Goal: Task Accomplishment & Management: Use online tool/utility

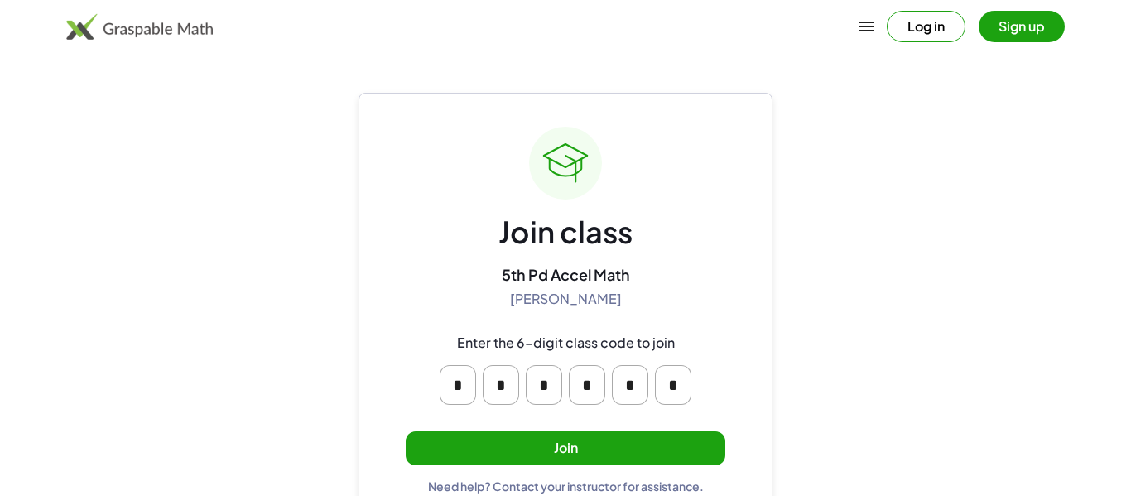
click at [666, 439] on button "Join" at bounding box center [566, 448] width 320 height 34
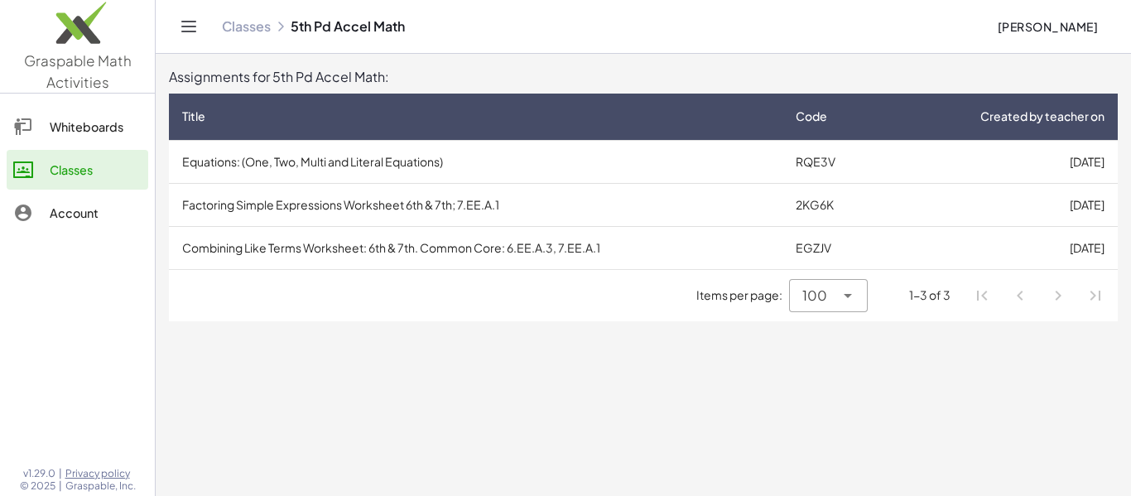
click at [998, 171] on td "[DATE]" at bounding box center [1002, 161] width 232 height 43
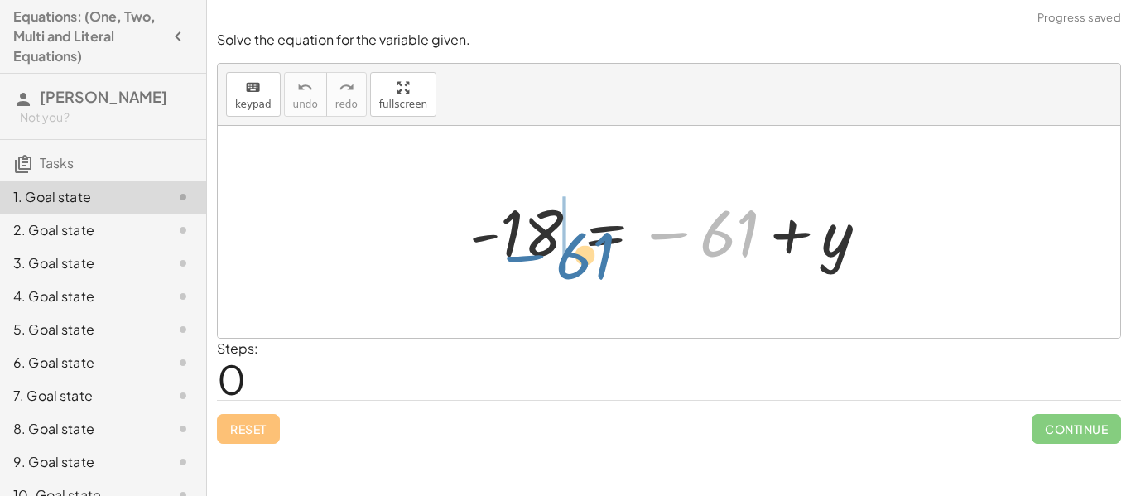
drag, startPoint x: 721, startPoint y: 231, endPoint x: 508, endPoint y: 233, distance: 212.8
click at [508, 233] on div at bounding box center [675, 232] width 428 height 82
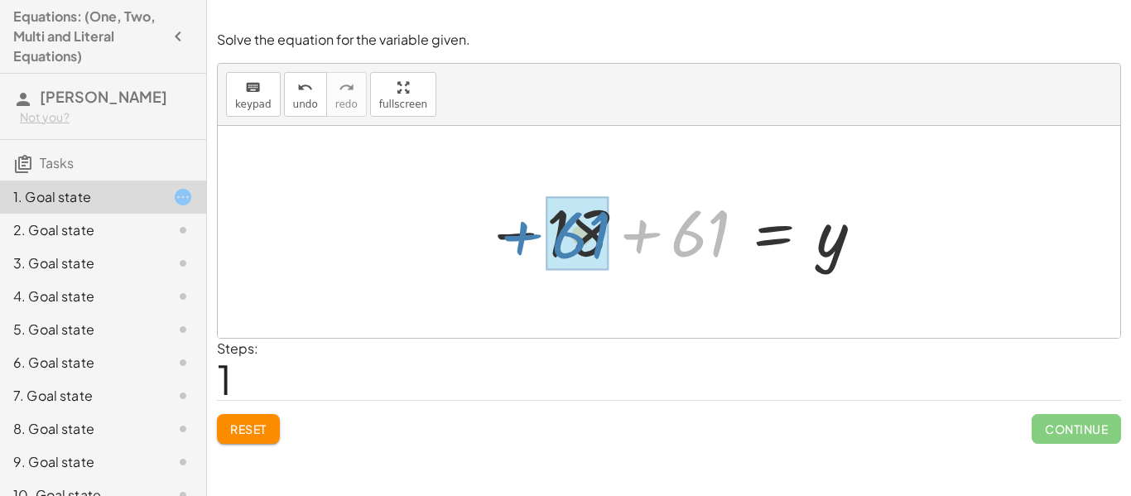
drag, startPoint x: 671, startPoint y: 241, endPoint x: 551, endPoint y: 243, distance: 120.1
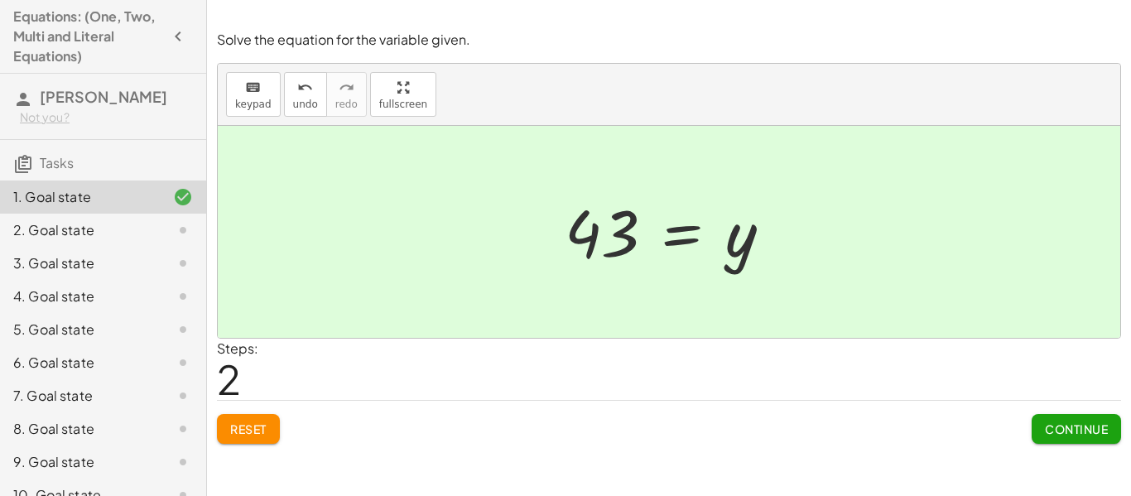
click at [1054, 426] on span "Continue" at bounding box center [1076, 428] width 63 height 15
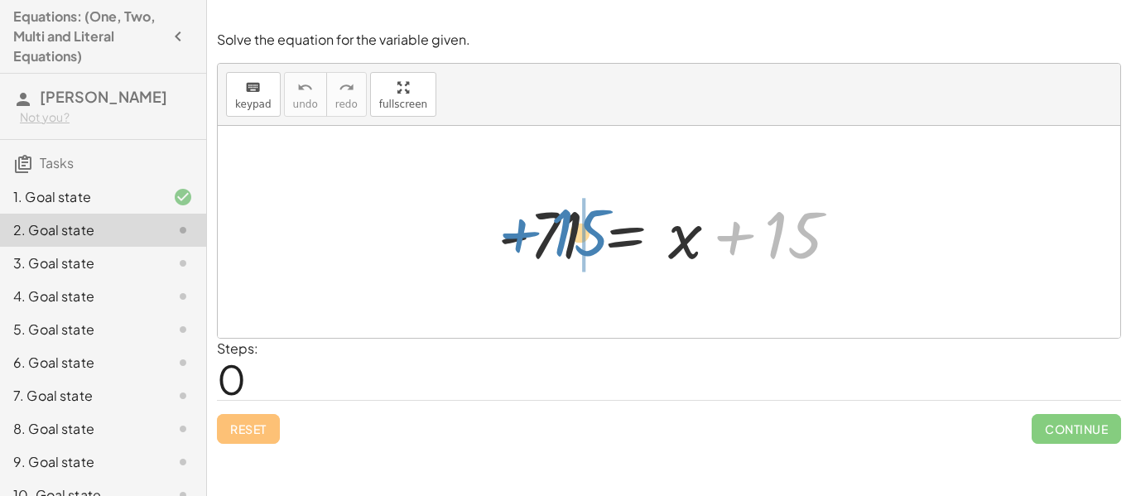
drag, startPoint x: 768, startPoint y: 239, endPoint x: 559, endPoint y: 235, distance: 209.5
click at [559, 235] on div at bounding box center [675, 232] width 370 height 85
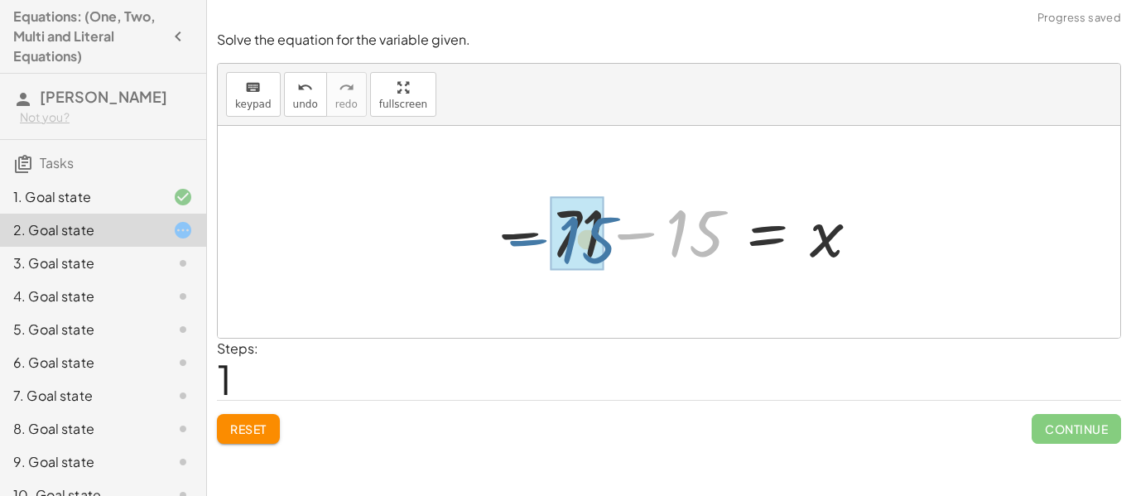
drag, startPoint x: 681, startPoint y: 241, endPoint x: 570, endPoint y: 247, distance: 110.3
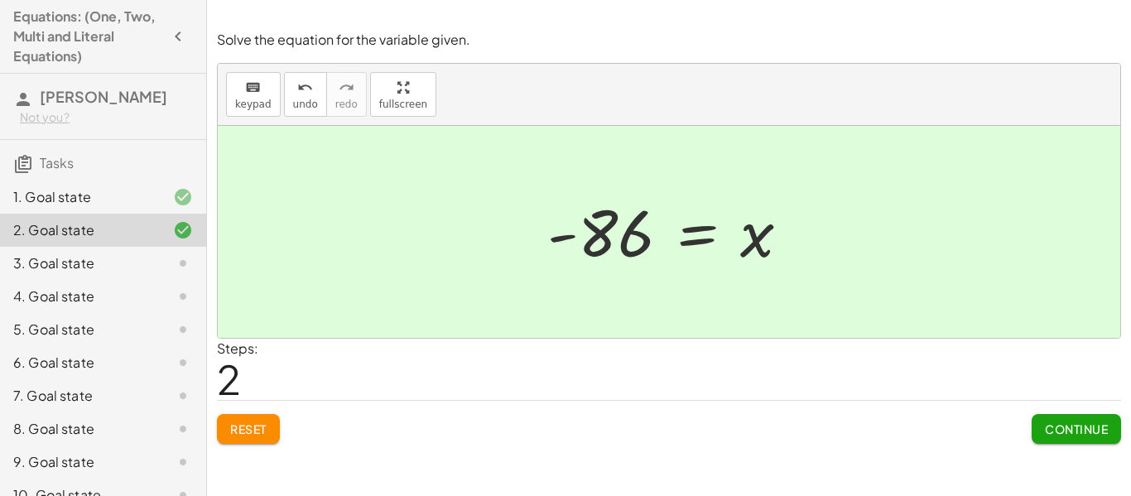
click at [1089, 431] on span "Continue" at bounding box center [1076, 428] width 63 height 15
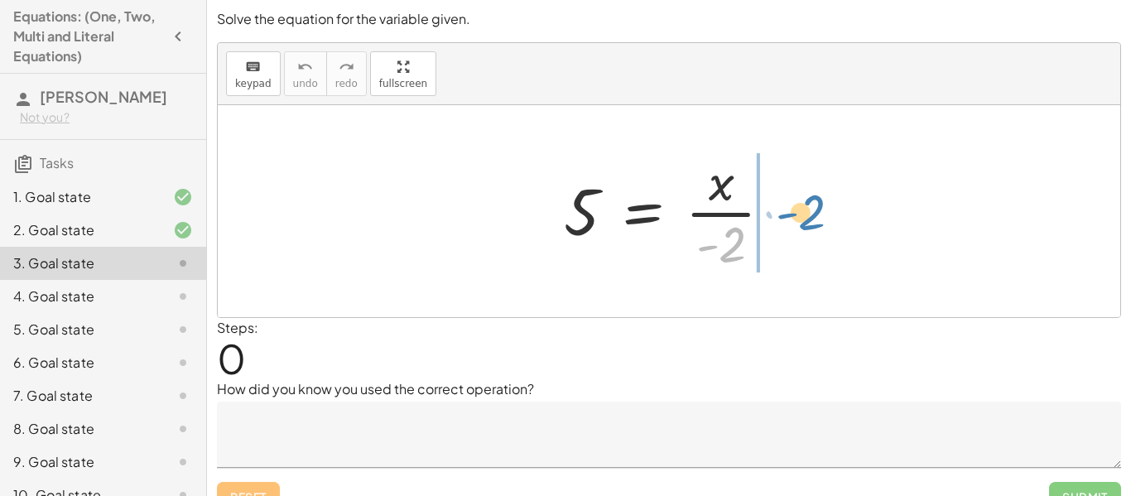
drag, startPoint x: 727, startPoint y: 248, endPoint x: 806, endPoint y: 217, distance: 85.5
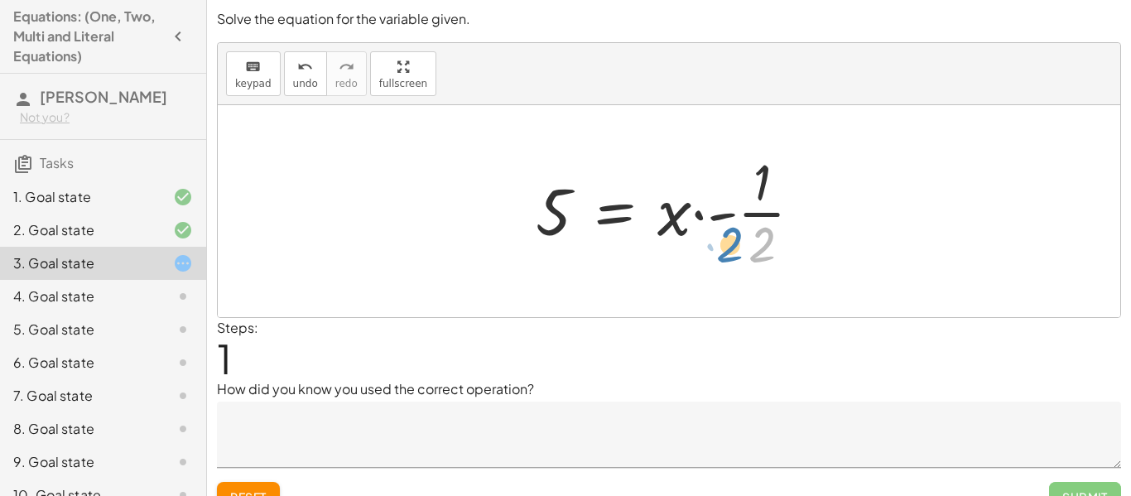
drag, startPoint x: 767, startPoint y: 253, endPoint x: 787, endPoint y: 255, distance: 19.9
click at [787, 255] on div at bounding box center [675, 211] width 296 height 128
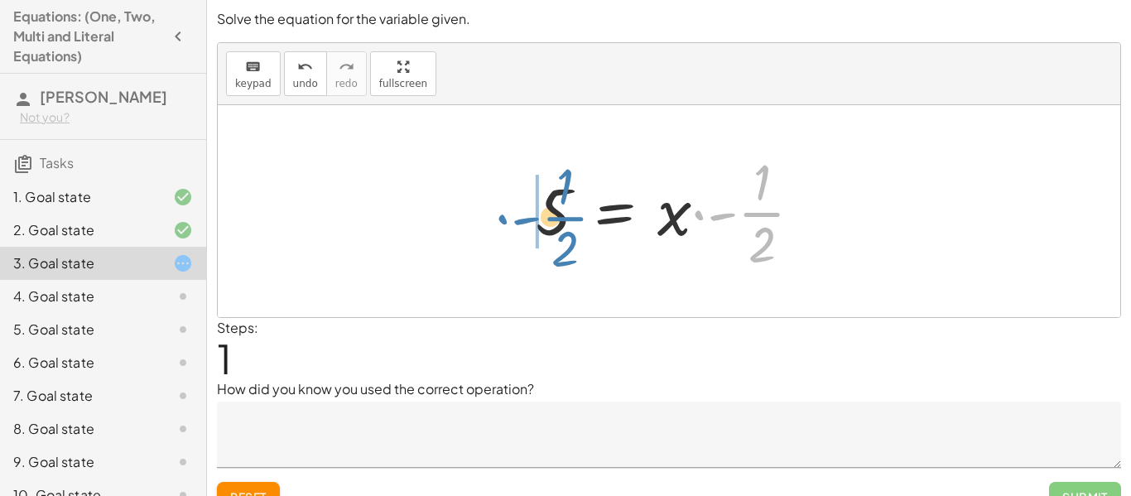
drag, startPoint x: 762, startPoint y: 210, endPoint x: 565, endPoint y: 214, distance: 197.1
click at [565, 214] on div at bounding box center [675, 211] width 296 height 128
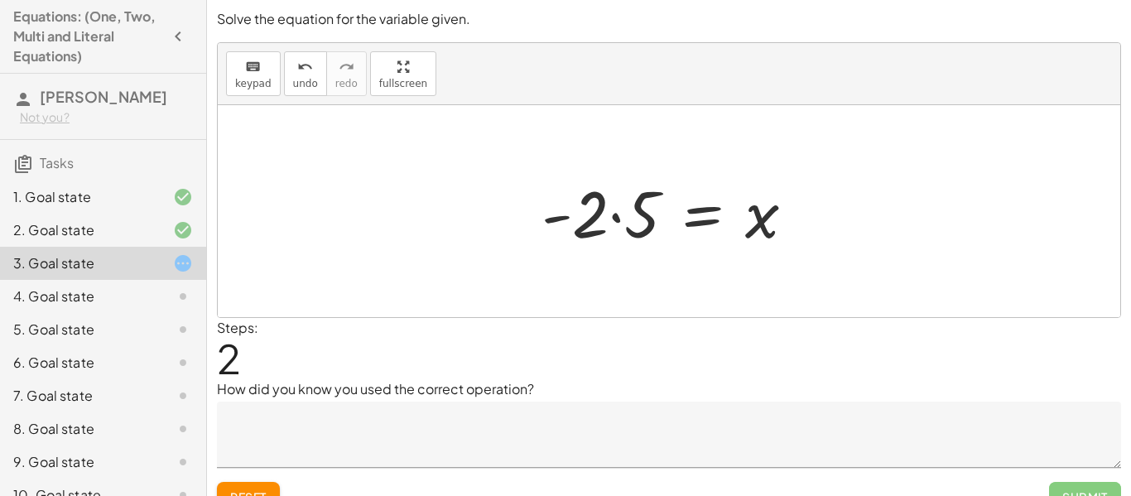
click at [408, 405] on textarea at bounding box center [669, 435] width 904 height 66
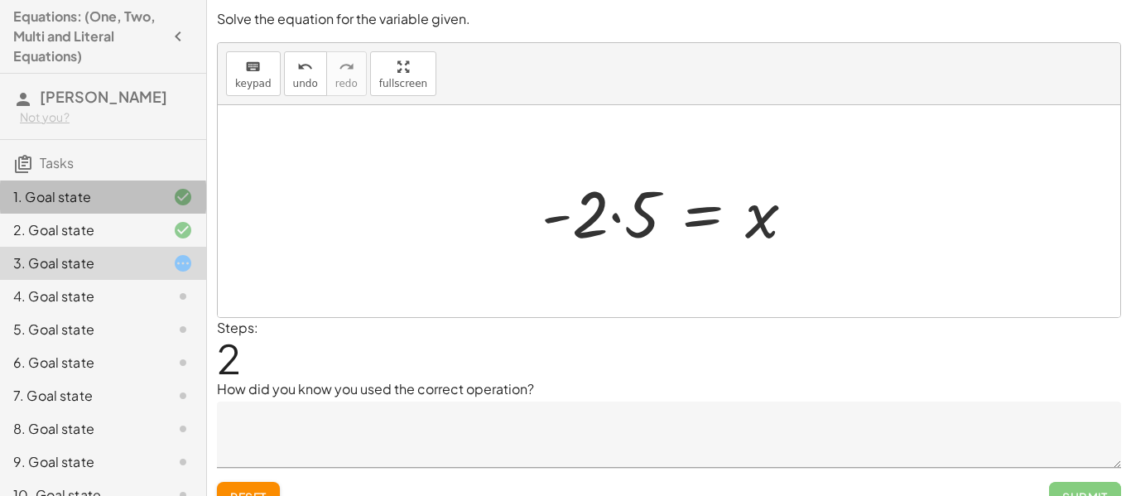
click at [190, 199] on icon at bounding box center [183, 197] width 20 height 20
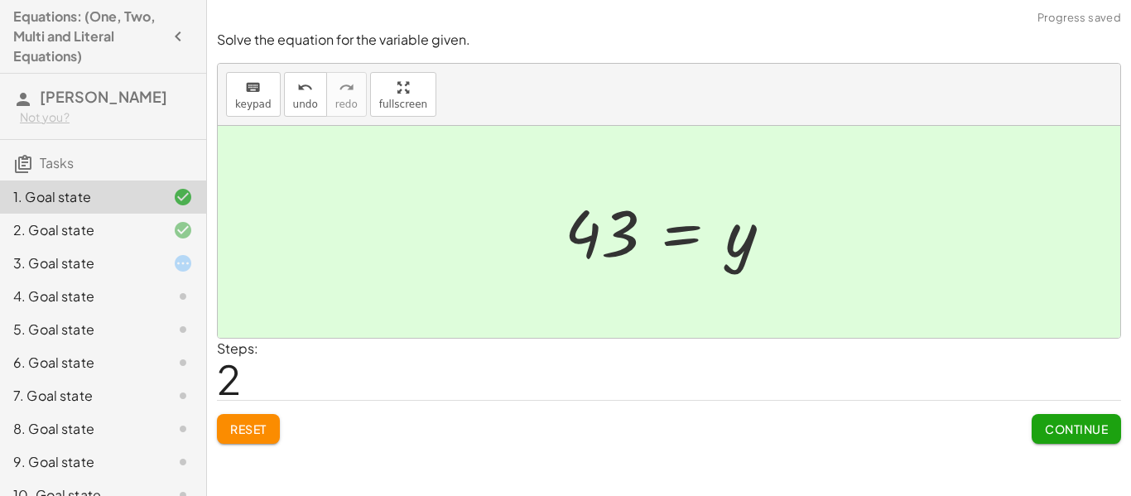
click at [187, 224] on icon at bounding box center [183, 230] width 20 height 20
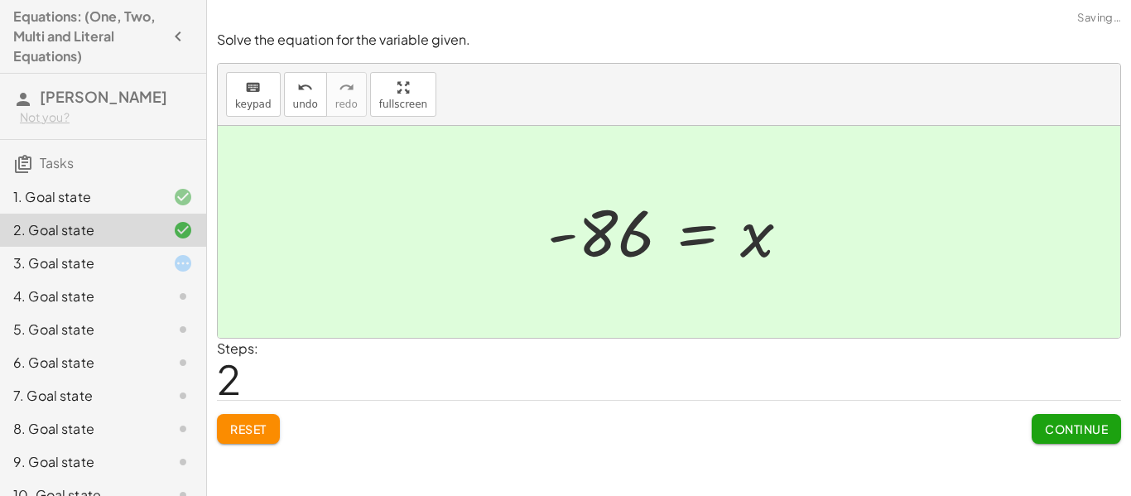
click at [186, 255] on icon at bounding box center [183, 263] width 20 height 20
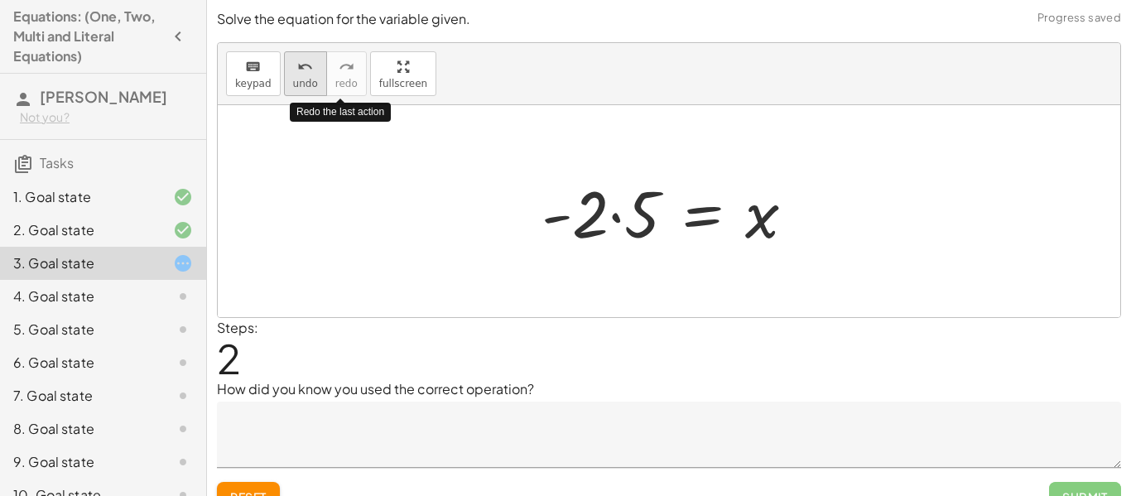
click at [315, 77] on button "undo undo" at bounding box center [305, 73] width 43 height 45
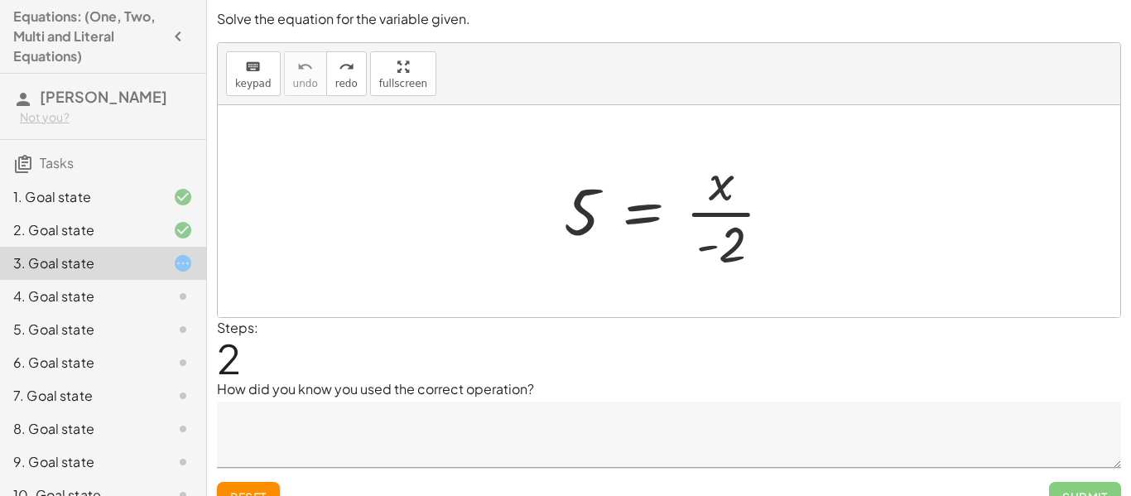
click at [764, 214] on div at bounding box center [675, 211] width 238 height 128
drag, startPoint x: 739, startPoint y: 213, endPoint x: 747, endPoint y: 210, distance: 8.6
click at [747, 210] on div at bounding box center [675, 211] width 238 height 128
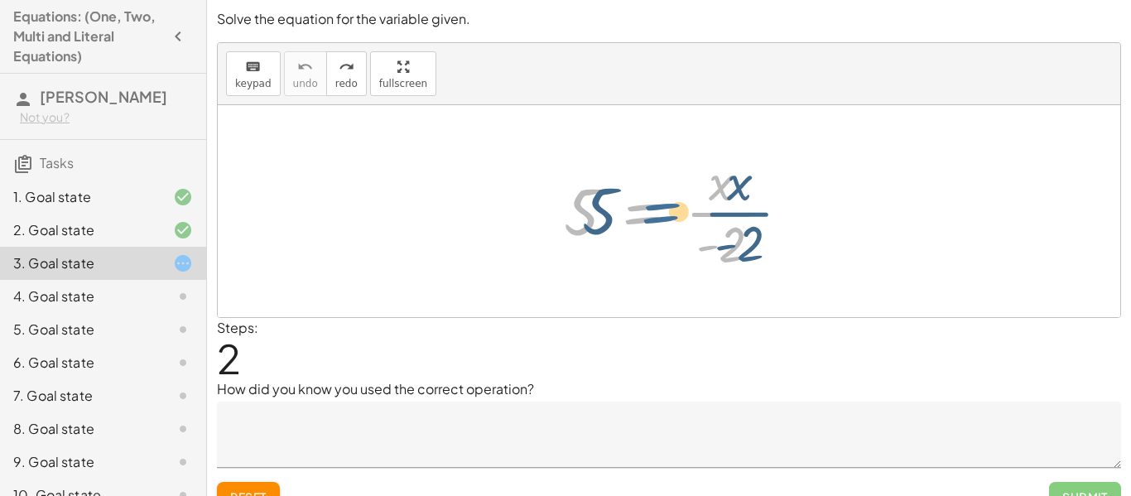
drag, startPoint x: 643, startPoint y: 209, endPoint x: 652, endPoint y: 211, distance: 9.4
click at [652, 211] on div at bounding box center [675, 211] width 238 height 128
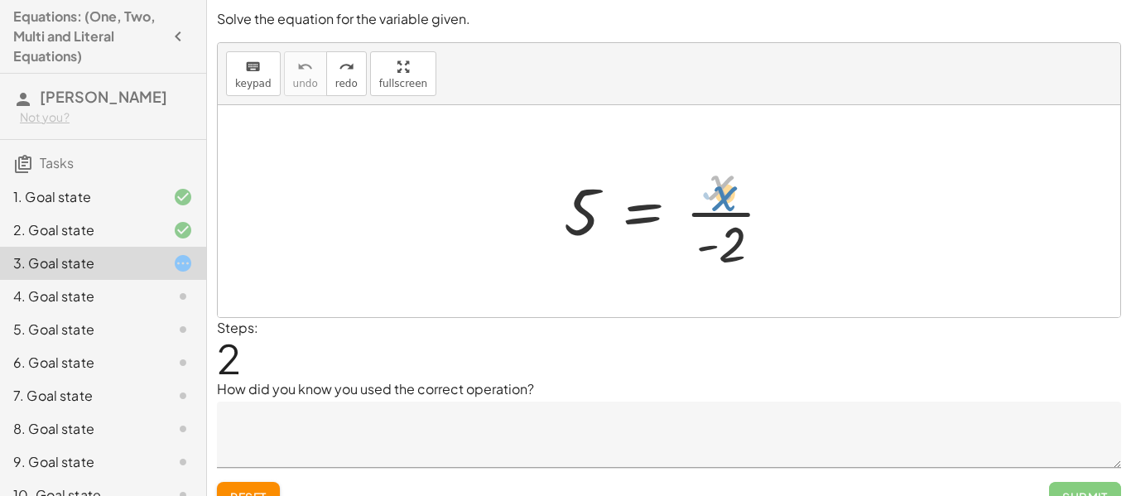
drag, startPoint x: 719, startPoint y: 195, endPoint x: 720, endPoint y: 206, distance: 10.8
click at [720, 206] on div at bounding box center [675, 211] width 238 height 128
drag, startPoint x: 738, startPoint y: 243, endPoint x: 686, endPoint y: 212, distance: 59.8
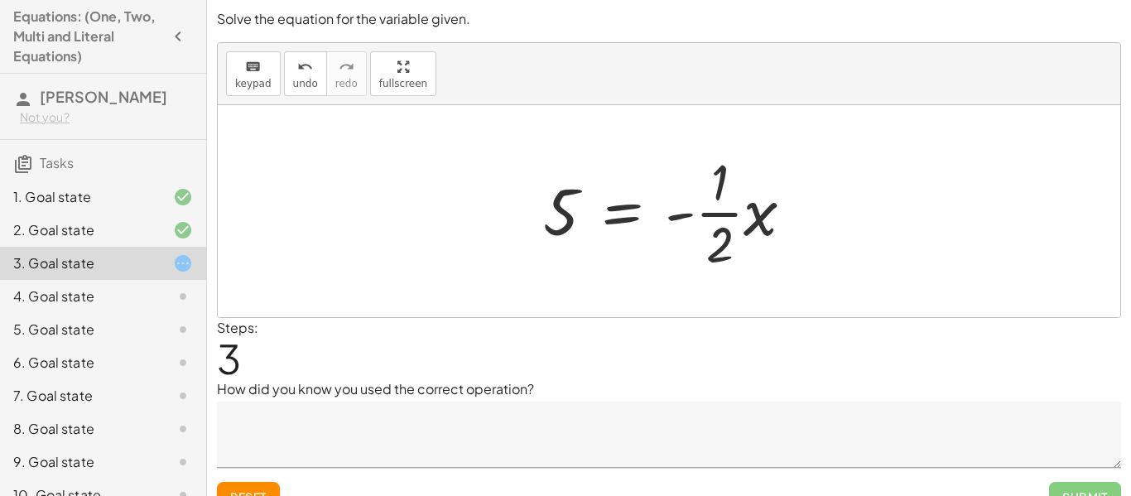
click at [738, 240] on div at bounding box center [675, 211] width 281 height 128
click at [450, 416] on textarea at bounding box center [669, 435] width 904 height 66
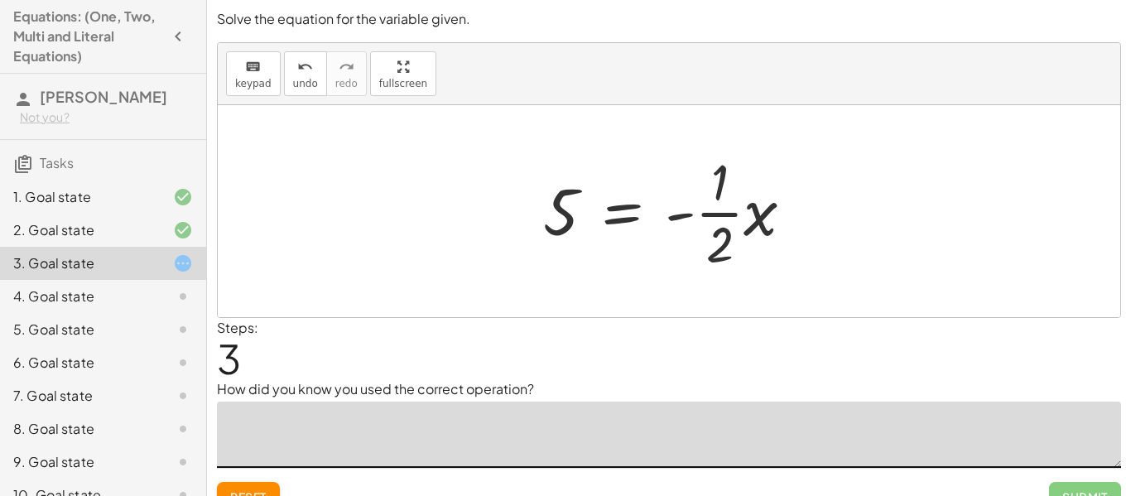
click at [183, 293] on icon at bounding box center [183, 296] width 20 height 20
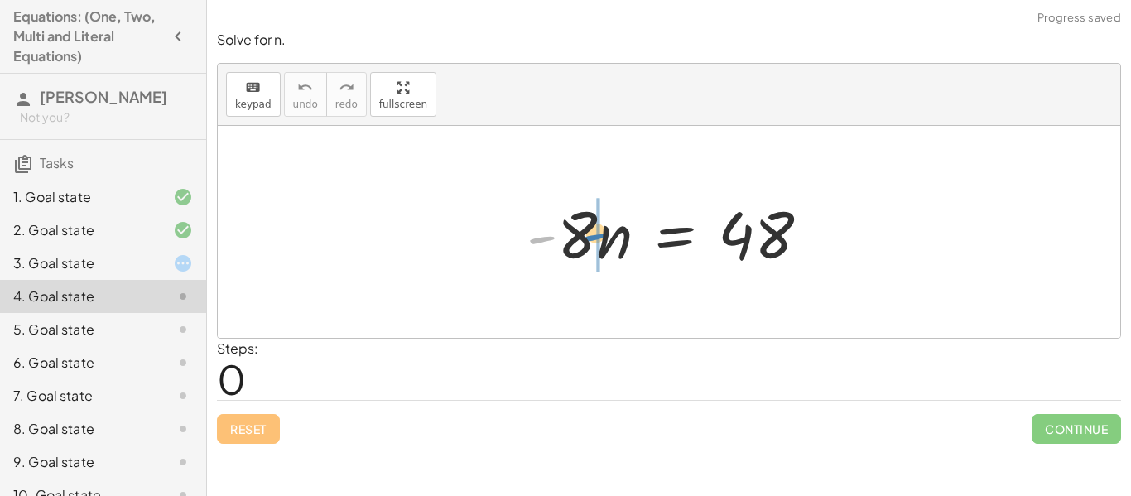
drag, startPoint x: 549, startPoint y: 267, endPoint x: 602, endPoint y: 265, distance: 53.0
click at [602, 265] on div at bounding box center [675, 232] width 314 height 85
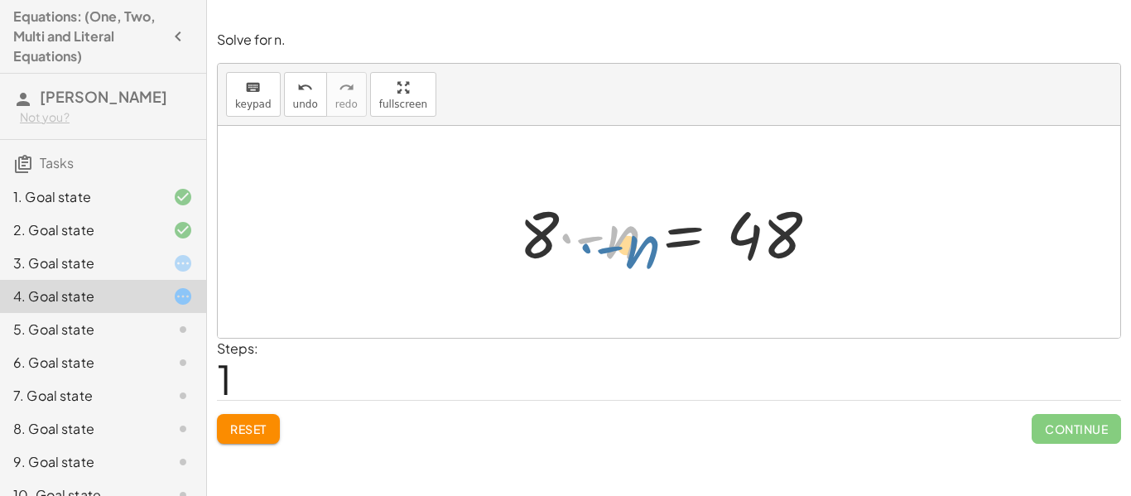
drag, startPoint x: 570, startPoint y: 238, endPoint x: 589, endPoint y: 248, distance: 21.5
click at [589, 248] on div at bounding box center [676, 232] width 330 height 85
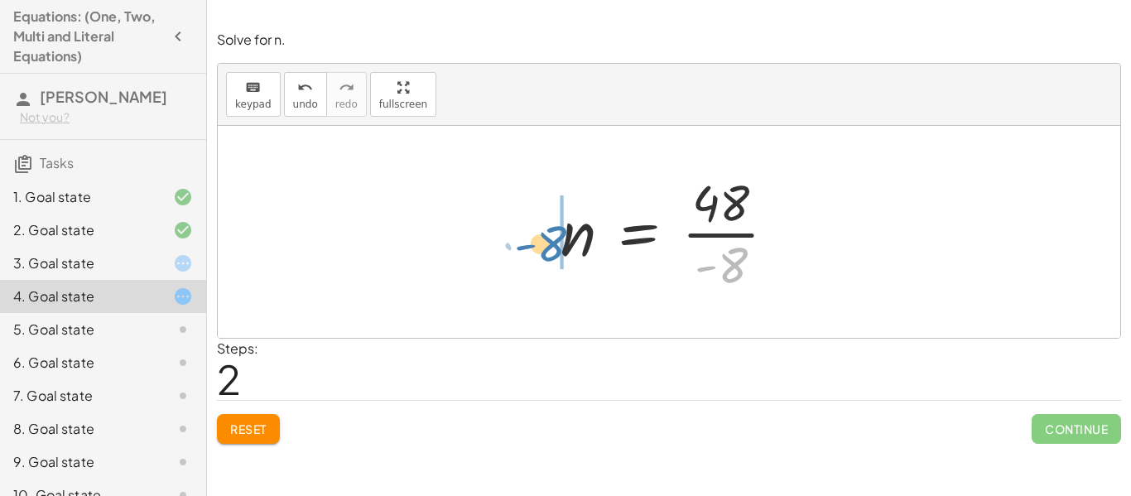
drag, startPoint x: 729, startPoint y: 267, endPoint x: 546, endPoint y: 245, distance: 183.5
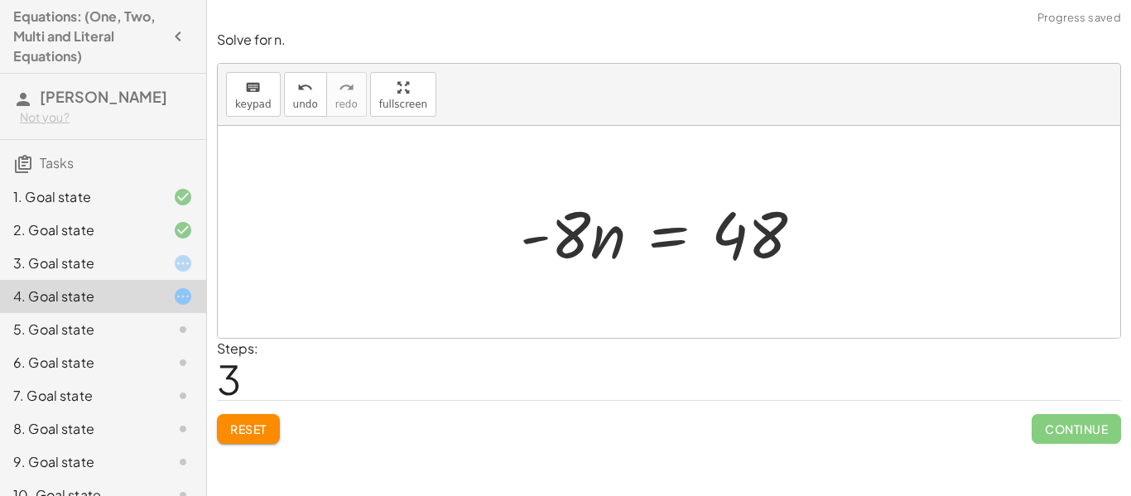
click at [544, 245] on div at bounding box center [669, 232] width 314 height 85
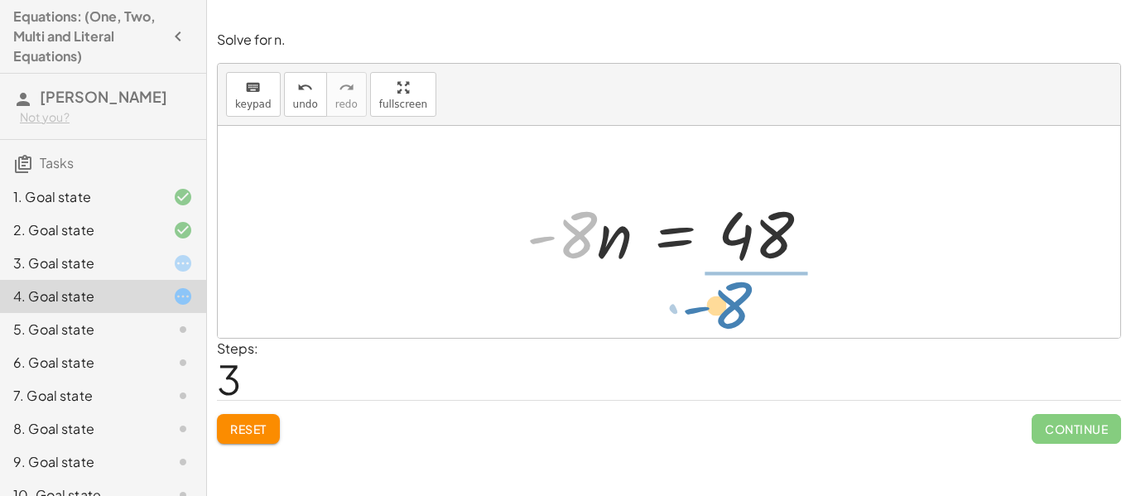
drag, startPoint x: 564, startPoint y: 243, endPoint x: 759, endPoint y: 312, distance: 207.1
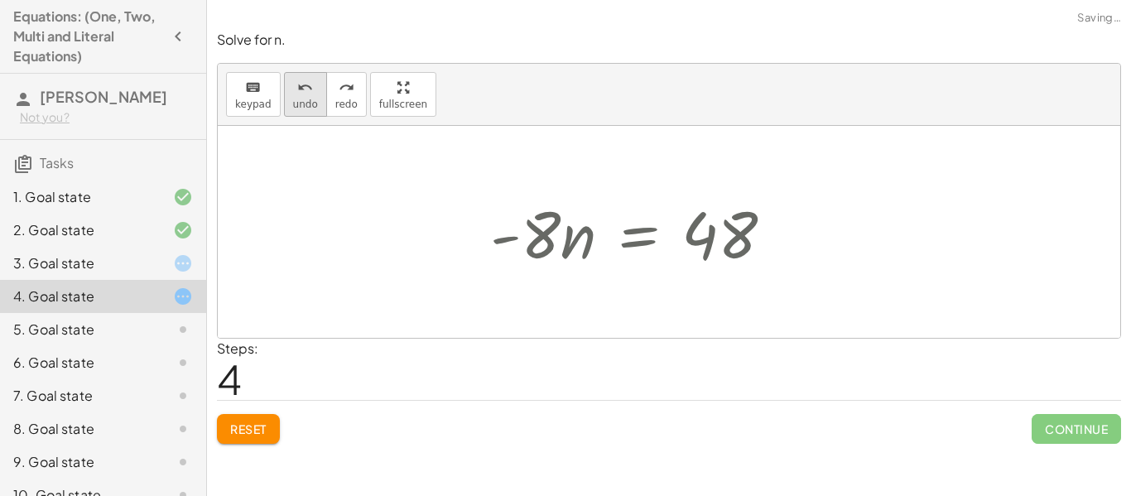
click at [297, 99] on span "undo" at bounding box center [305, 105] width 25 height 12
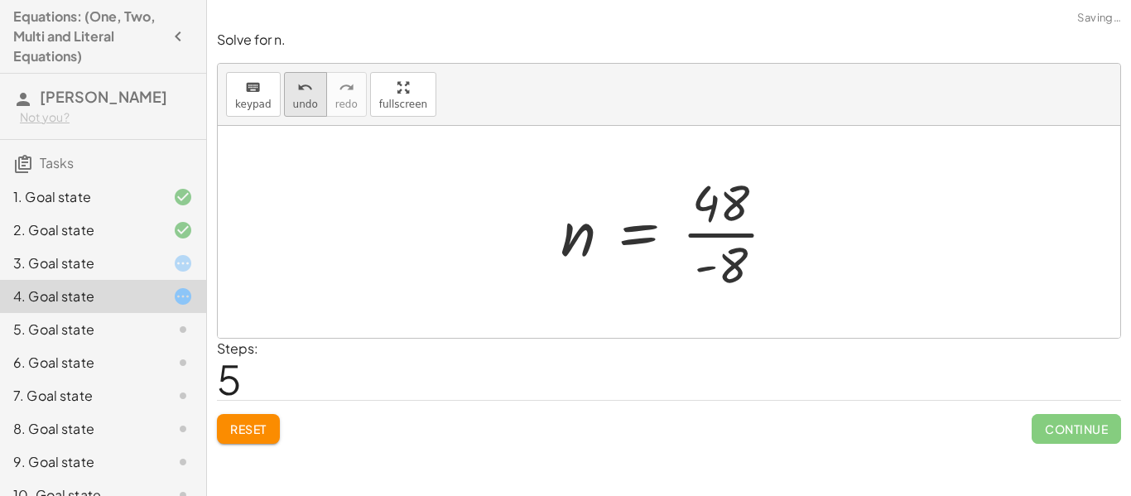
click at [307, 104] on span "undo" at bounding box center [305, 105] width 25 height 12
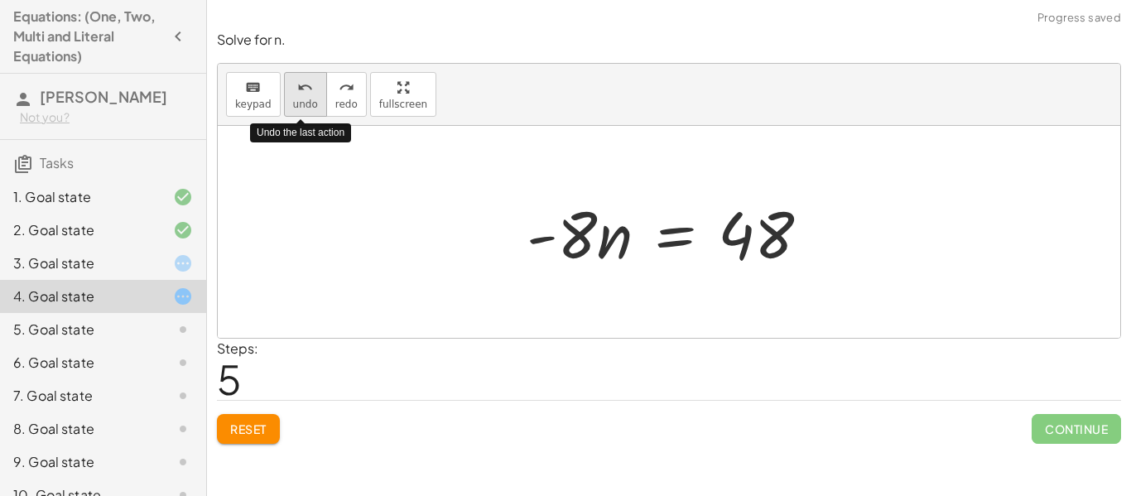
click at [307, 104] on span "undo" at bounding box center [305, 105] width 25 height 12
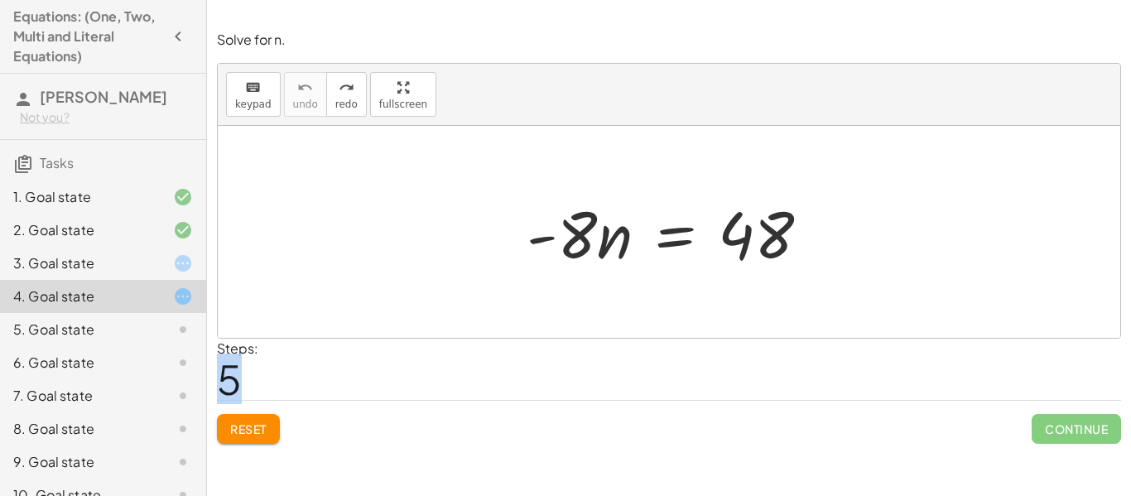
drag, startPoint x: 229, startPoint y: 369, endPoint x: 248, endPoint y: 369, distance: 19.0
click at [248, 369] on div "Steps: 5" at bounding box center [237, 369] width 41 height 61
click at [156, 269] on div at bounding box center [170, 263] width 46 height 20
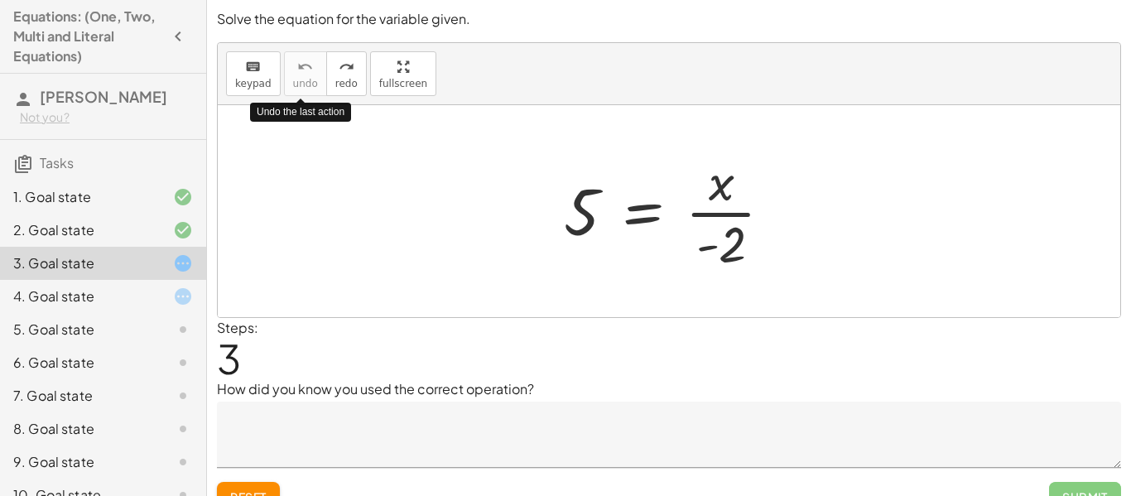
click at [565, 421] on textarea at bounding box center [669, 435] width 904 height 66
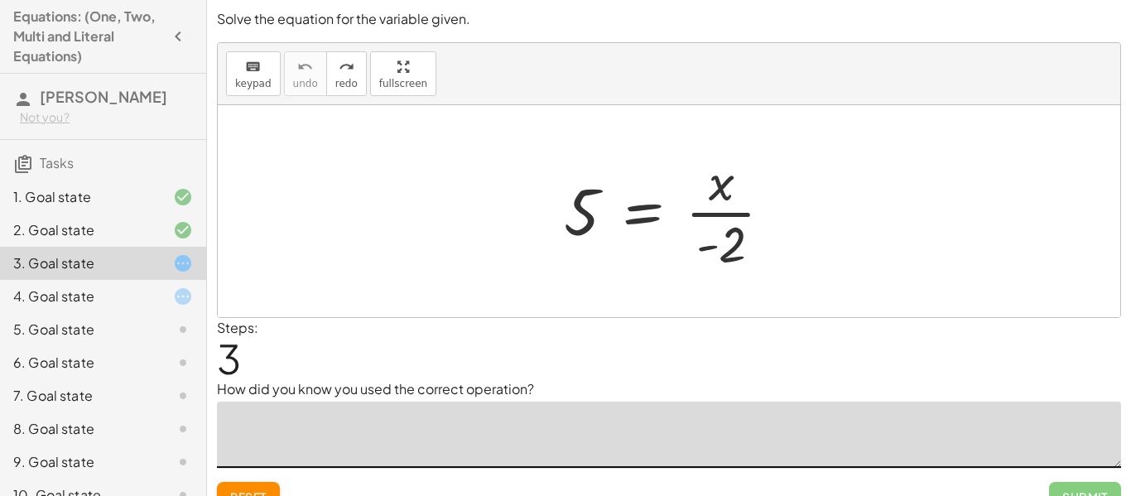
click at [158, 379] on div "5. Goal state" at bounding box center [103, 395] width 206 height 33
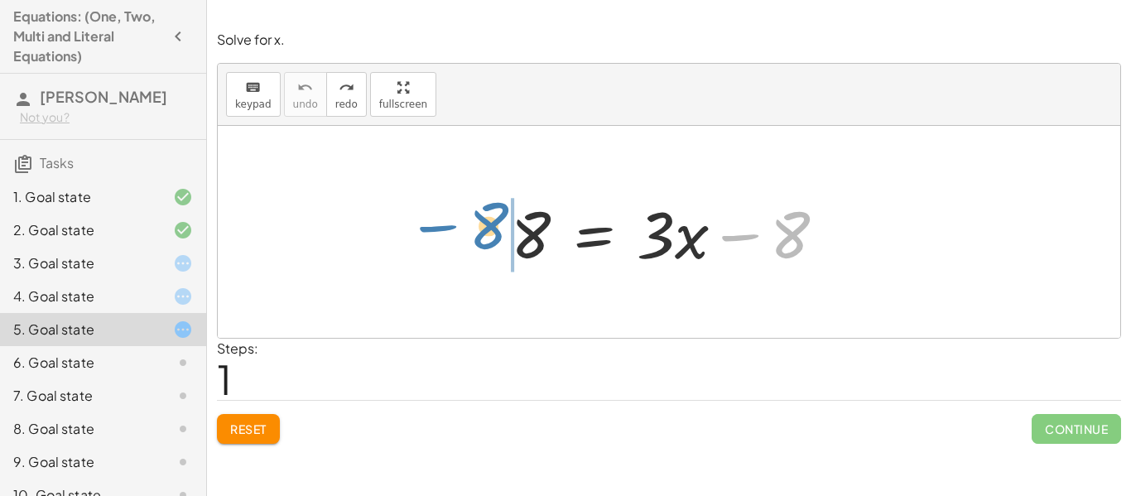
drag, startPoint x: 789, startPoint y: 248, endPoint x: 485, endPoint y: 240, distance: 303.9
click at [486, 240] on div "− 8 8 = + · 3 · x − 8" at bounding box center [669, 232] width 366 height 94
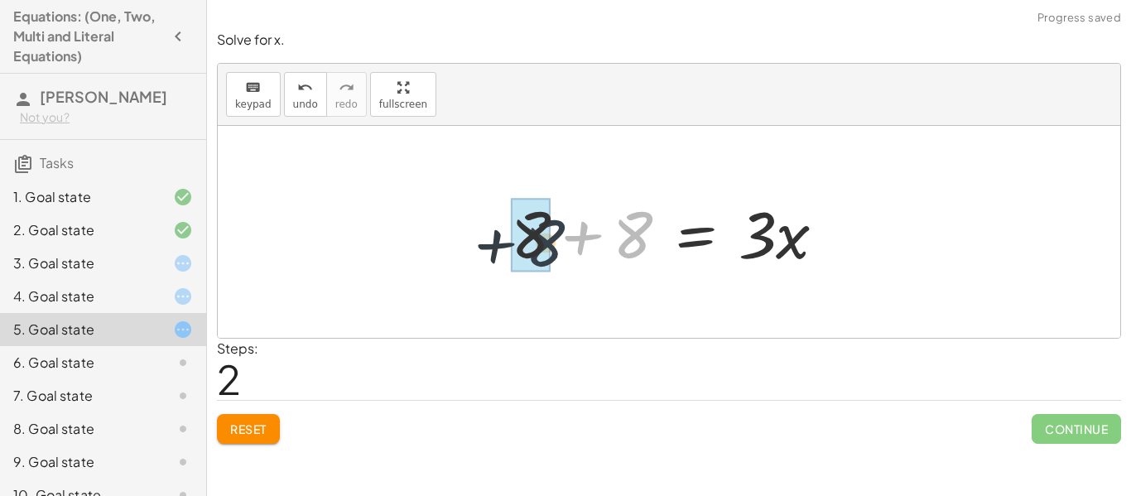
drag, startPoint x: 630, startPoint y: 230, endPoint x: 528, endPoint y: 237, distance: 102.1
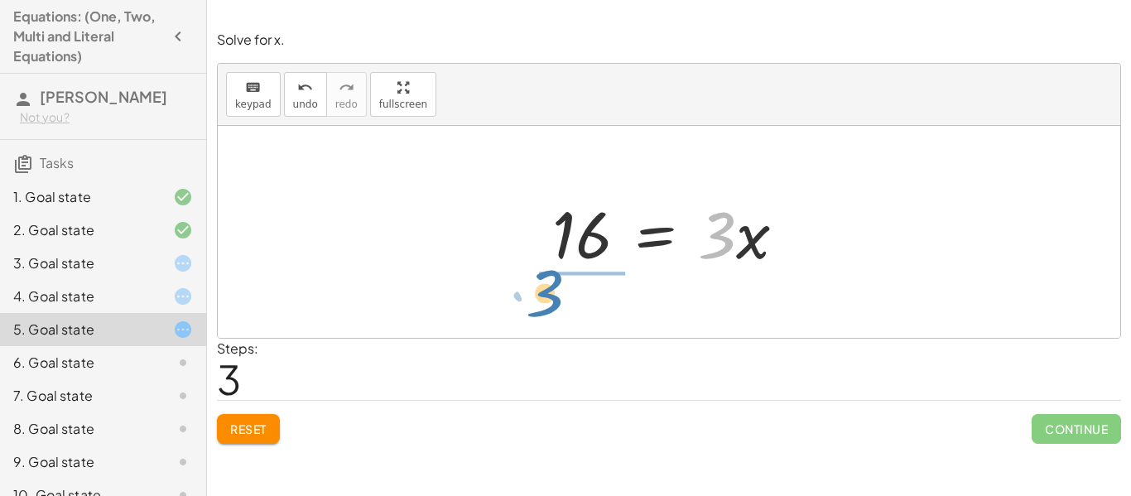
drag, startPoint x: 719, startPoint y: 253, endPoint x: 561, endPoint y: 315, distance: 169.9
click at [561, 315] on div "8 = + · 3 · x − 8 + 8 + 8 = · 3 · x · 3 = · 3 · x 16" at bounding box center [669, 232] width 902 height 212
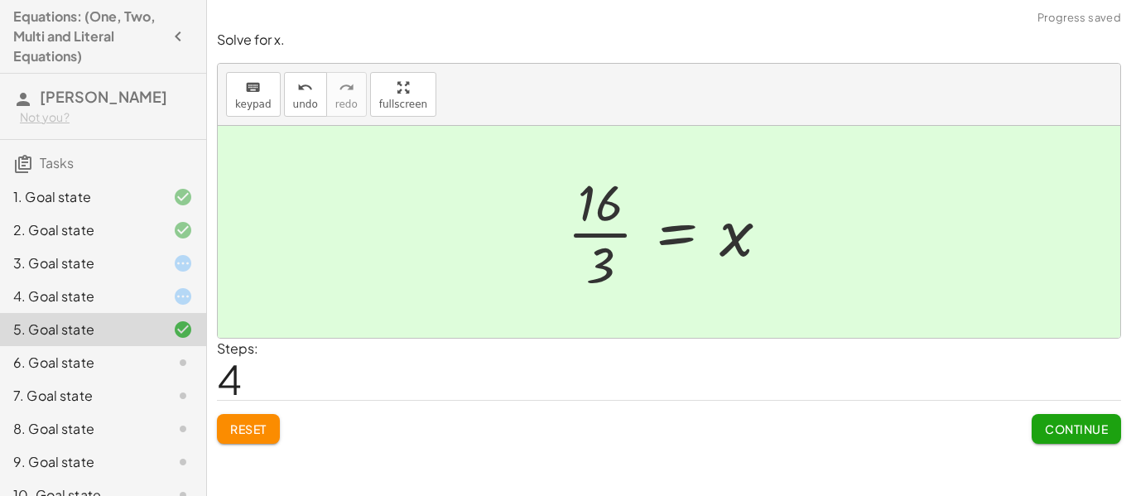
click at [1062, 431] on span "Continue" at bounding box center [1076, 428] width 63 height 15
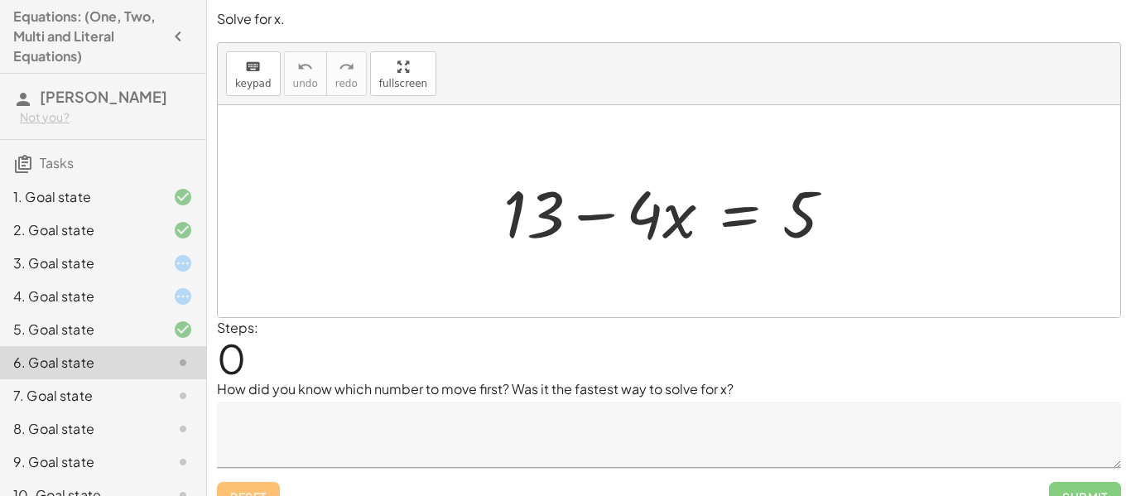
click at [354, 417] on textarea at bounding box center [669, 435] width 904 height 66
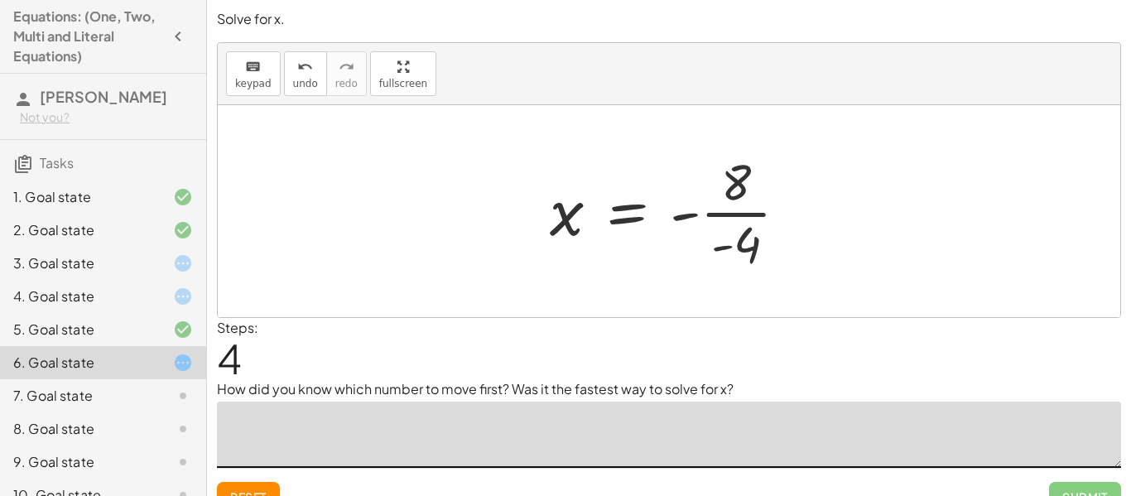
click at [40, 263] on div "3. Goal state" at bounding box center [79, 263] width 133 height 20
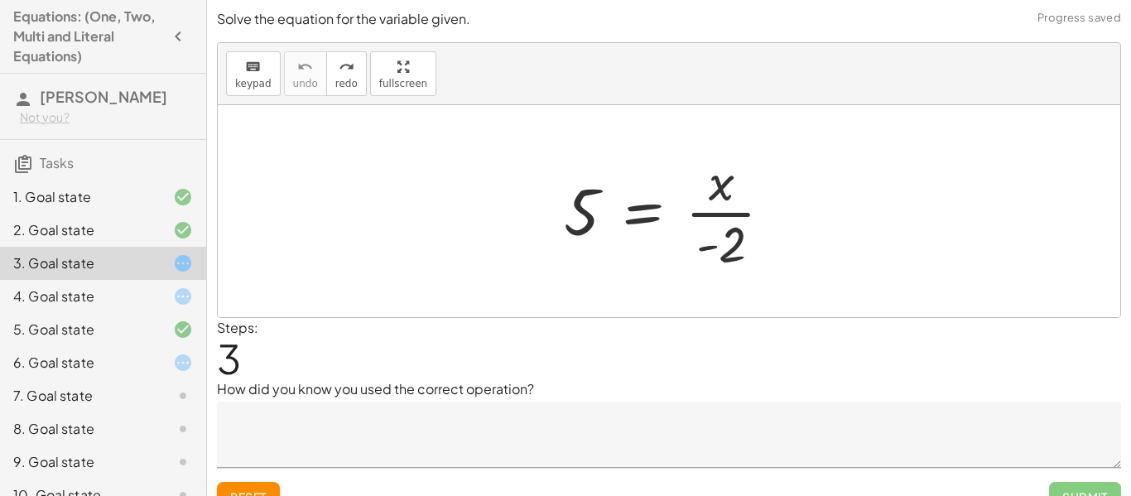
click at [484, 406] on textarea at bounding box center [669, 435] width 904 height 66
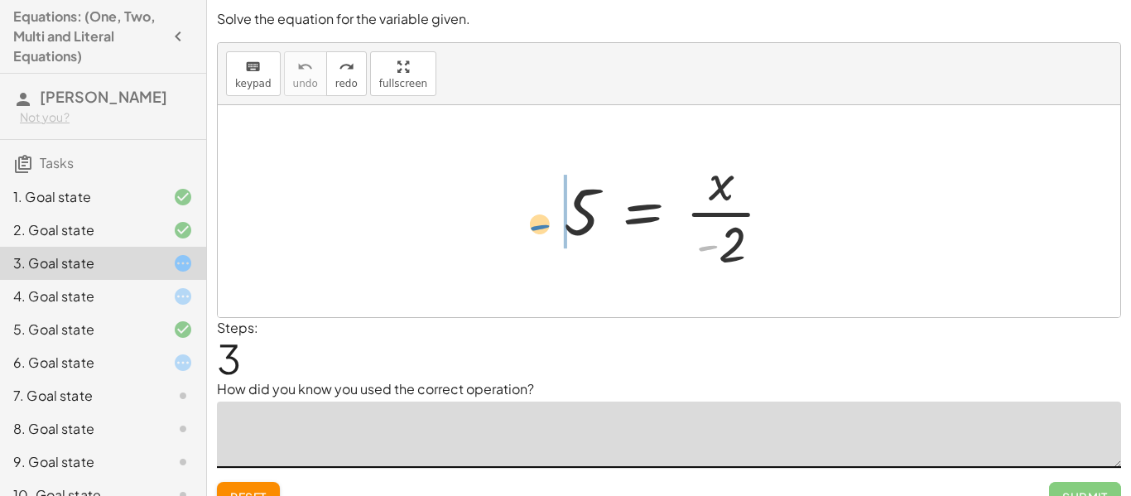
drag, startPoint x: 704, startPoint y: 248, endPoint x: 528, endPoint y: 223, distance: 177.4
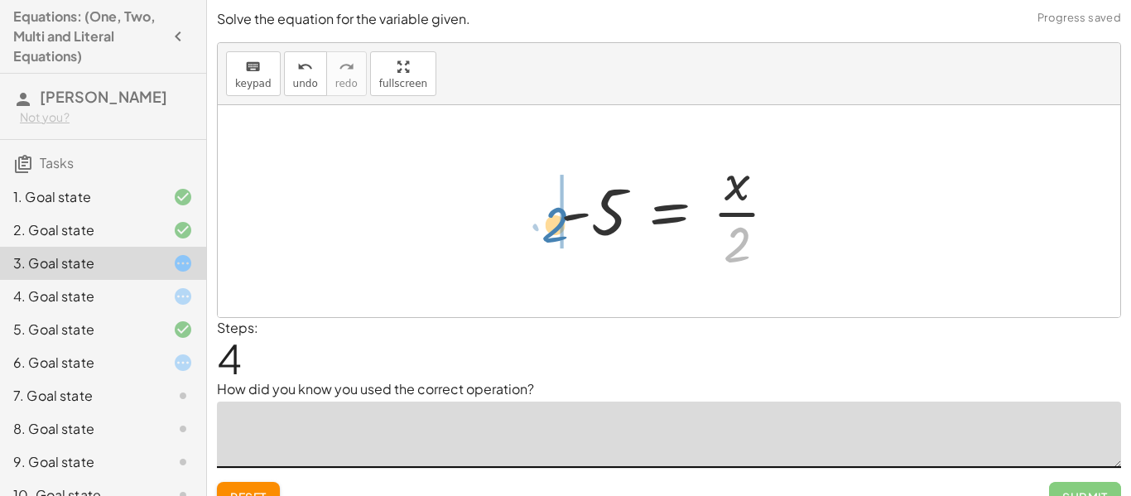
drag, startPoint x: 719, startPoint y: 249, endPoint x: 554, endPoint y: 235, distance: 165.4
click at [554, 235] on div at bounding box center [675, 211] width 246 height 128
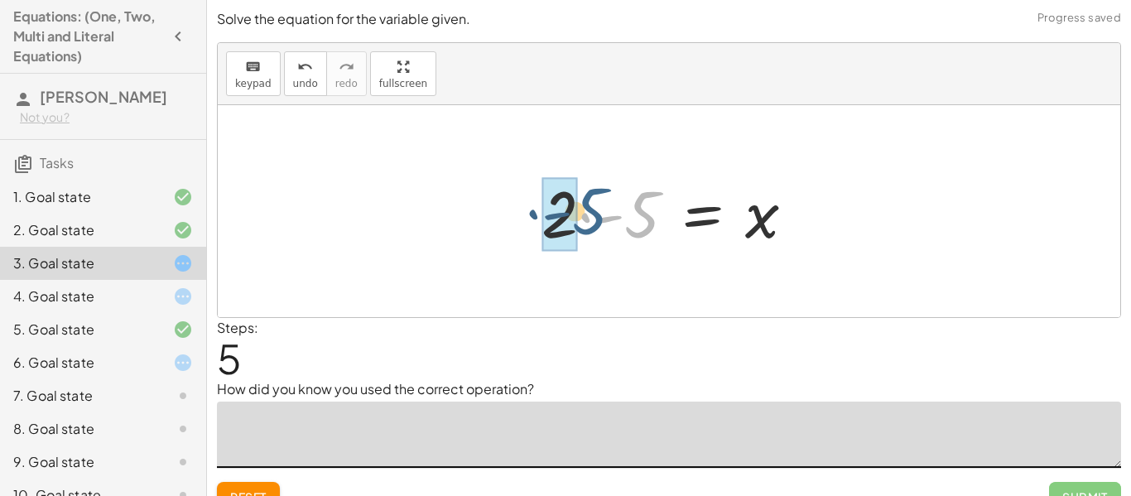
drag, startPoint x: 644, startPoint y: 232, endPoint x: 585, endPoint y: 230, distance: 59.6
click at [585, 230] on div at bounding box center [675, 211] width 284 height 85
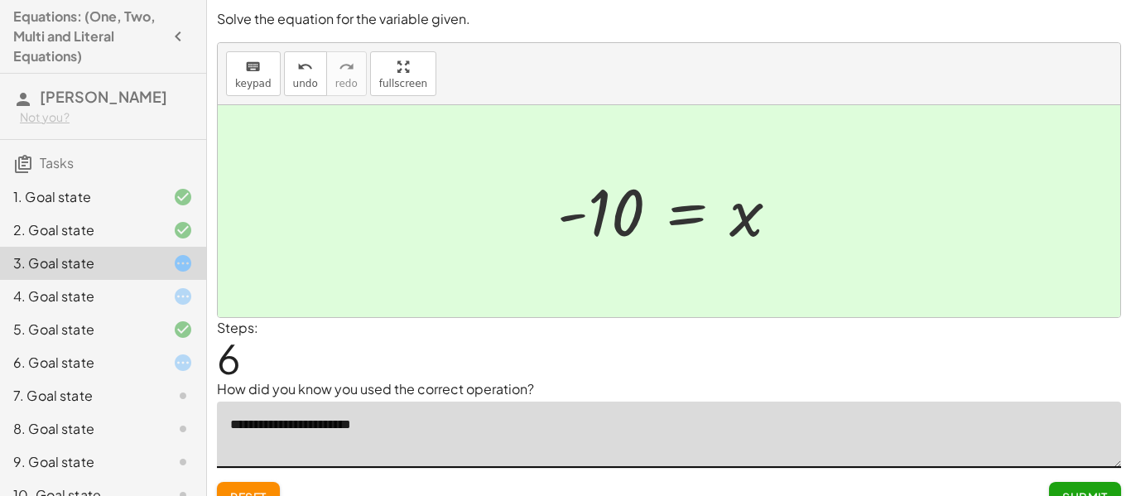
click at [397, 425] on textarea "**********" at bounding box center [669, 435] width 904 height 66
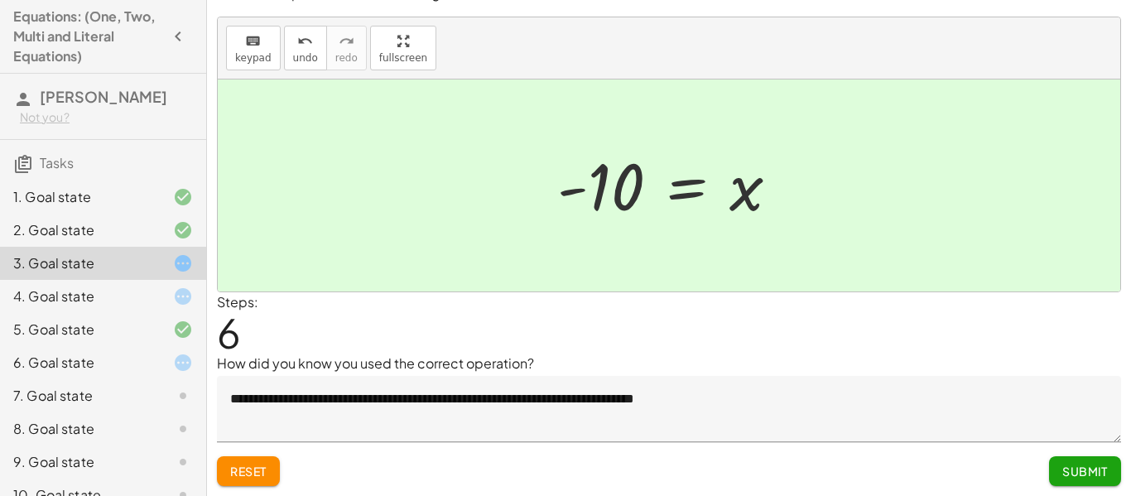
click at [1069, 477] on span "Submit" at bounding box center [1085, 471] width 46 height 15
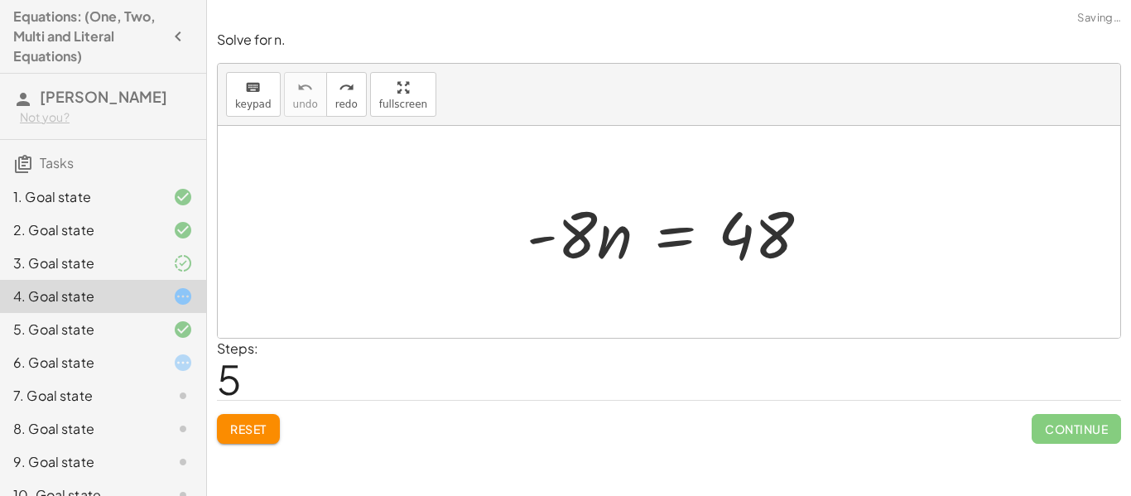
click at [164, 263] on div at bounding box center [170, 263] width 46 height 20
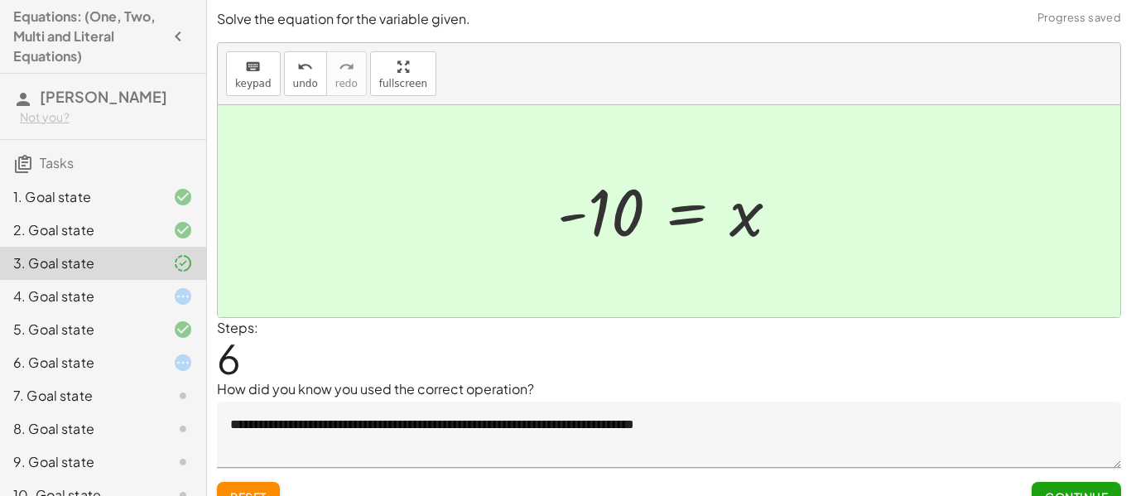
click at [746, 424] on textarea "**********" at bounding box center [669, 435] width 904 height 66
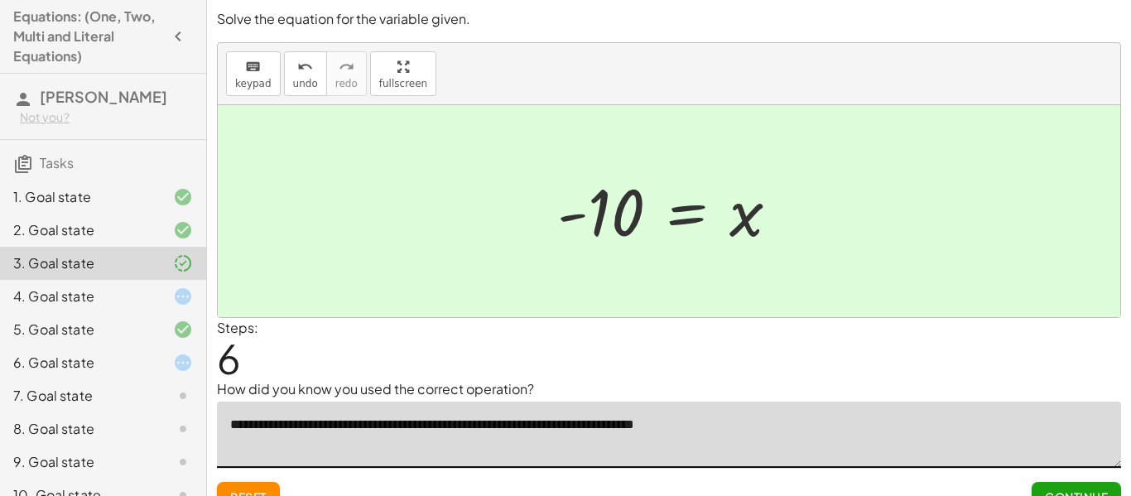
click at [537, 430] on textarea "**********" at bounding box center [669, 435] width 904 height 66
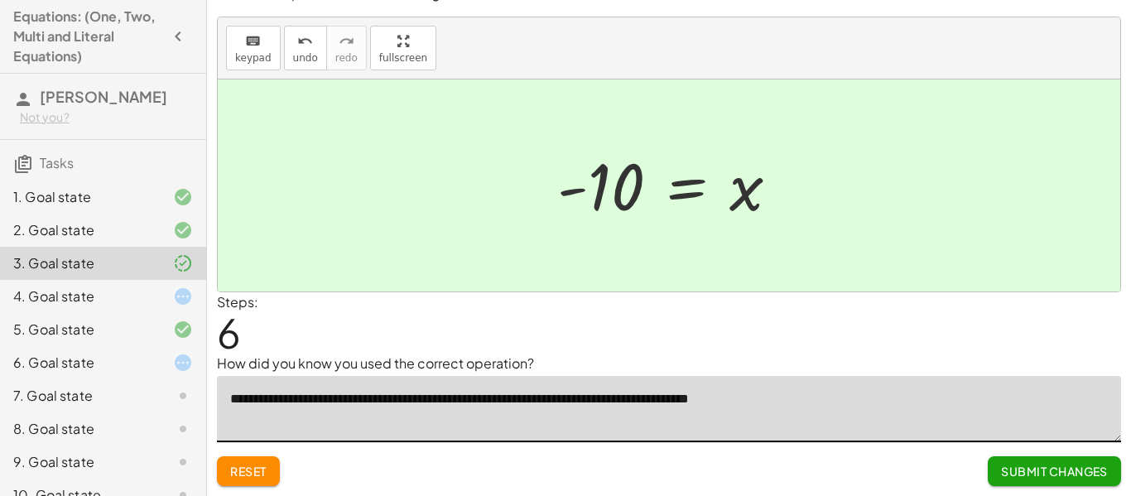
type textarea "**********"
click at [1071, 468] on span "Submit Changes" at bounding box center [1054, 471] width 107 height 15
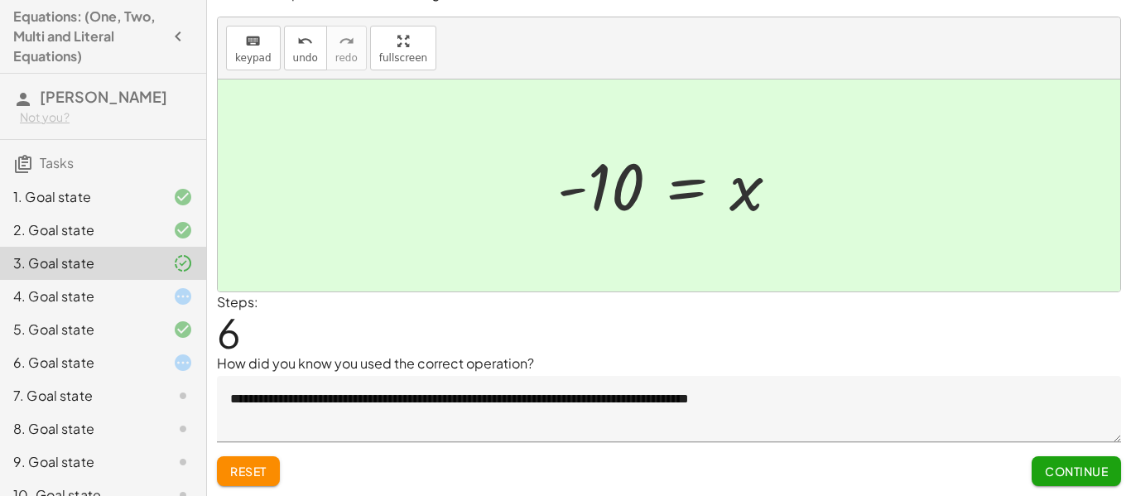
click at [1045, 470] on span "Continue" at bounding box center [1076, 471] width 63 height 15
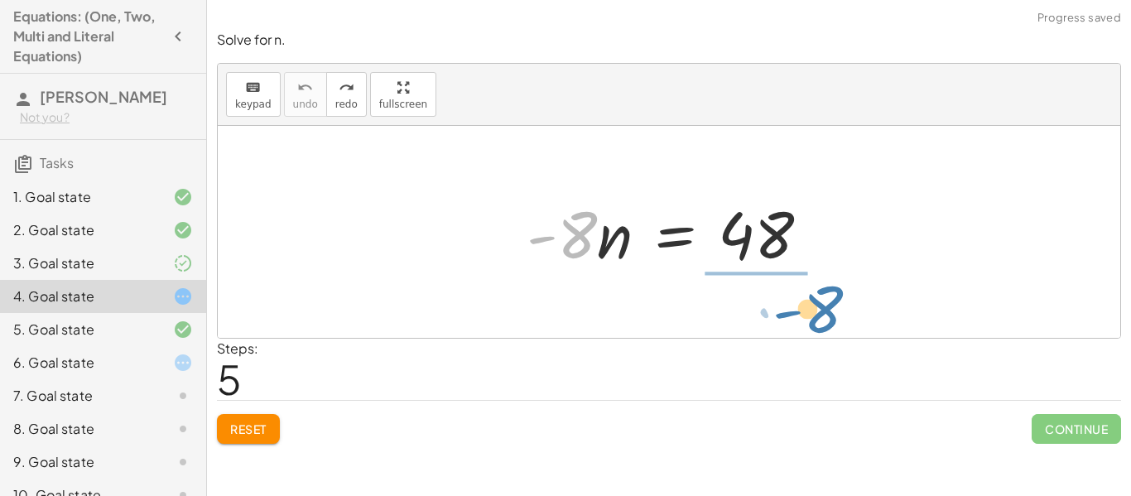
drag, startPoint x: 565, startPoint y: 240, endPoint x: 778, endPoint y: 310, distance: 224.9
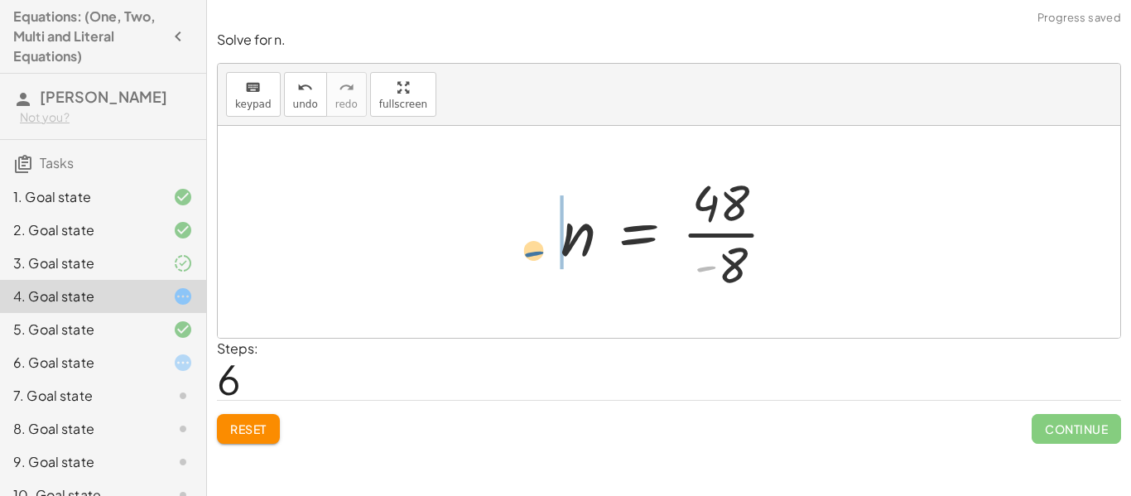
drag, startPoint x: 710, startPoint y: 266, endPoint x: 525, endPoint y: 249, distance: 186.2
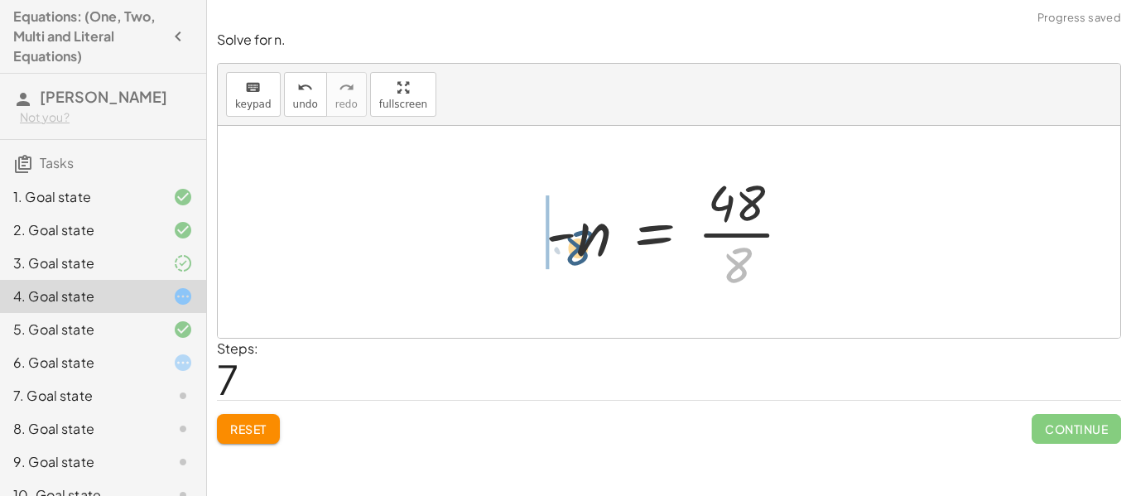
drag, startPoint x: 745, startPoint y: 264, endPoint x: 583, endPoint y: 246, distance: 163.3
click at [583, 246] on div at bounding box center [675, 232] width 276 height 128
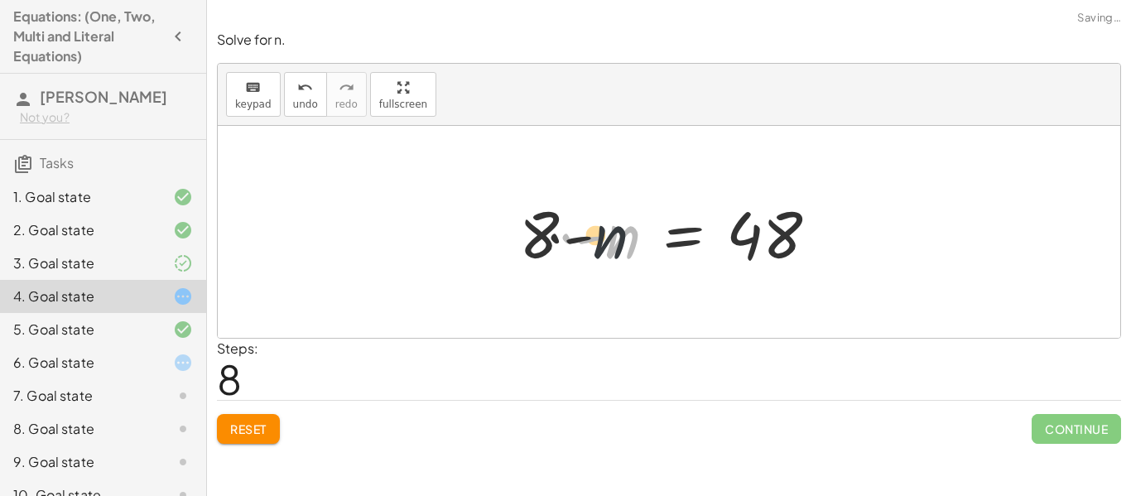
drag, startPoint x: 630, startPoint y: 247, endPoint x: 571, endPoint y: 247, distance: 58.8
click at [571, 247] on div at bounding box center [676, 232] width 330 height 85
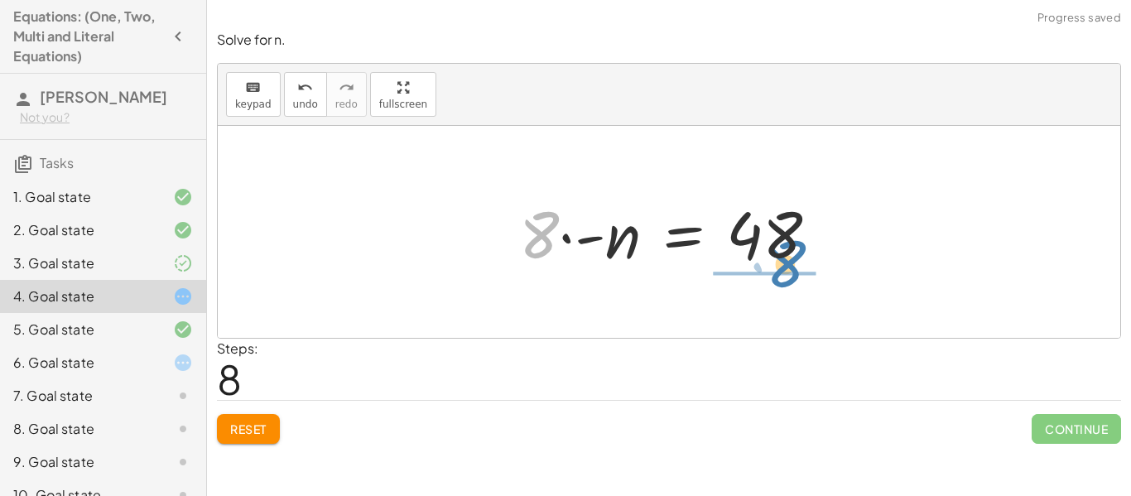
drag, startPoint x: 546, startPoint y: 240, endPoint x: 789, endPoint y: 252, distance: 242.9
click at [789, 252] on div at bounding box center [676, 232] width 330 height 85
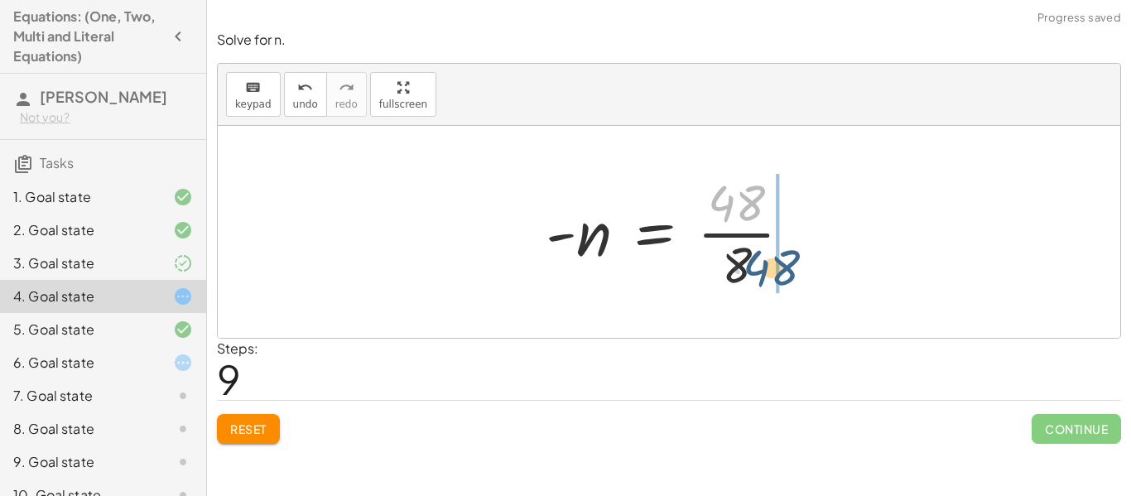
drag, startPoint x: 740, startPoint y: 209, endPoint x: 775, endPoint y: 279, distance: 78.5
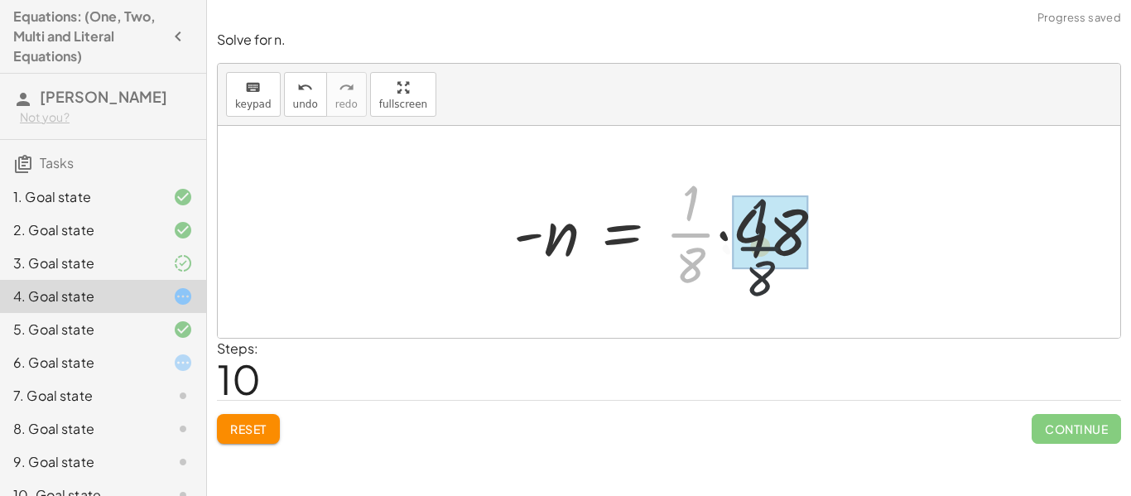
drag, startPoint x: 673, startPoint y: 229, endPoint x: 768, endPoint y: 239, distance: 95.8
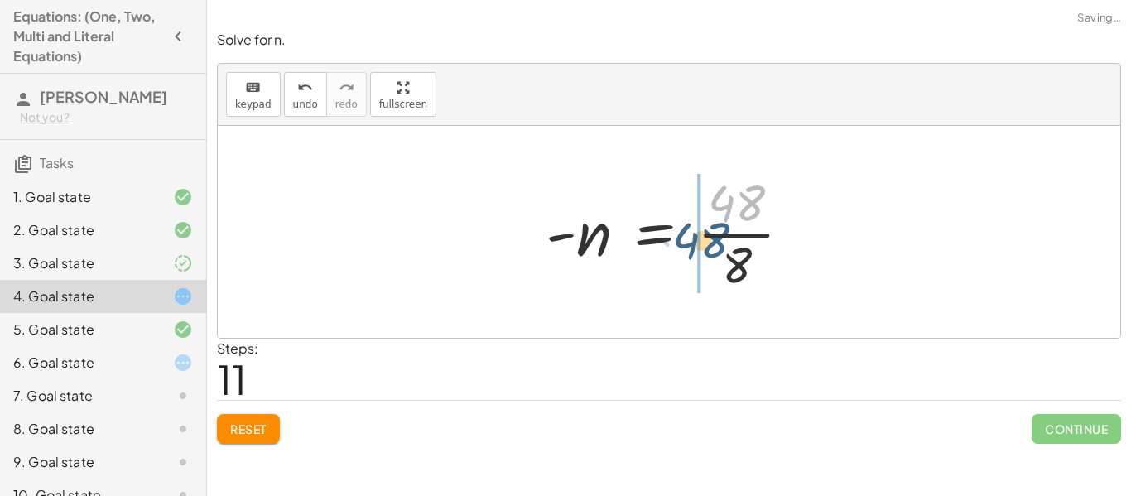
drag, startPoint x: 734, startPoint y: 209, endPoint x: 700, endPoint y: 249, distance: 53.4
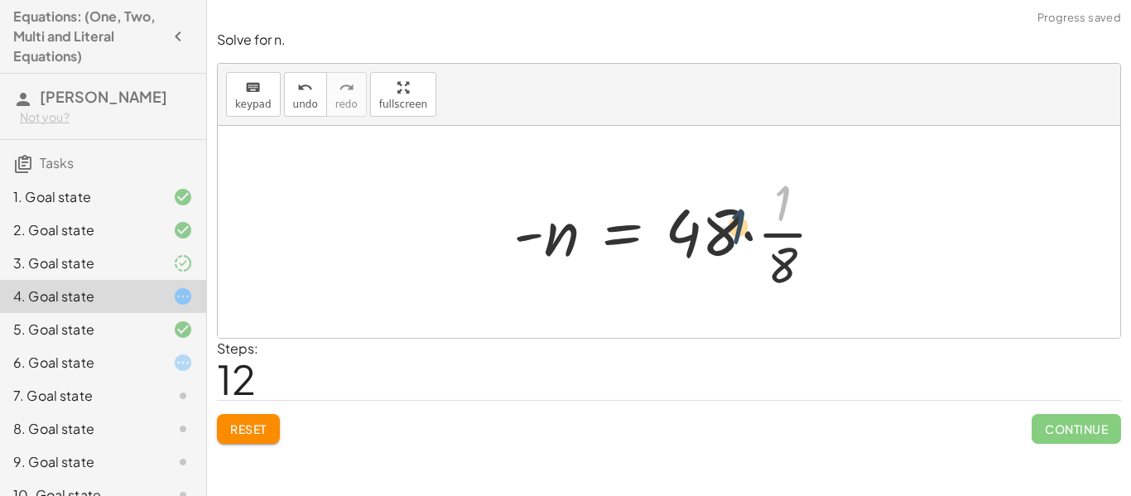
drag, startPoint x: 787, startPoint y: 215, endPoint x: 738, endPoint y: 243, distance: 56.7
click at [738, 243] on div at bounding box center [675, 232] width 341 height 128
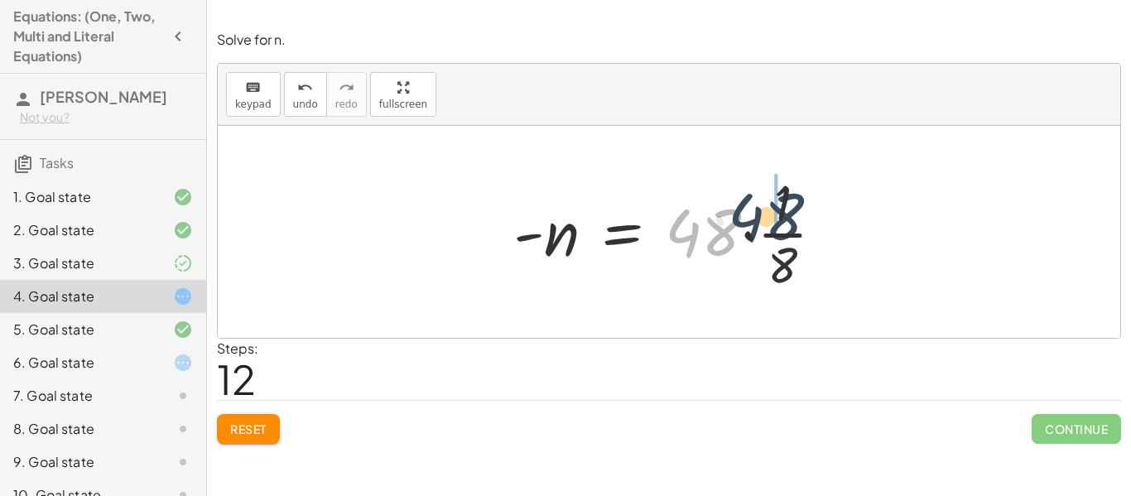
drag, startPoint x: 700, startPoint y: 224, endPoint x: 774, endPoint y: 204, distance: 76.5
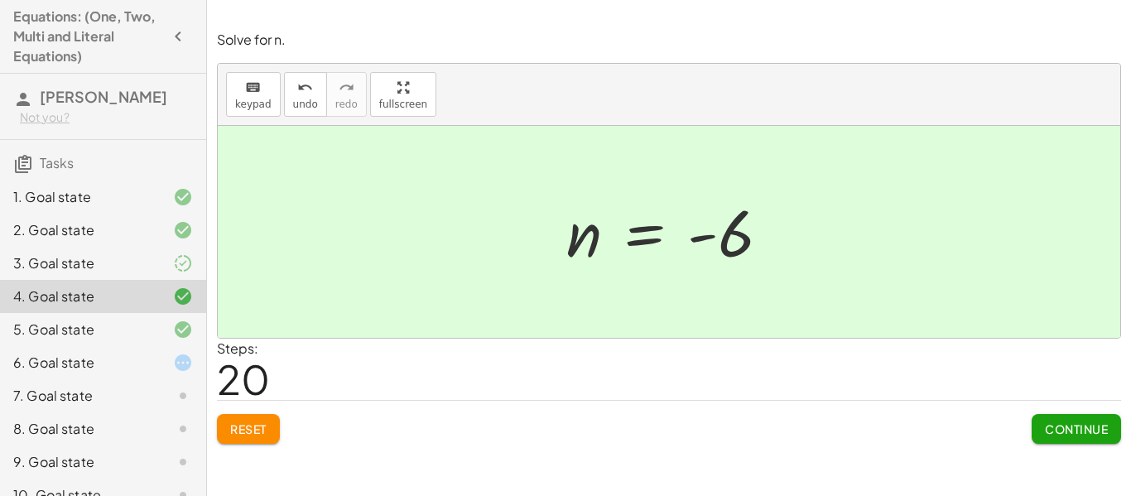
click at [245, 433] on span "Reset" at bounding box center [248, 428] width 36 height 15
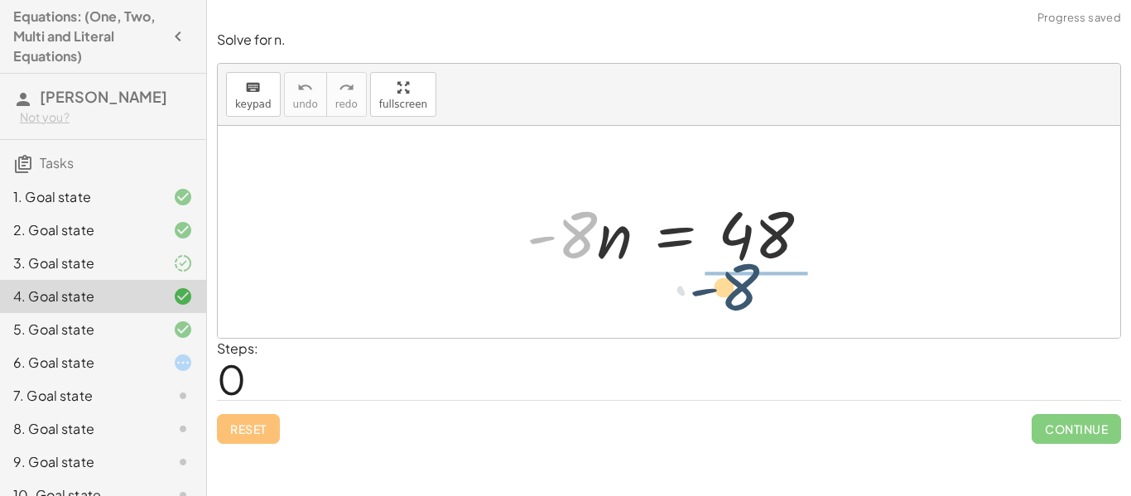
drag, startPoint x: 570, startPoint y: 241, endPoint x: 743, endPoint y: 294, distance: 181.0
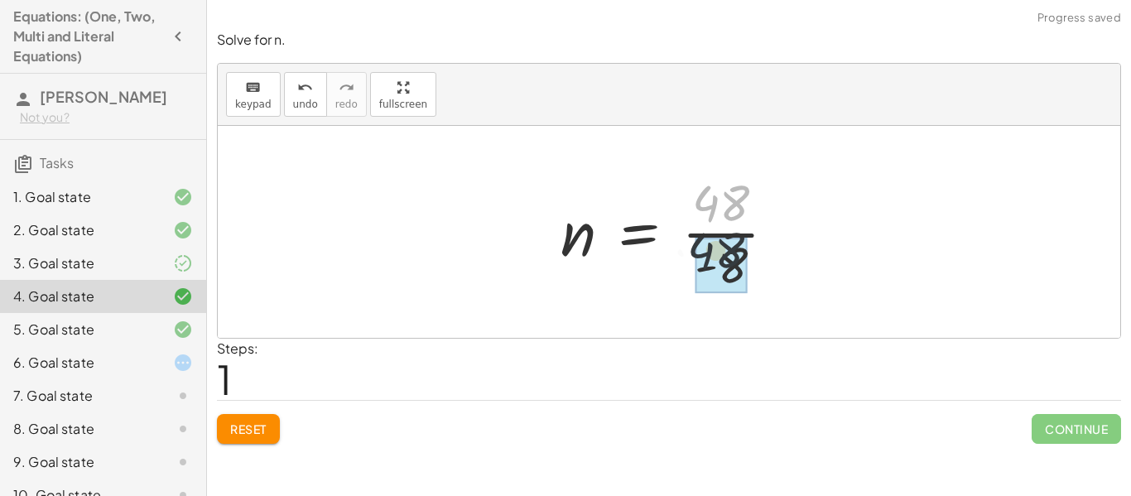
drag, startPoint x: 728, startPoint y: 206, endPoint x: 721, endPoint y: 267, distance: 60.8
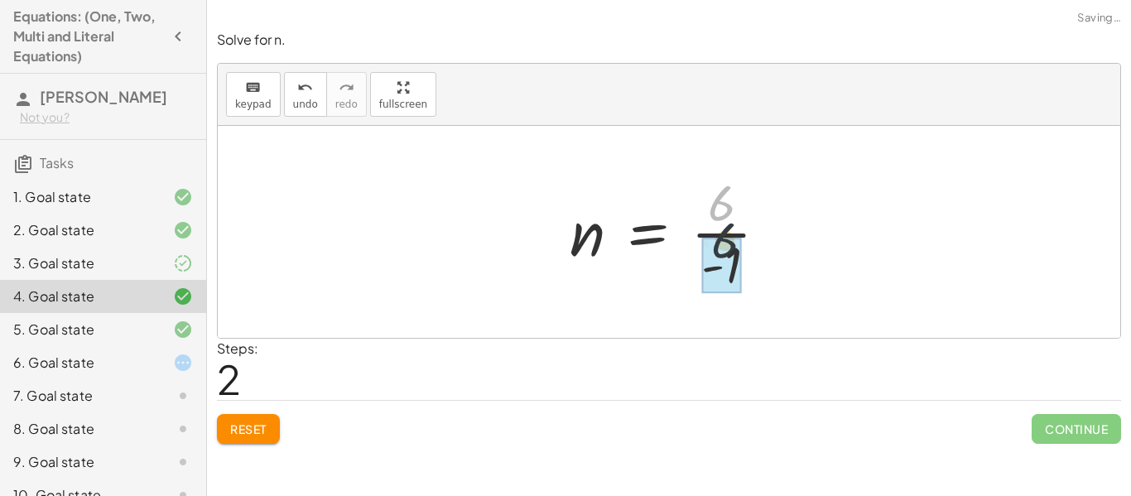
drag, startPoint x: 714, startPoint y: 202, endPoint x: 718, endPoint y: 259, distance: 57.3
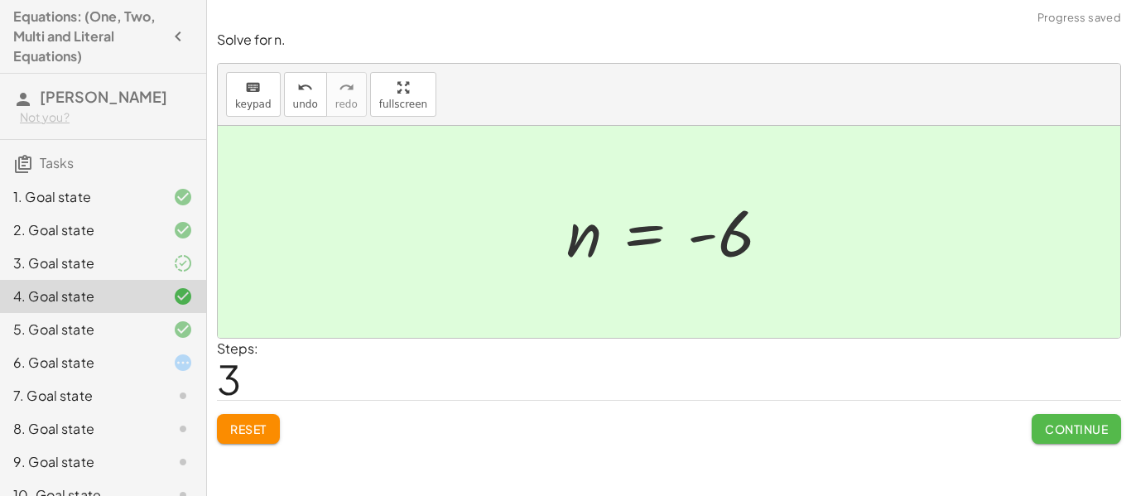
click at [1054, 429] on span "Continue" at bounding box center [1076, 428] width 63 height 15
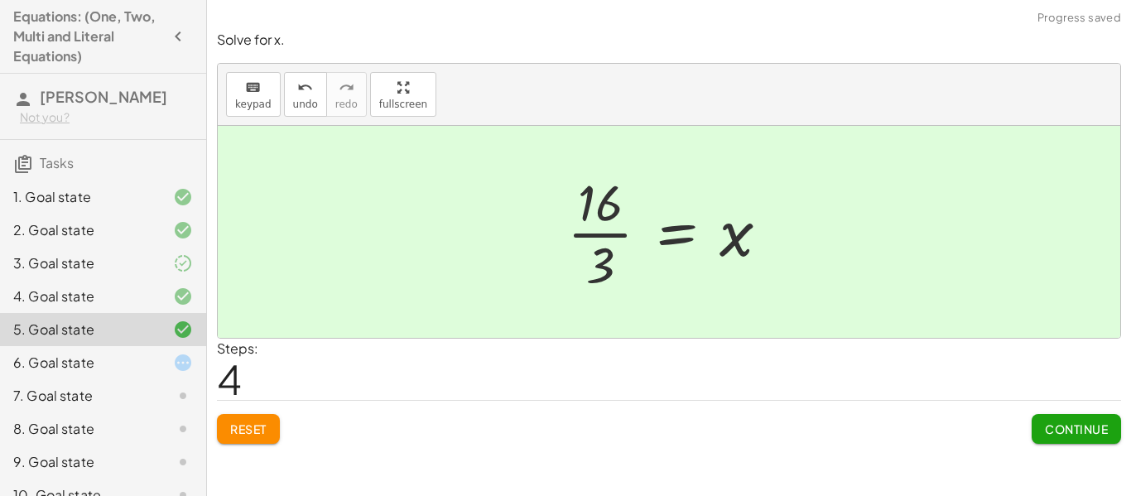
click at [159, 356] on div at bounding box center [170, 363] width 46 height 20
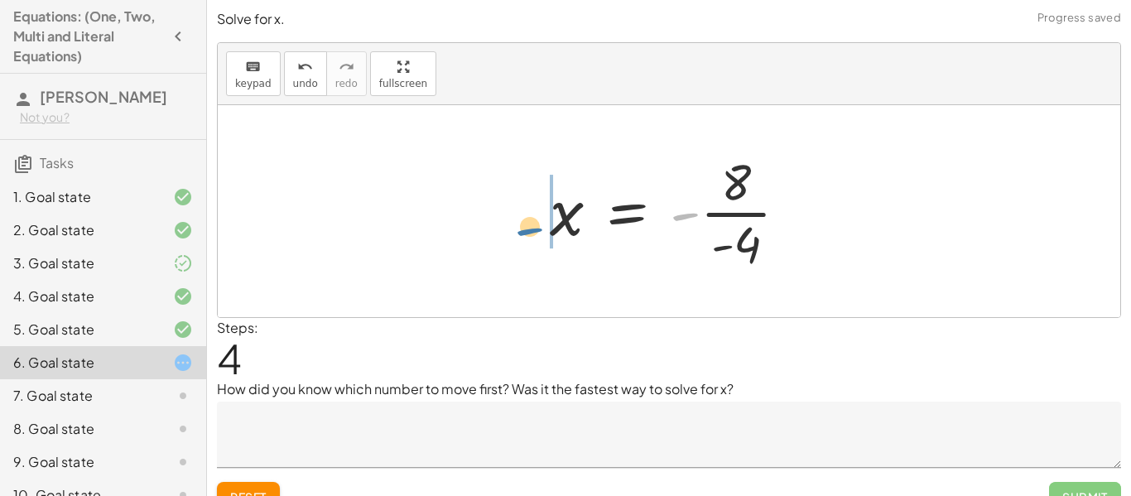
drag, startPoint x: 677, startPoint y: 219, endPoint x: 506, endPoint y: 238, distance: 172.3
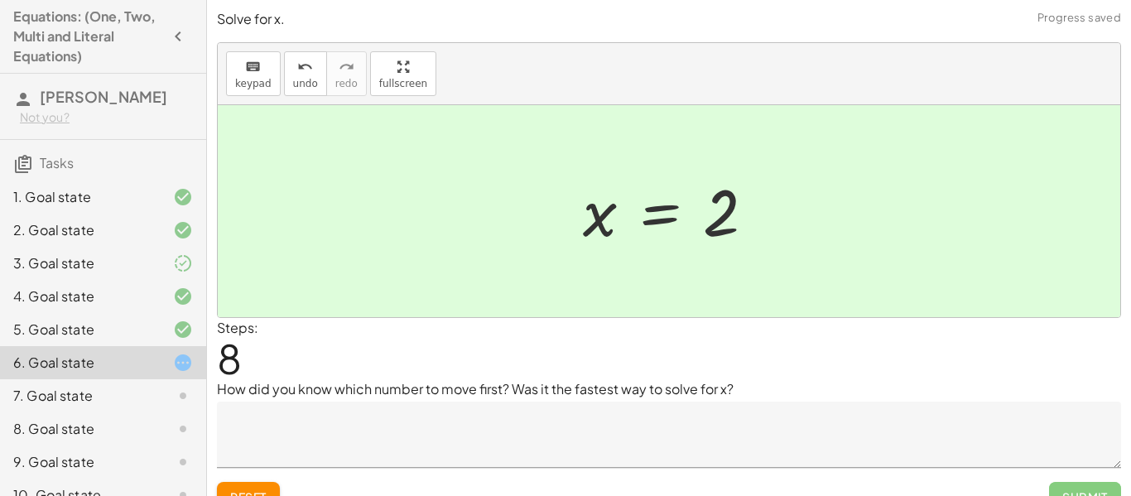
click at [770, 416] on textarea at bounding box center [669, 435] width 904 height 66
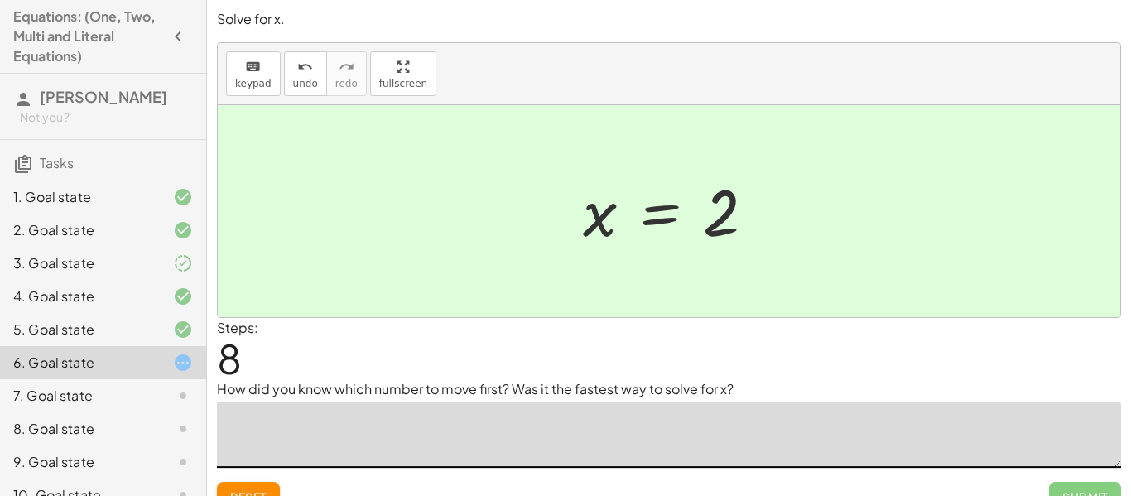
click at [276, 407] on textarea at bounding box center [669, 435] width 904 height 66
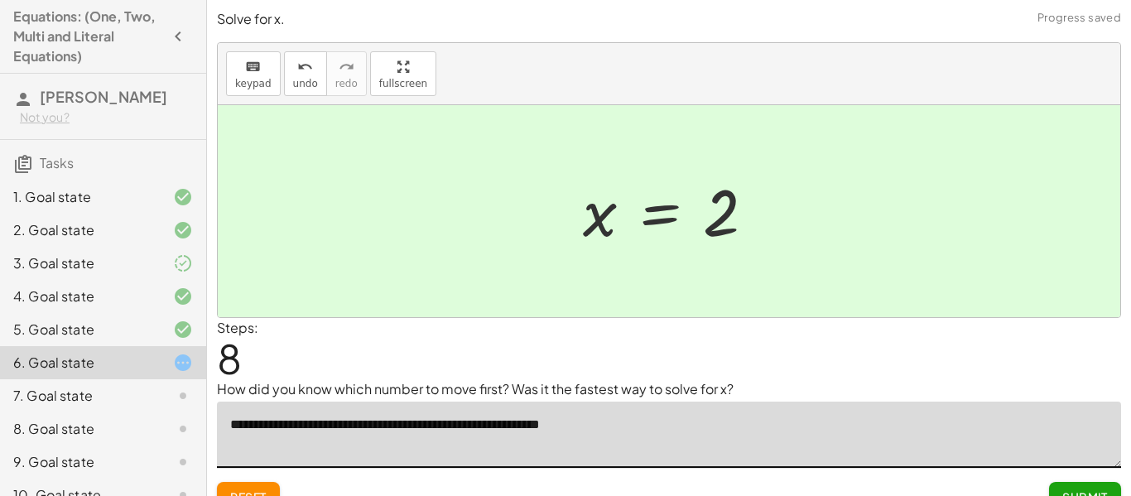
click at [455, 428] on textarea "**********" at bounding box center [669, 435] width 904 height 66
click at [652, 427] on textarea "**********" at bounding box center [669, 435] width 904 height 66
type textarea "**********"
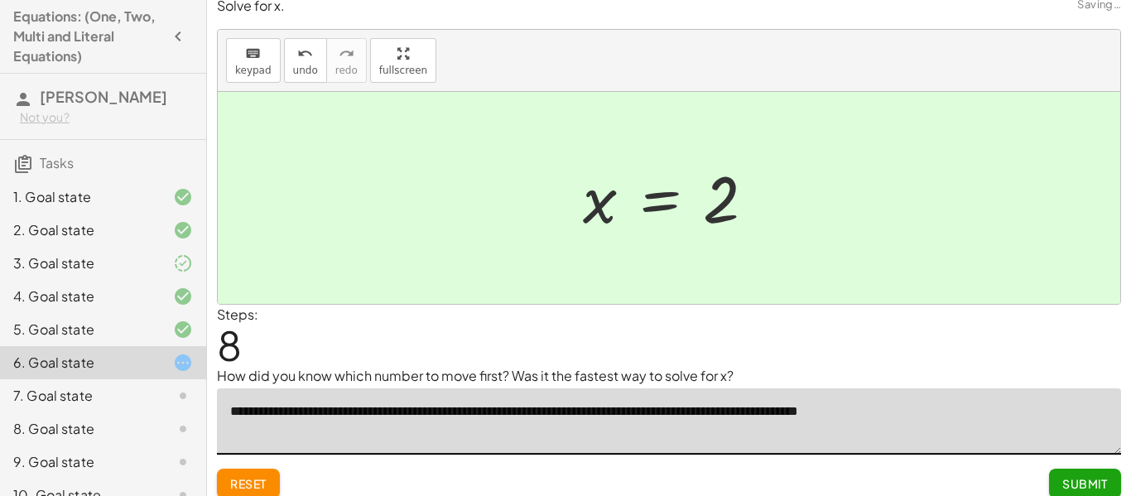
scroll to position [26, 0]
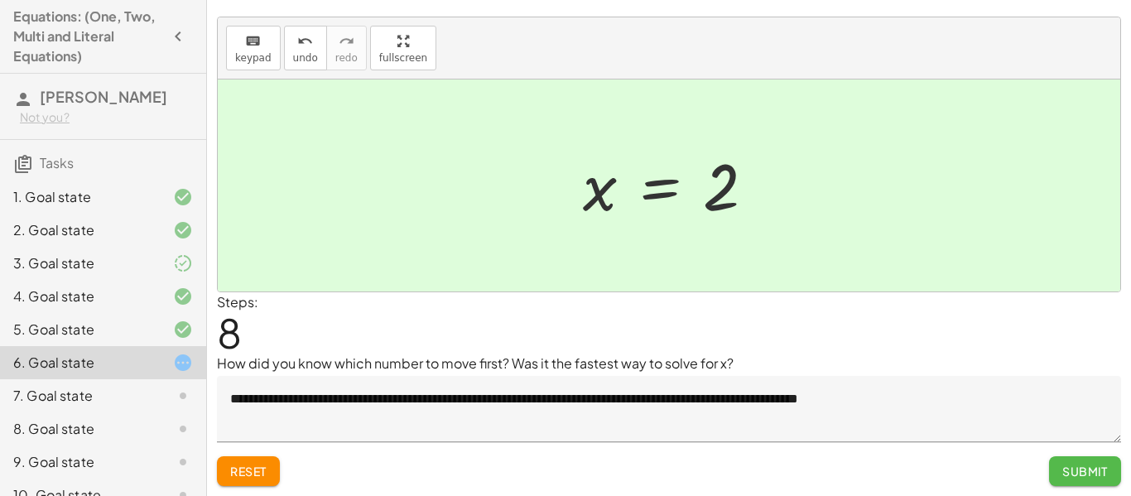
click at [1093, 473] on span "Submit" at bounding box center [1085, 471] width 46 height 15
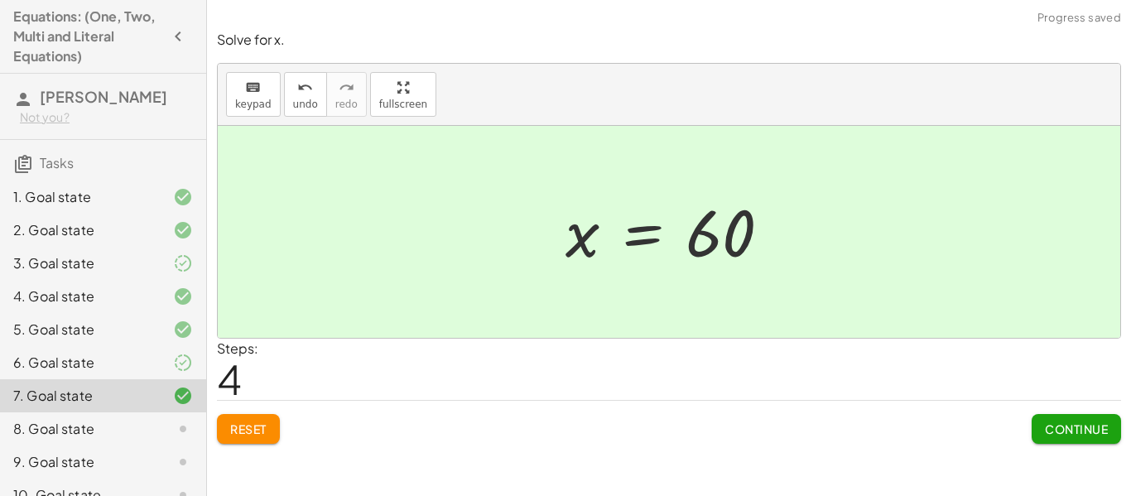
click at [1076, 440] on button "Continue" at bounding box center [1076, 429] width 89 height 30
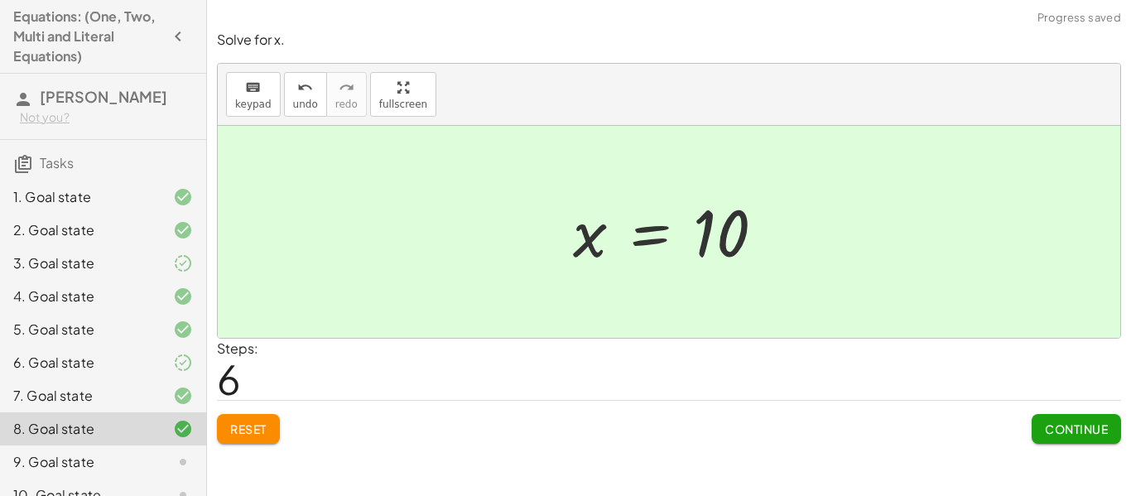
click at [1080, 436] on span "Continue" at bounding box center [1076, 428] width 63 height 15
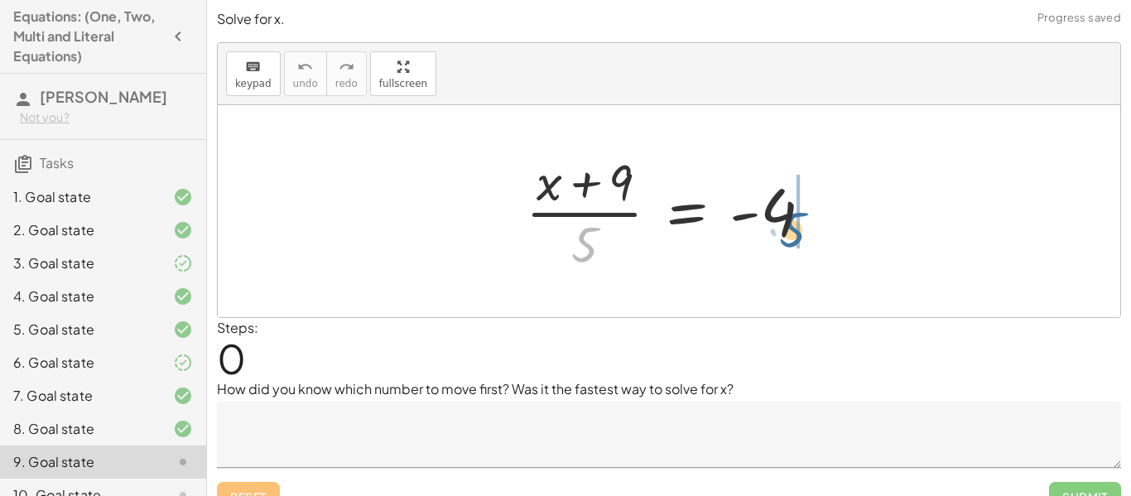
drag, startPoint x: 594, startPoint y: 231, endPoint x: 808, endPoint y: 214, distance: 215.1
click at [808, 214] on div at bounding box center [675, 211] width 316 height 128
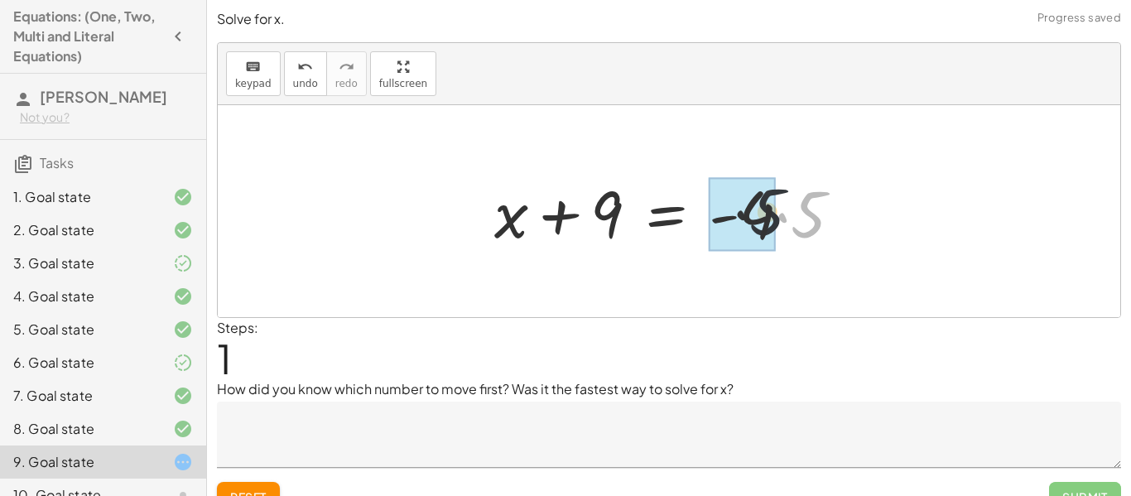
drag, startPoint x: 823, startPoint y: 222, endPoint x: 759, endPoint y: 219, distance: 63.8
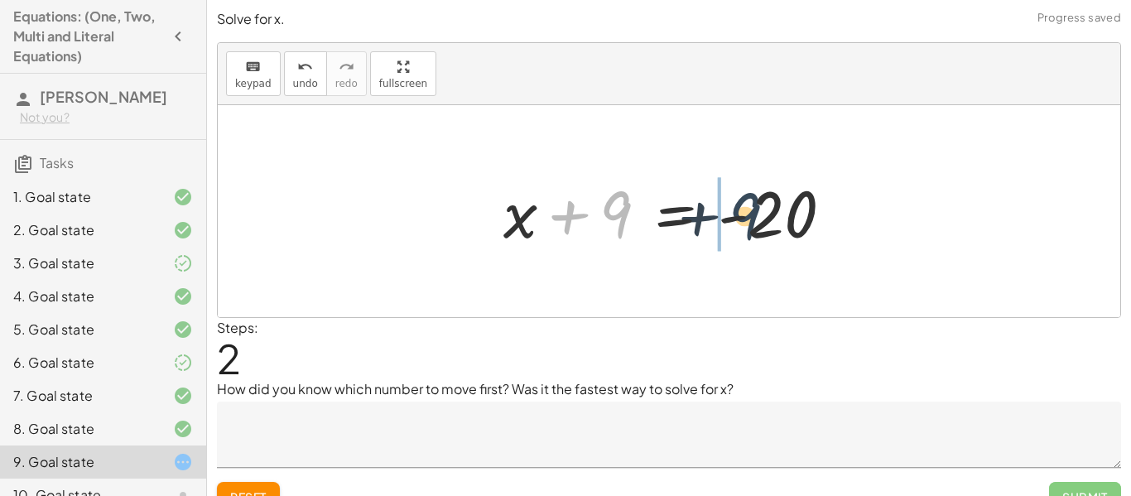
drag, startPoint x: 609, startPoint y: 213, endPoint x: 786, endPoint y: 229, distance: 178.0
click at [786, 229] on div at bounding box center [674, 211] width 359 height 85
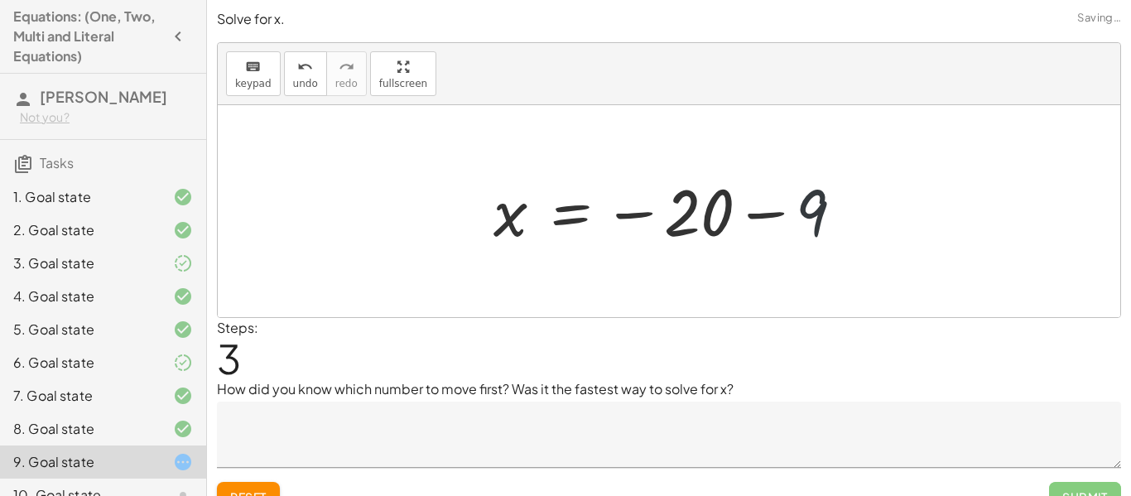
click at [800, 224] on div at bounding box center [675, 212] width 380 height 82
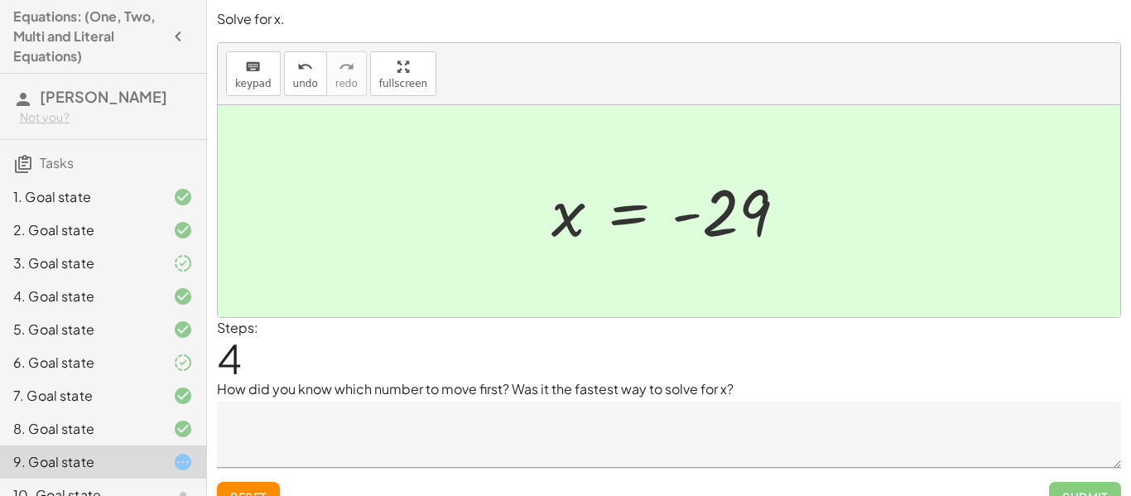
click at [613, 413] on textarea at bounding box center [669, 435] width 904 height 66
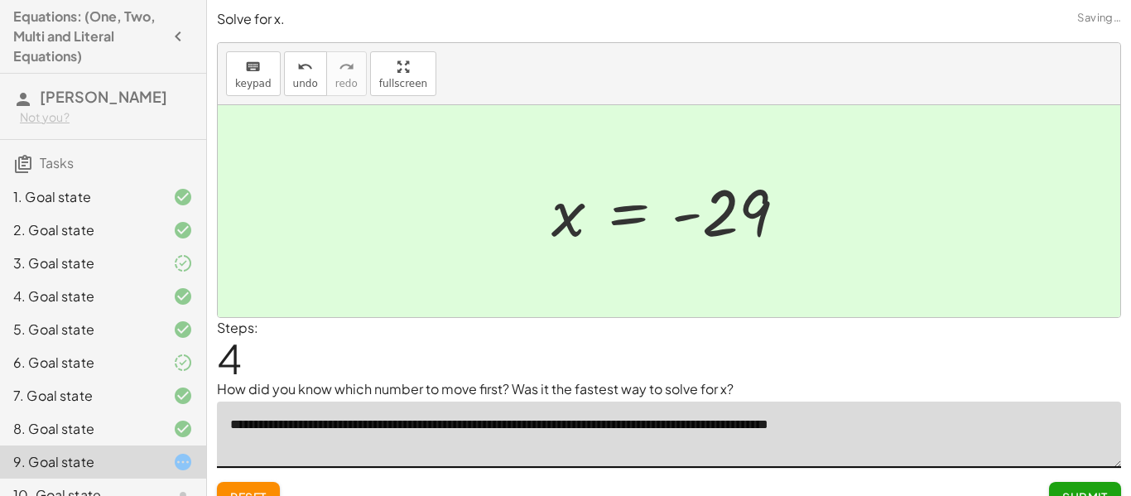
type textarea "**********"
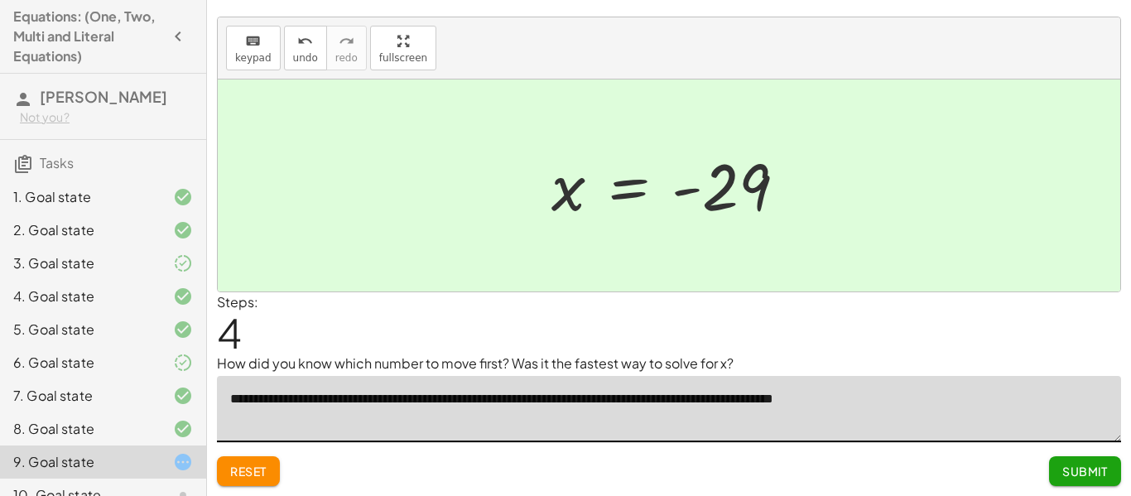
click at [1083, 474] on span "Submit" at bounding box center [1085, 471] width 46 height 15
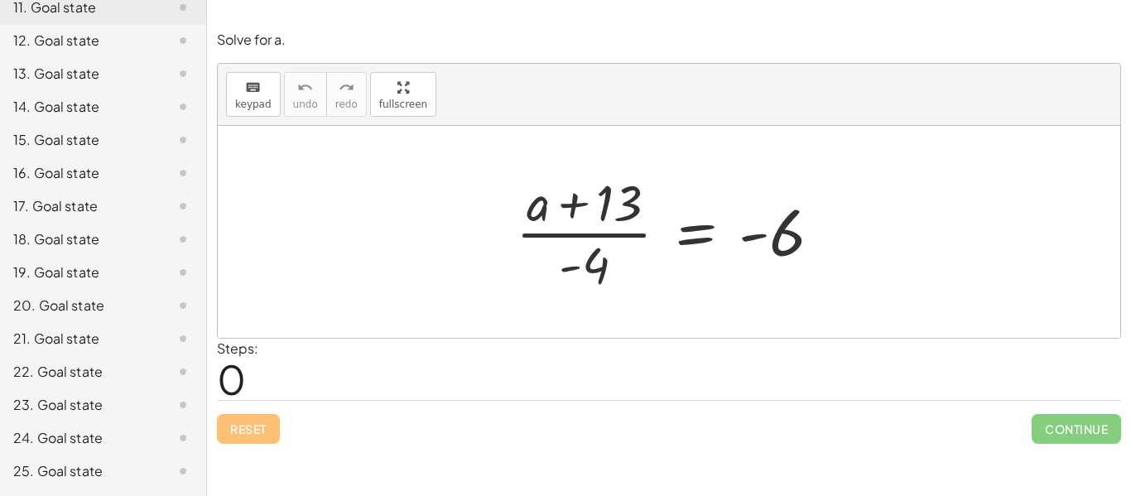
scroll to position [552, 0]
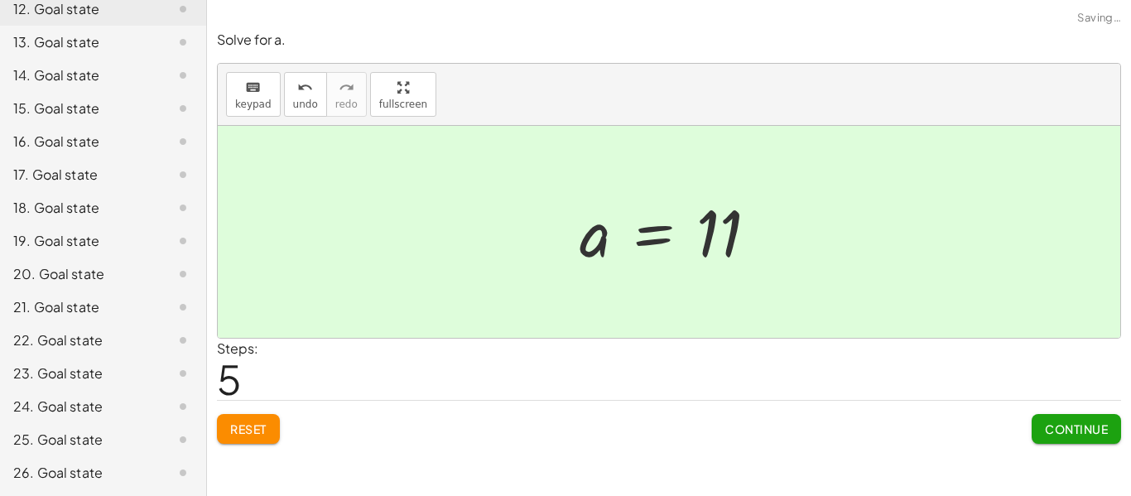
click at [1095, 436] on span "Continue" at bounding box center [1076, 428] width 63 height 15
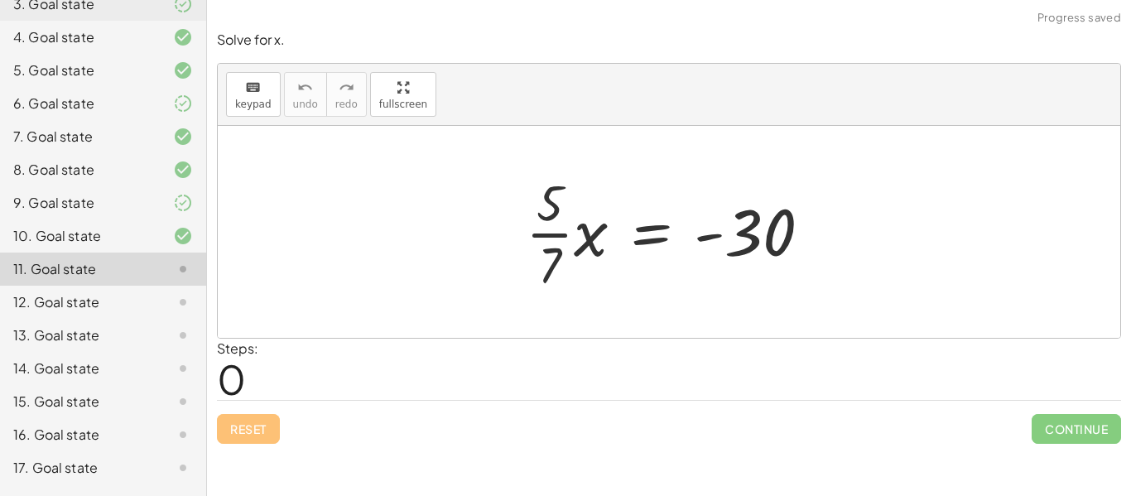
scroll to position [254, 0]
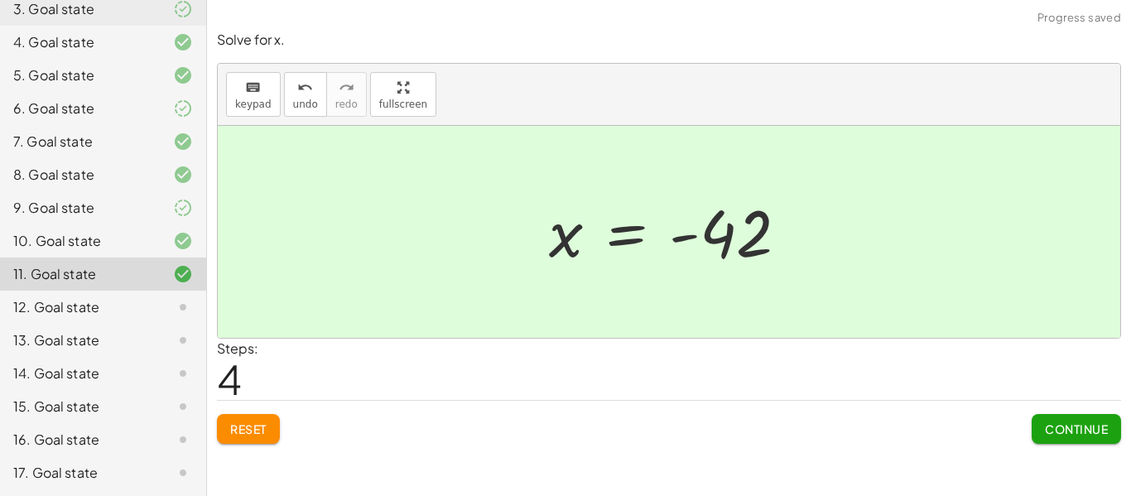
click at [1116, 435] on button "Continue" at bounding box center [1076, 429] width 89 height 30
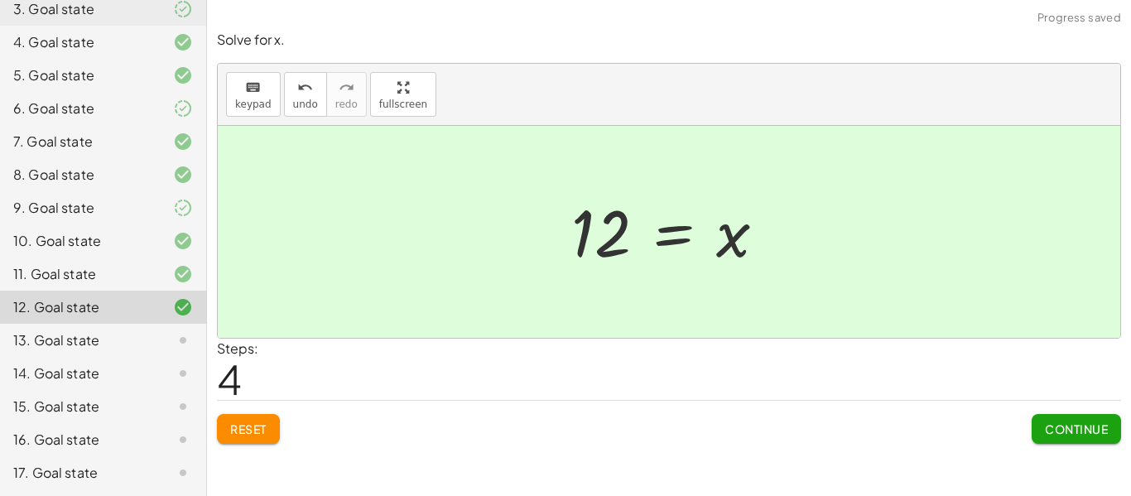
click at [1058, 421] on span "Continue" at bounding box center [1076, 428] width 63 height 15
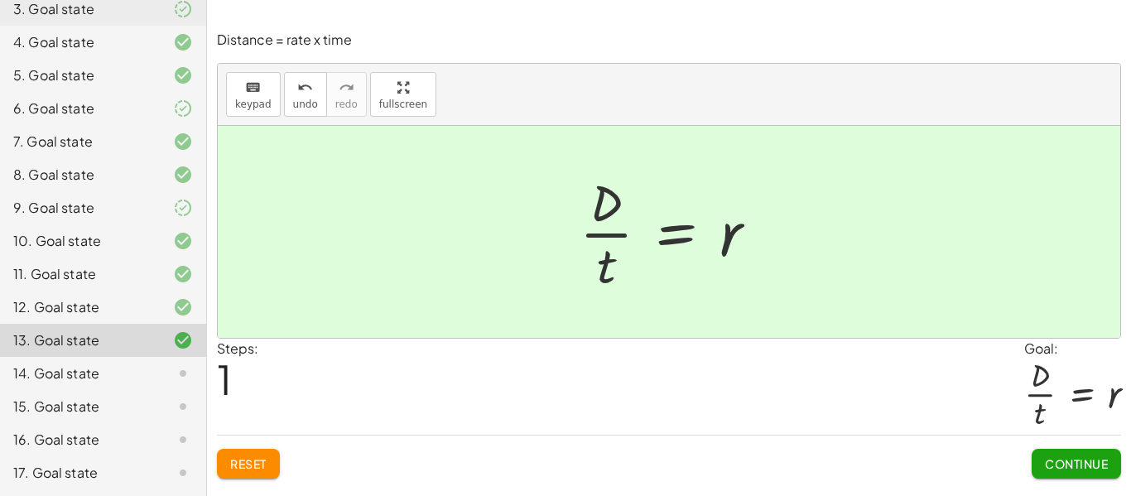
click at [1085, 457] on span "Continue" at bounding box center [1076, 463] width 63 height 15
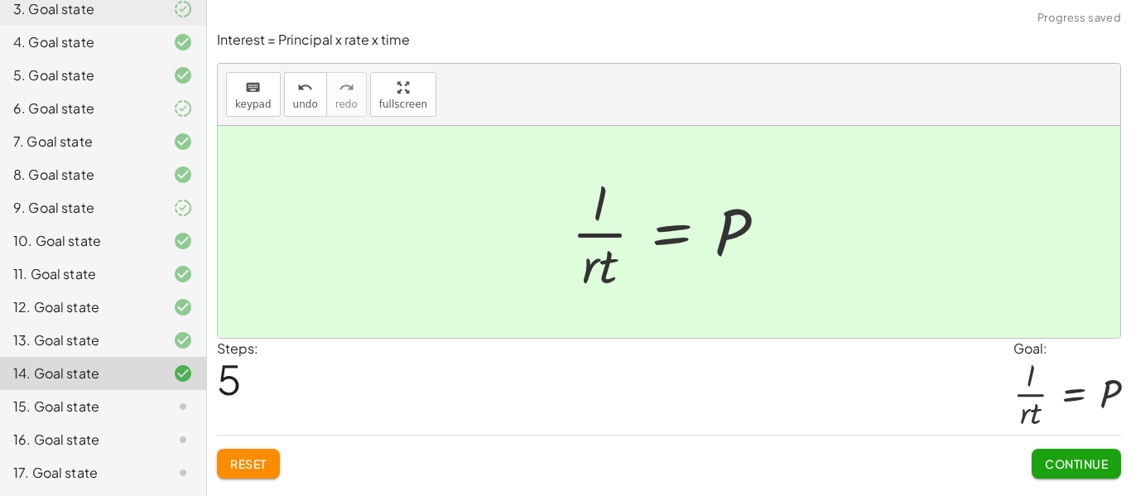
click at [1095, 462] on span "Continue" at bounding box center [1076, 463] width 63 height 15
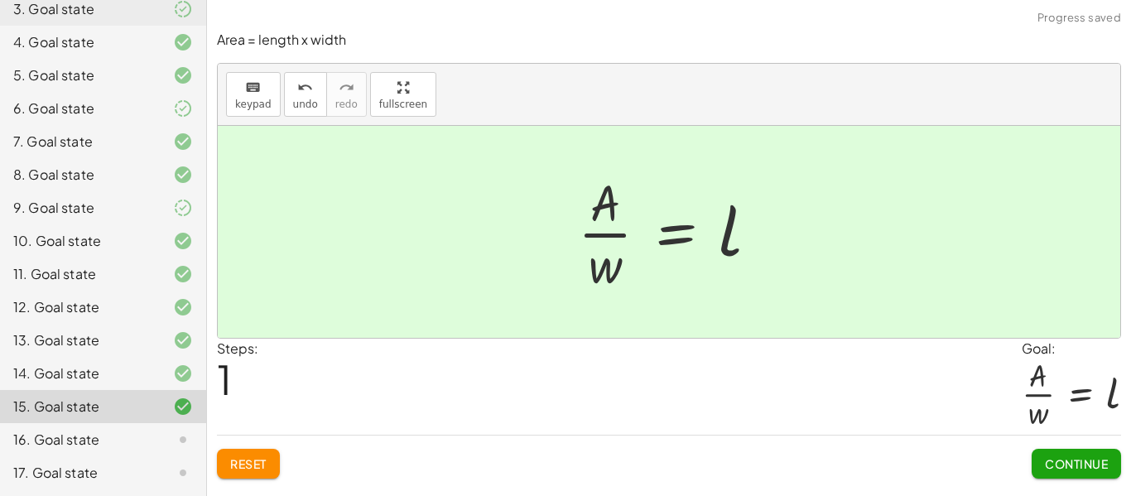
click at [1080, 464] on span "Continue" at bounding box center [1076, 463] width 63 height 15
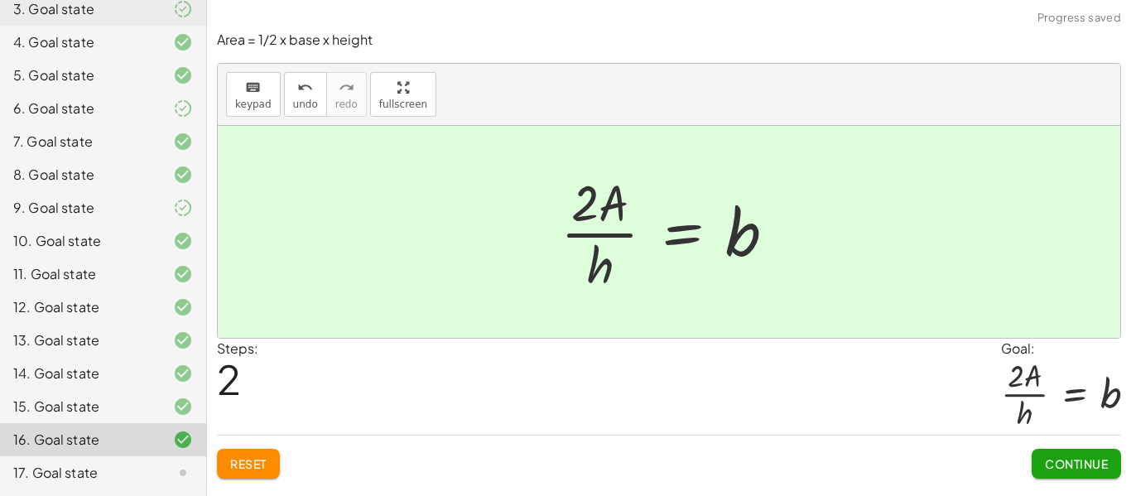
click at [1095, 455] on button "Continue" at bounding box center [1076, 464] width 89 height 30
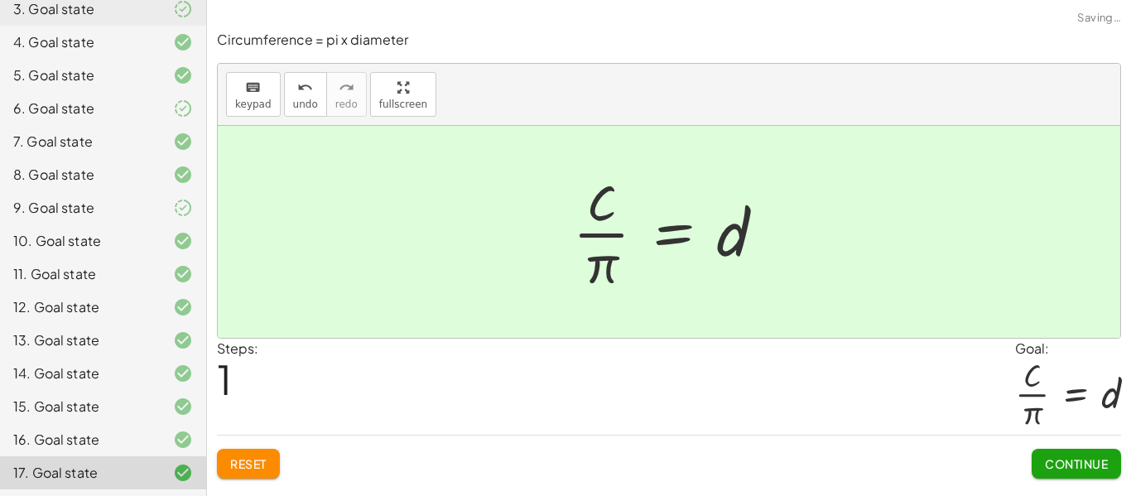
click at [1080, 460] on span "Continue" at bounding box center [1076, 463] width 63 height 15
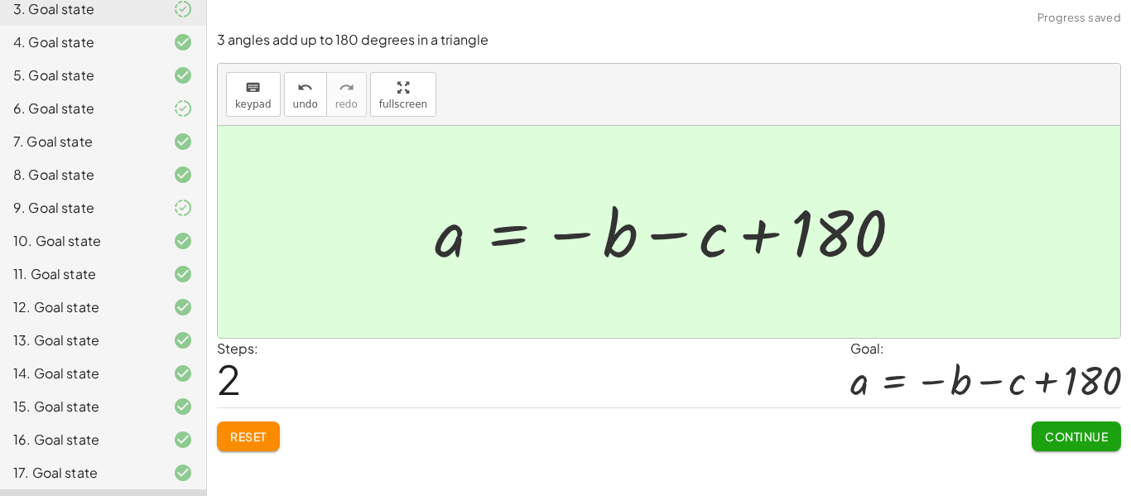
click at [1100, 435] on span "Continue" at bounding box center [1076, 436] width 63 height 15
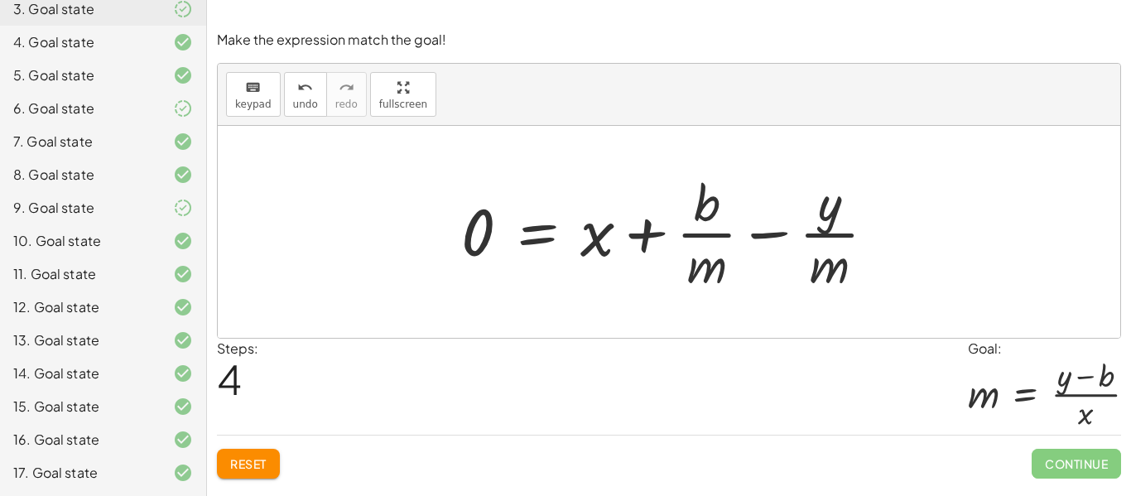
click at [249, 464] on span "Reset" at bounding box center [248, 463] width 36 height 15
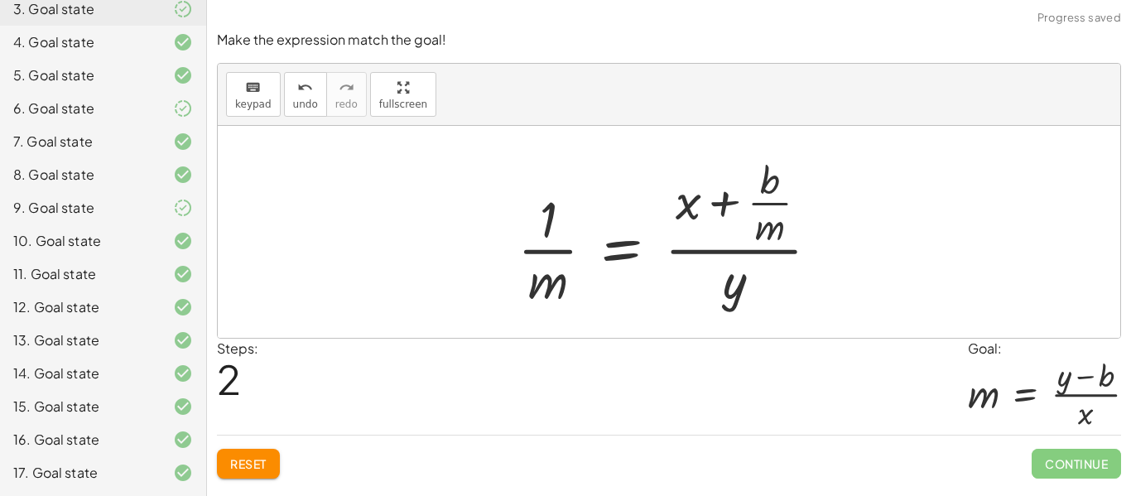
click at [243, 466] on span "Reset" at bounding box center [248, 463] width 36 height 15
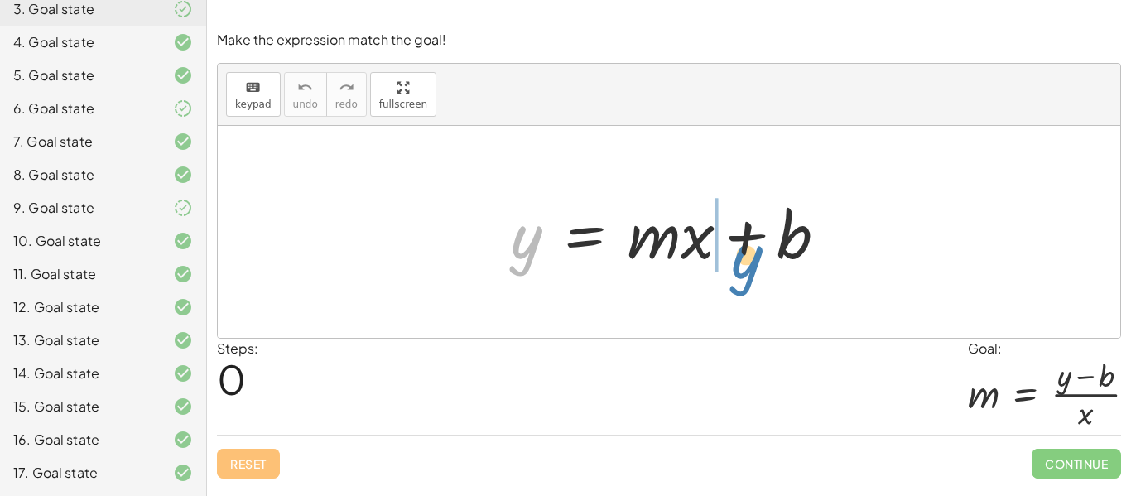
drag, startPoint x: 526, startPoint y: 248, endPoint x: 746, endPoint y: 267, distance: 221.1
click at [746, 267] on div at bounding box center [676, 232] width 346 height 85
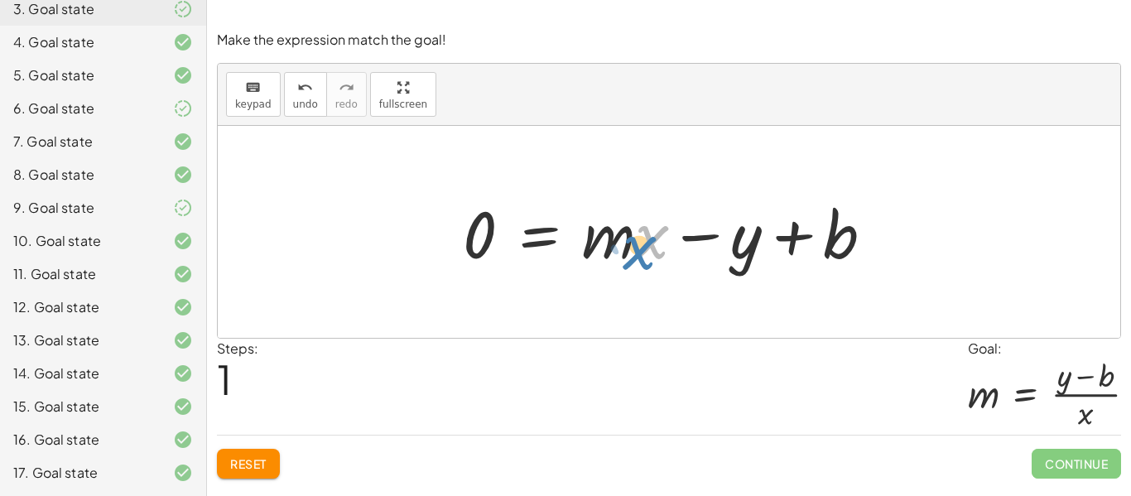
click at [653, 253] on div at bounding box center [675, 232] width 440 height 85
drag, startPoint x: 612, startPoint y: 249, endPoint x: 498, endPoint y: 247, distance: 114.3
click at [498, 247] on div at bounding box center [675, 232] width 440 height 85
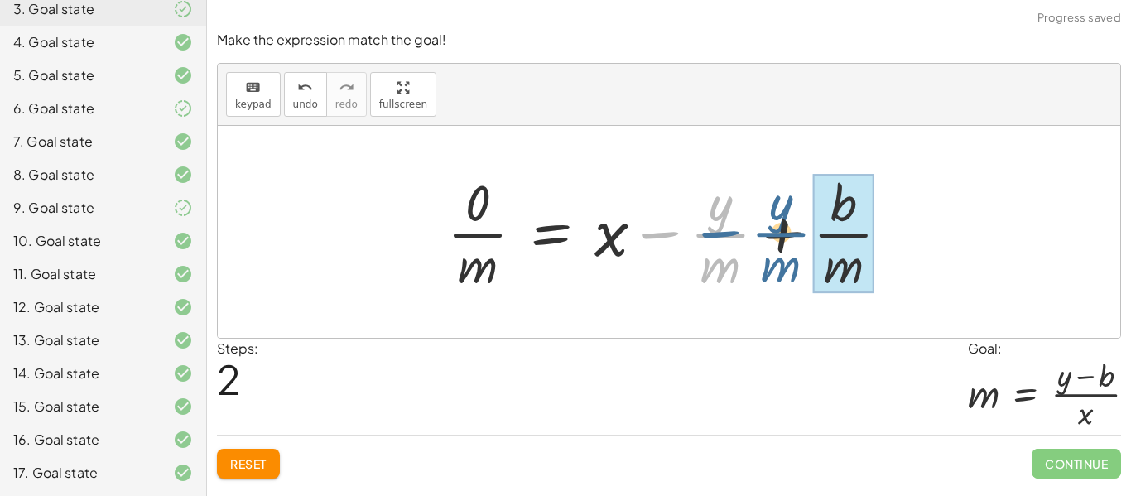
drag, startPoint x: 721, startPoint y: 233, endPoint x: 787, endPoint y: 233, distance: 66.2
click at [787, 233] on div at bounding box center [675, 232] width 473 height 128
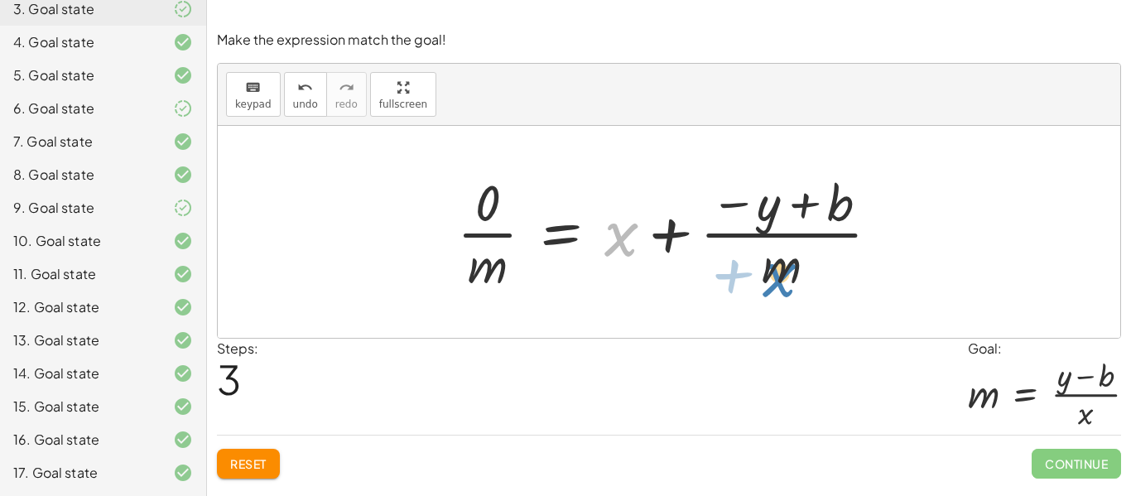
drag, startPoint x: 627, startPoint y: 245, endPoint x: 785, endPoint y: 284, distance: 162.9
click at [785, 284] on div at bounding box center [675, 232] width 452 height 128
drag, startPoint x: 797, startPoint y: 268, endPoint x: 507, endPoint y: 231, distance: 293.0
click at [507, 231] on div at bounding box center [675, 232] width 452 height 128
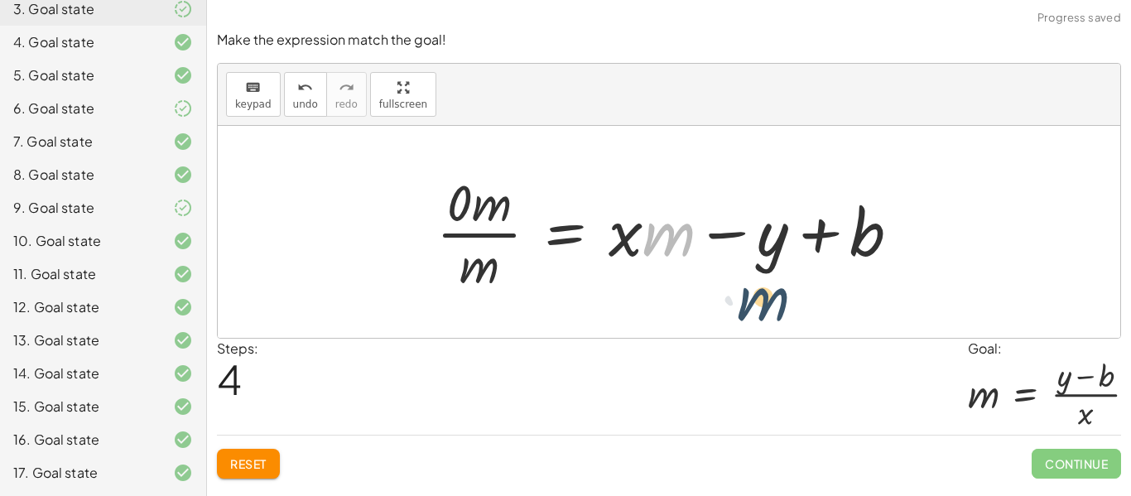
drag, startPoint x: 665, startPoint y: 248, endPoint x: 762, endPoint y: 316, distance: 118.3
click at [762, 316] on div "y = + · m · x + b 0 = + · m · x − y + b · 0 · m = + x − · y · m + · b · m · 0 ·…" at bounding box center [669, 232] width 902 height 212
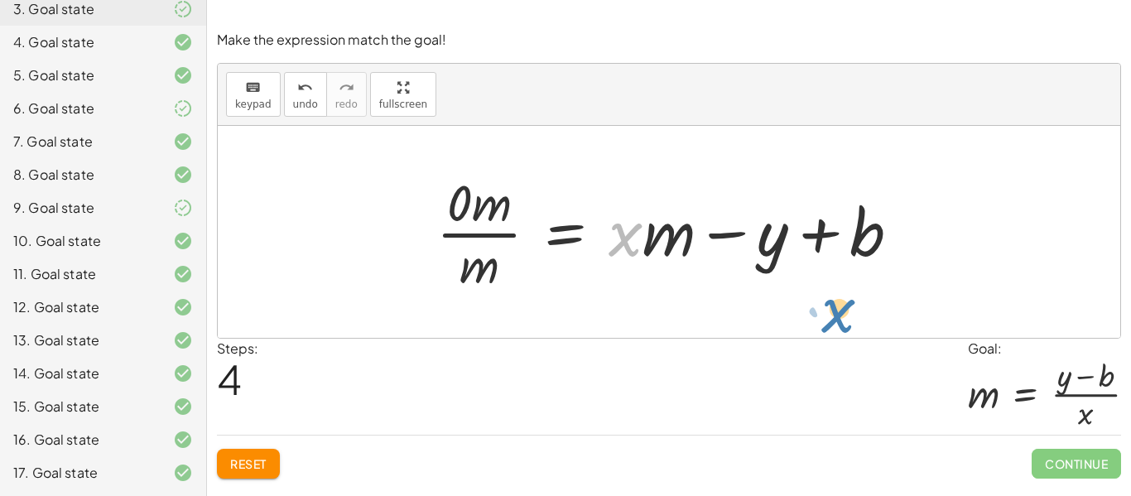
drag, startPoint x: 618, startPoint y: 237, endPoint x: 825, endPoint y: 312, distance: 220.3
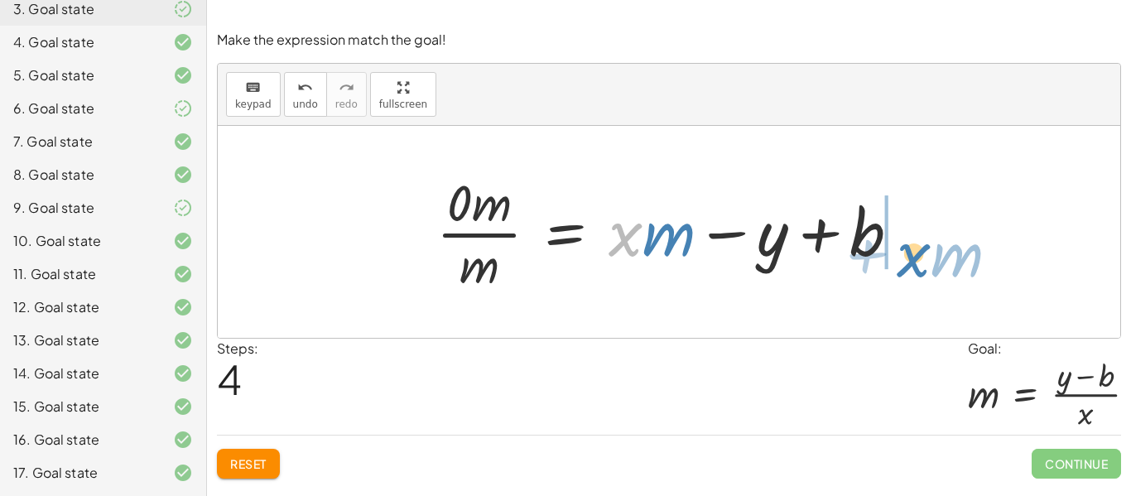
drag, startPoint x: 630, startPoint y: 248, endPoint x: 947, endPoint y: 268, distance: 317.8
click at [947, 268] on div "y = + · m · x + b 0 = + · m · x − y + b · 0 · m = + x − · y · m + · b · m · 0 ·…" at bounding box center [669, 232] width 902 height 212
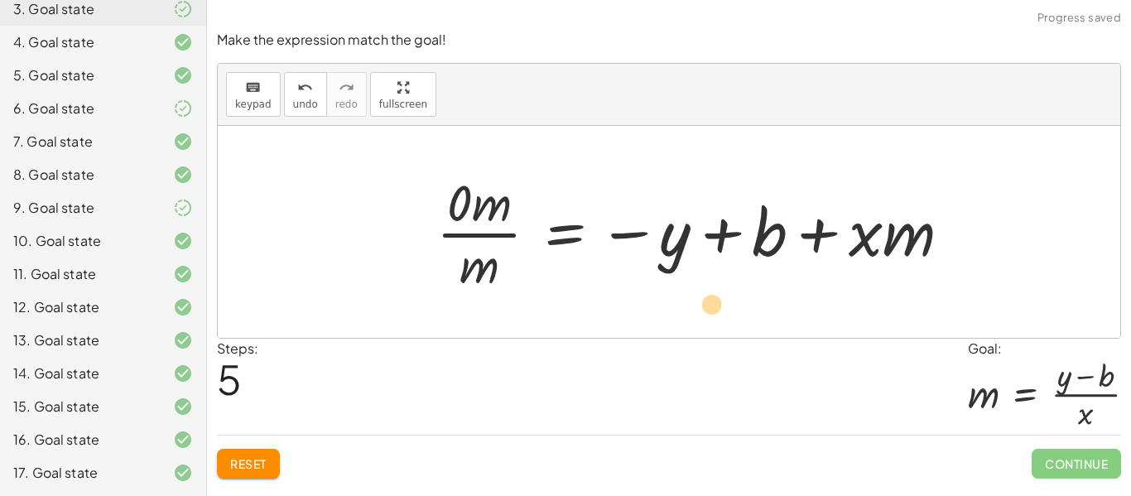
drag, startPoint x: 875, startPoint y: 244, endPoint x: 724, endPoint y: 314, distance: 166.7
click at [724, 314] on div "y = + · m · x + b 0 = + · m · x − y + b · 0 · m = + x − · y · m + · b · m · 0 ·…" at bounding box center [669, 232] width 902 height 212
click at [250, 464] on span "Reset" at bounding box center [248, 463] width 36 height 15
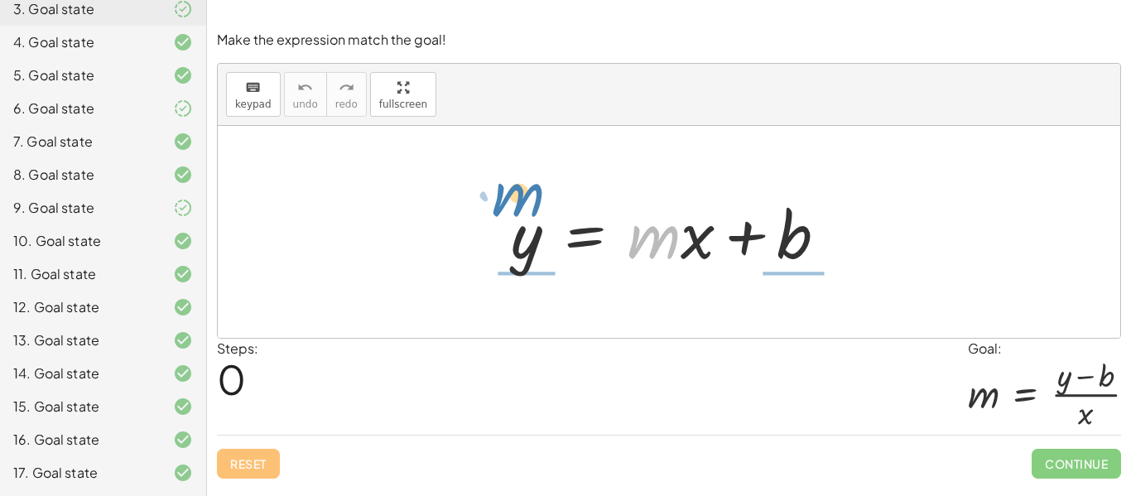
drag, startPoint x: 657, startPoint y: 250, endPoint x: 522, endPoint y: 208, distance: 142.2
click at [522, 208] on div at bounding box center [676, 232] width 346 height 85
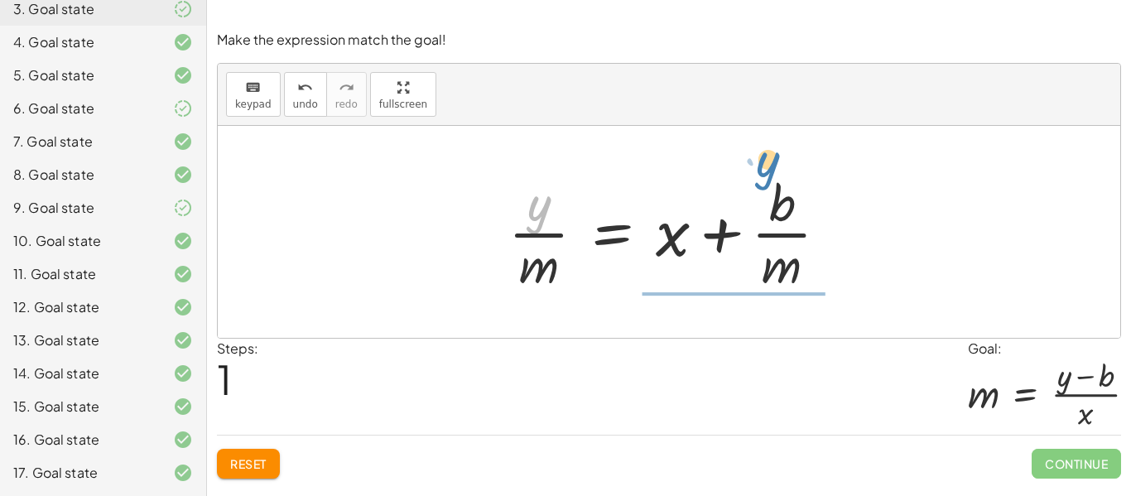
drag, startPoint x: 546, startPoint y: 207, endPoint x: 772, endPoint y: 159, distance: 230.3
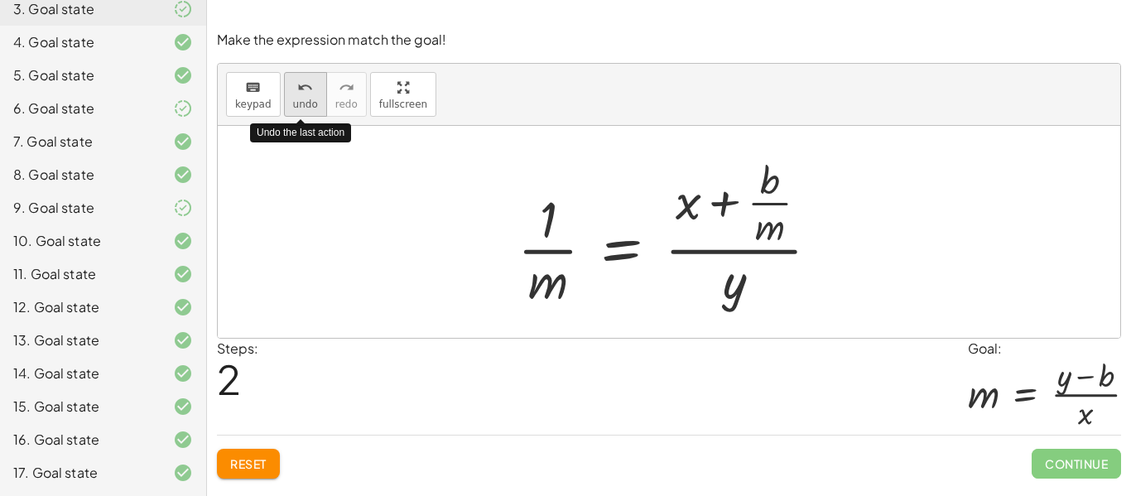
click at [293, 80] on div "undo" at bounding box center [305, 87] width 25 height 20
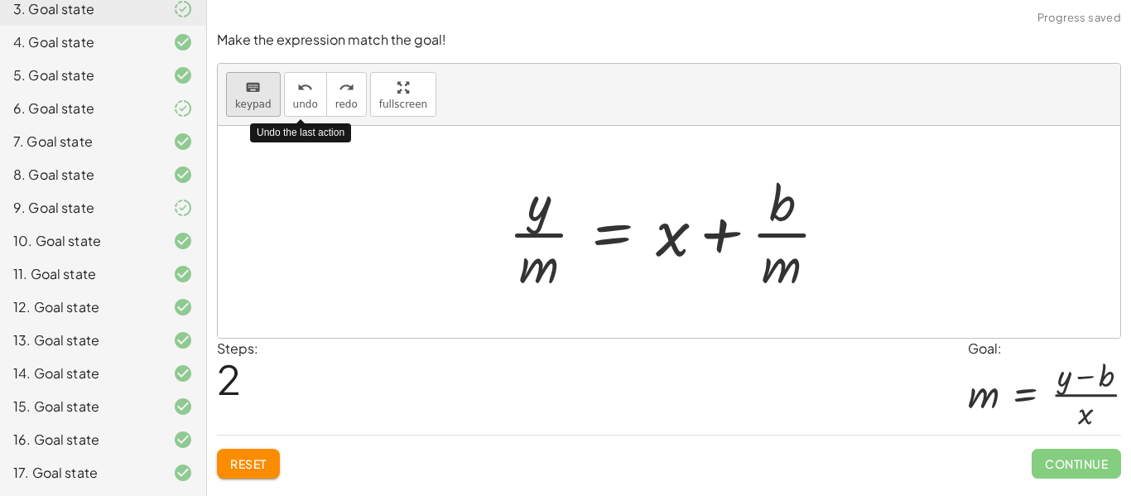
click at [253, 84] on icon "keyboard" at bounding box center [253, 88] width 16 height 20
click at [253, 85] on icon "keyboard" at bounding box center [253, 88] width 16 height 20
click at [254, 93] on icon "keyboard" at bounding box center [253, 88] width 16 height 20
click at [253, 92] on icon "keyboard" at bounding box center [253, 88] width 16 height 20
click at [387, 195] on div at bounding box center [669, 232] width 902 height 212
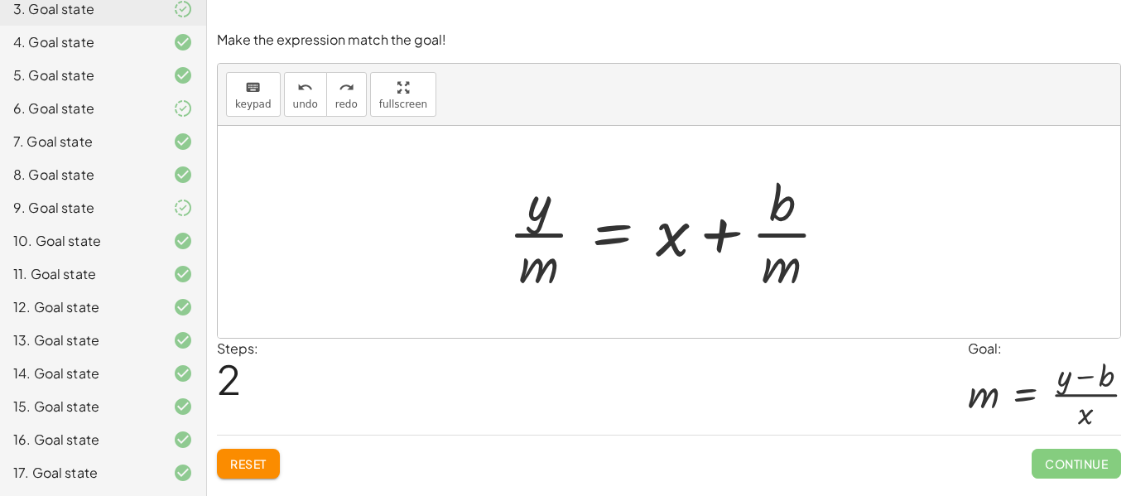
click at [245, 460] on span "Reset" at bounding box center [248, 463] width 36 height 15
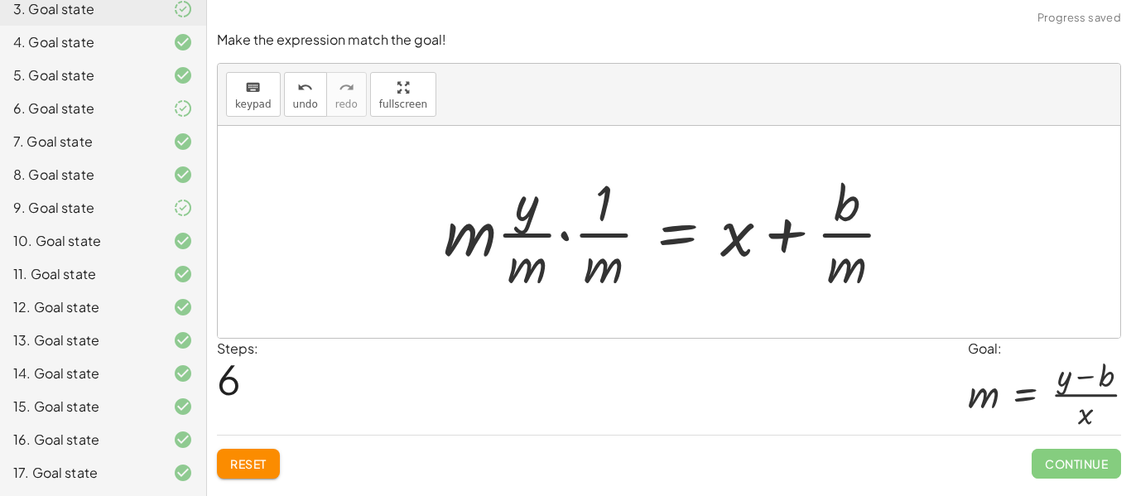
click at [250, 472] on button "Reset" at bounding box center [248, 464] width 63 height 30
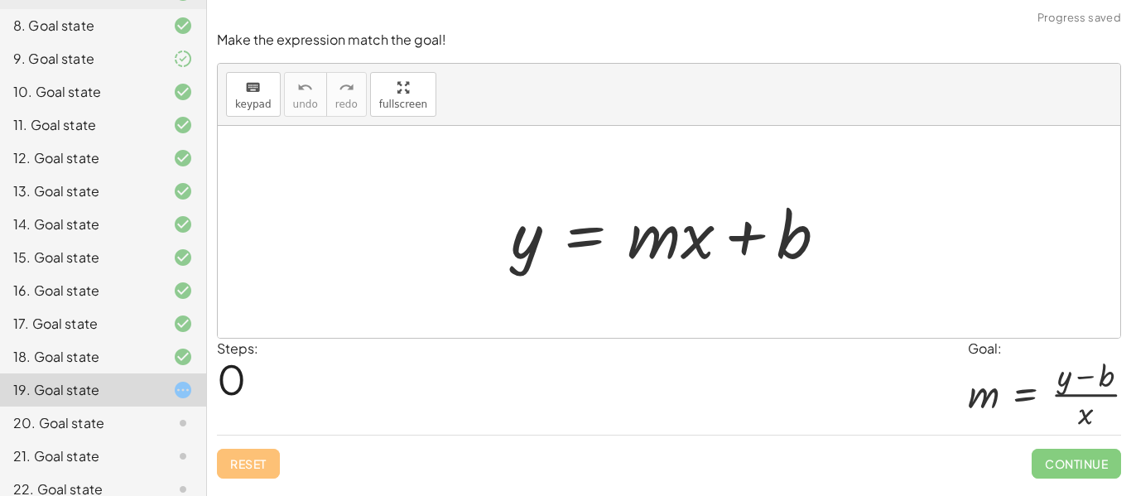
scroll to position [408, 0]
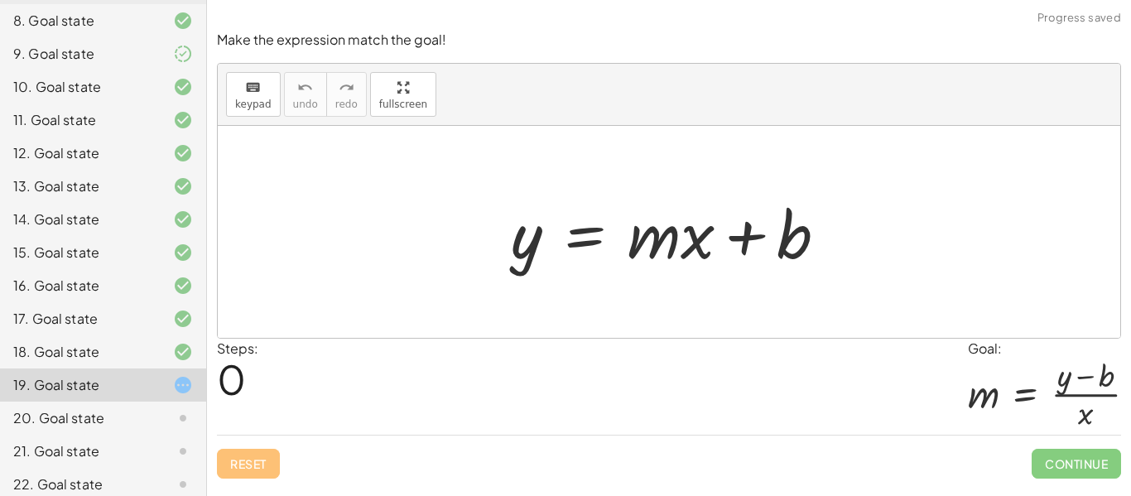
click at [152, 416] on div at bounding box center [170, 418] width 46 height 20
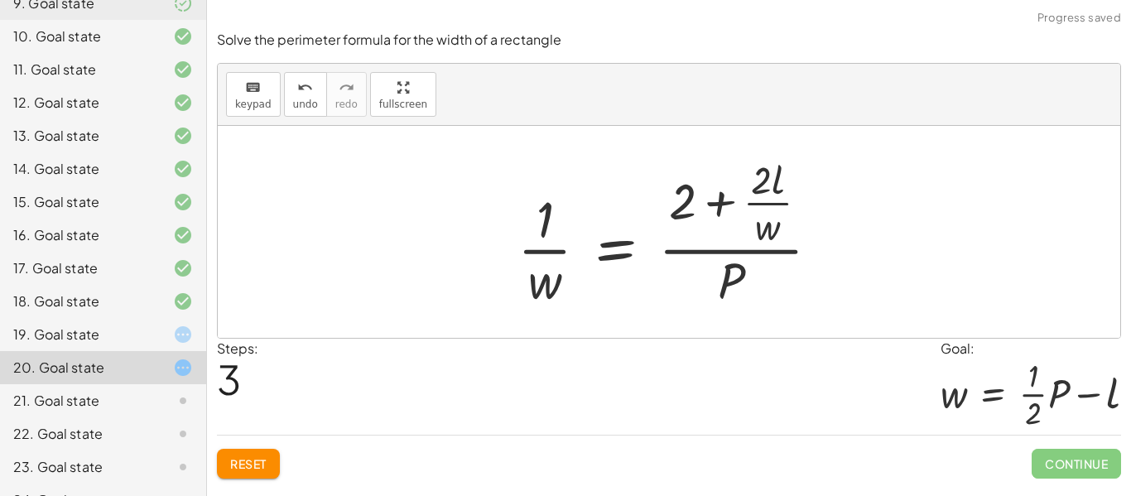
scroll to position [461, 0]
click at [60, 448] on div "21. Goal state" at bounding box center [103, 464] width 206 height 33
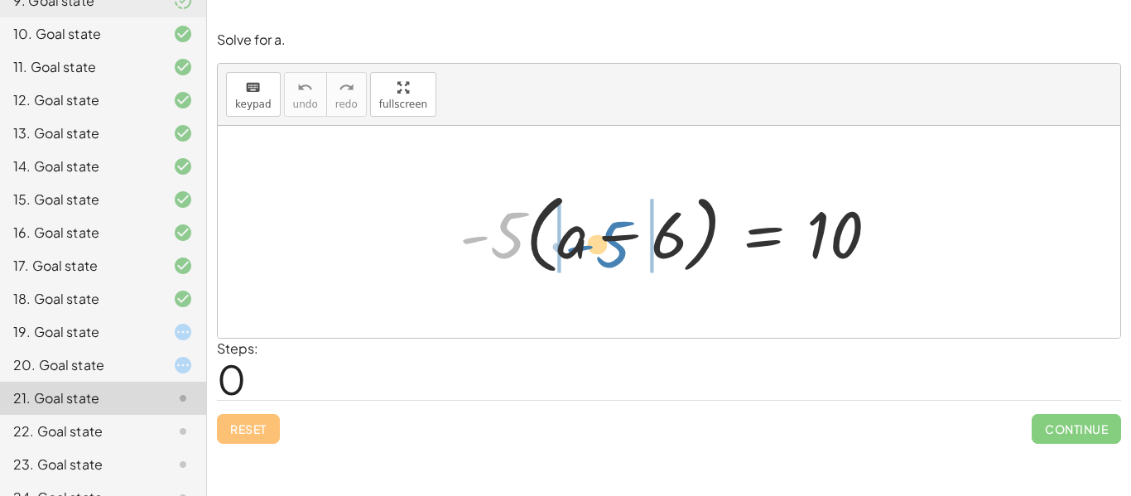
drag, startPoint x: 512, startPoint y: 227, endPoint x: 605, endPoint y: 236, distance: 93.2
click at [605, 236] on div at bounding box center [675, 232] width 449 height 95
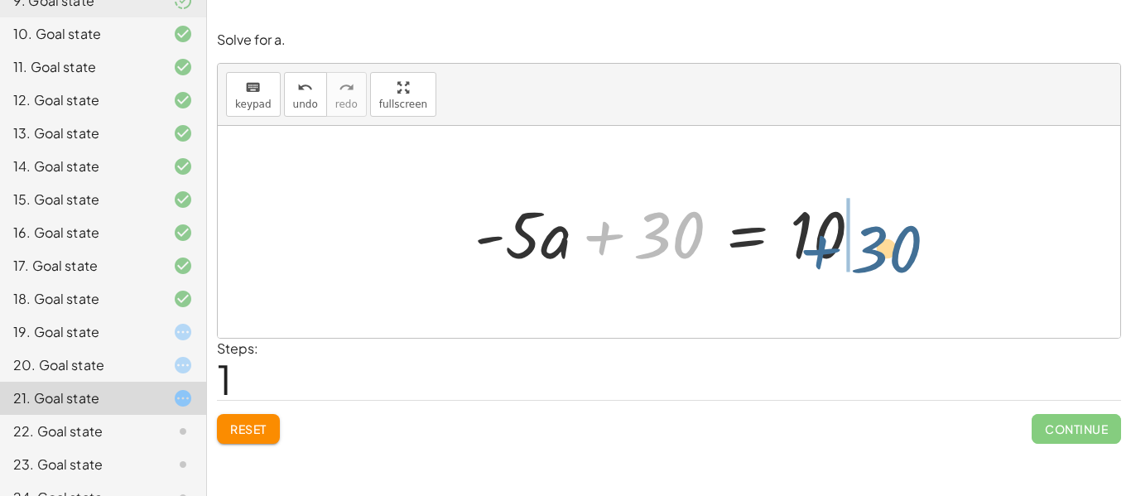
drag, startPoint x: 604, startPoint y: 237, endPoint x: 819, endPoint y: 248, distance: 215.6
click at [819, 248] on div at bounding box center [674, 232] width 417 height 85
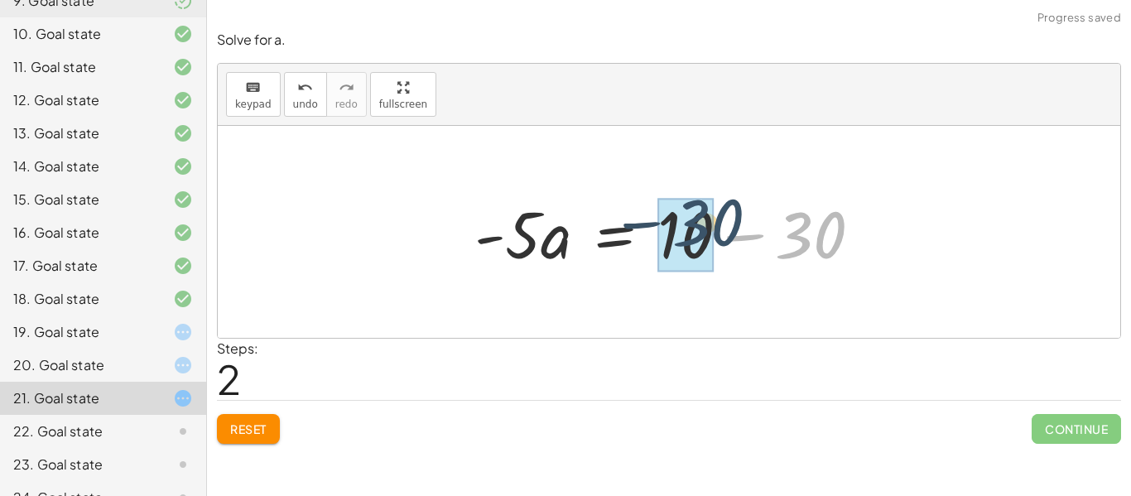
drag, startPoint x: 816, startPoint y: 246, endPoint x: 711, endPoint y: 234, distance: 105.0
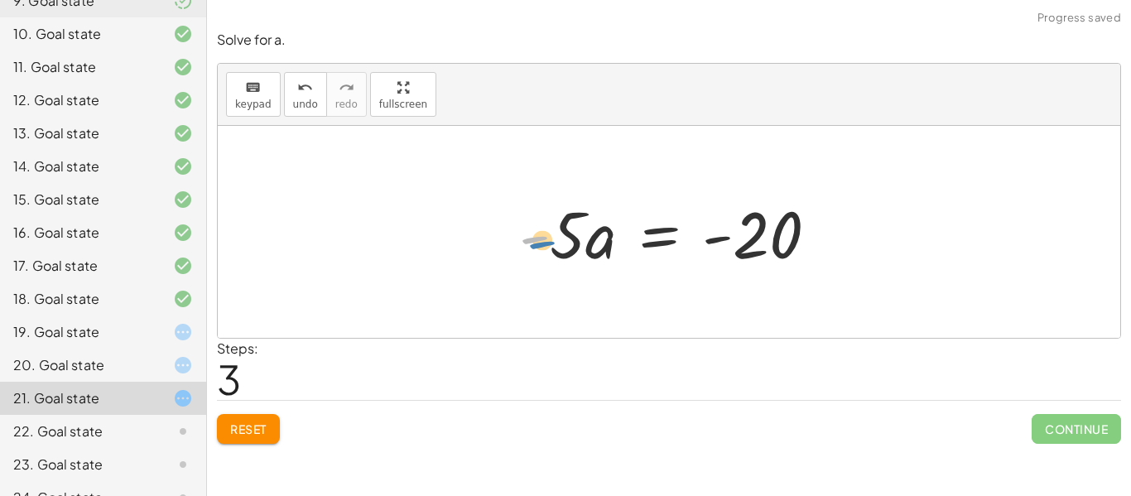
click at [513, 249] on div at bounding box center [675, 232] width 329 height 85
drag, startPoint x: 567, startPoint y: 244, endPoint x: 795, endPoint y: 306, distance: 235.8
click at [795, 306] on div "· - 5 · ( + a − 6 ) = 10 + · - 5 · a − · - 5 · 6 = 10 + · - 5 · a + 30 = 10 · -…" at bounding box center [669, 232] width 902 height 212
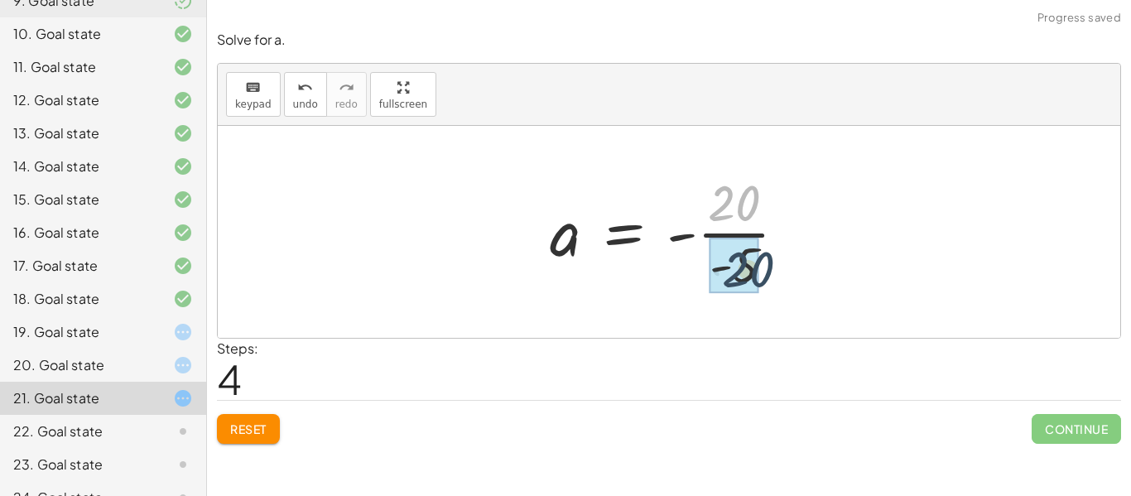
drag, startPoint x: 712, startPoint y: 206, endPoint x: 726, endPoint y: 274, distance: 69.3
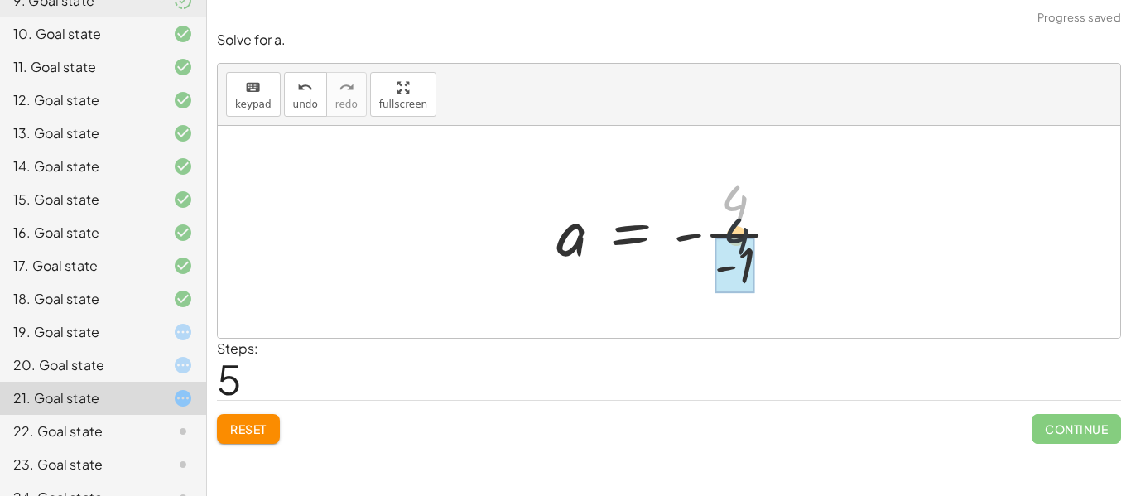
drag, startPoint x: 728, startPoint y: 203, endPoint x: 729, endPoint y: 253, distance: 49.7
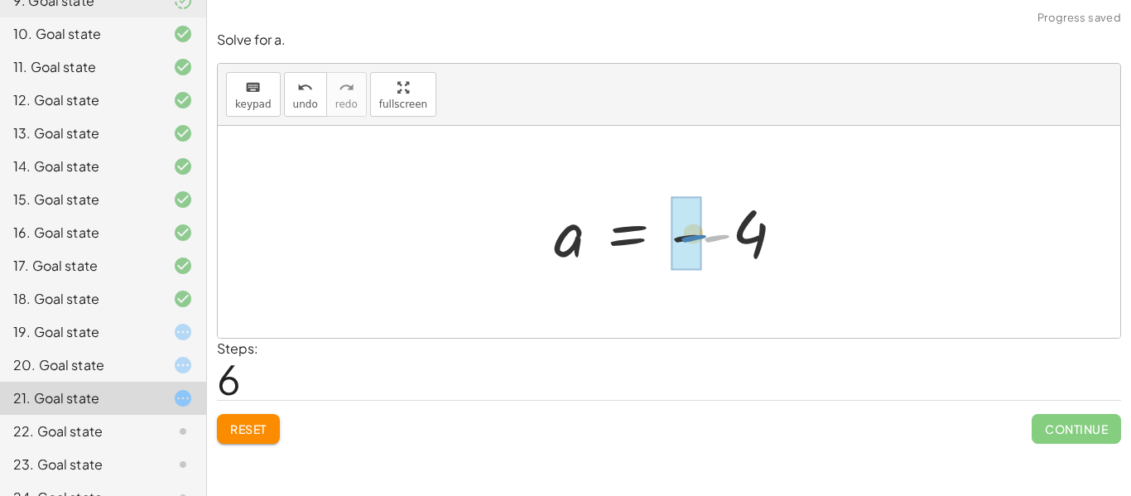
drag, startPoint x: 731, startPoint y: 235, endPoint x: 709, endPoint y: 237, distance: 22.4
click at [709, 237] on div at bounding box center [676, 232] width 260 height 82
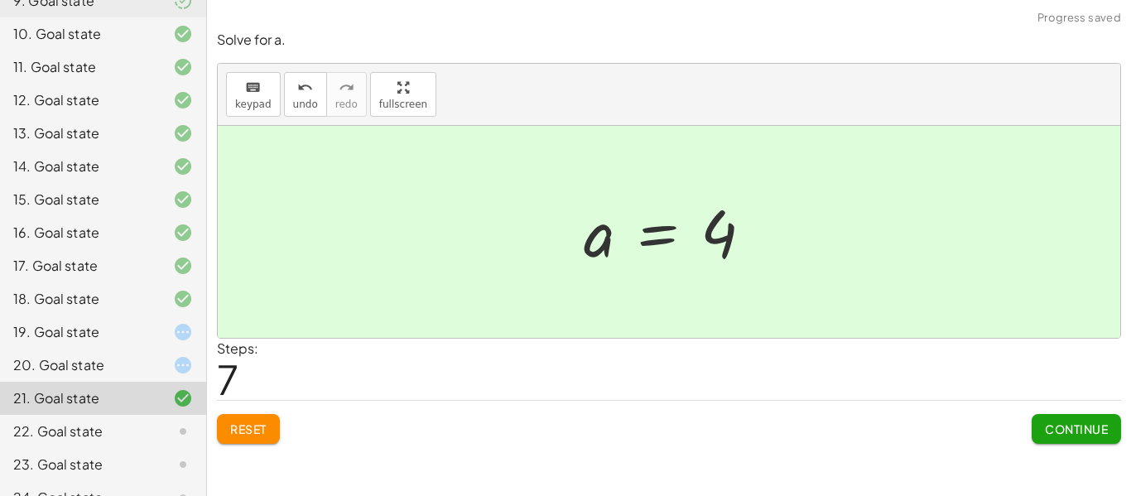
click at [1083, 416] on button "Continue" at bounding box center [1076, 429] width 89 height 30
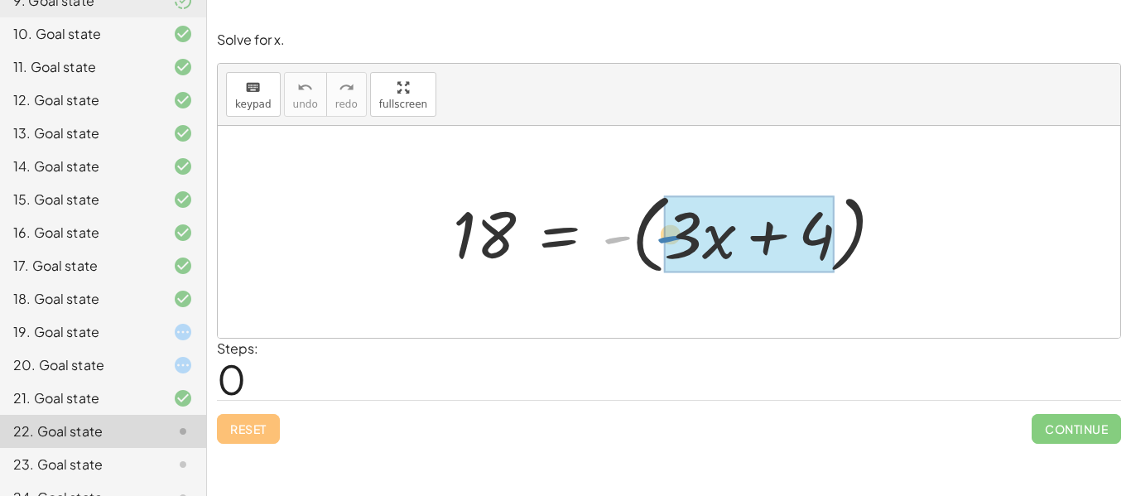
drag, startPoint x: 624, startPoint y: 235, endPoint x: 678, endPoint y: 233, distance: 53.9
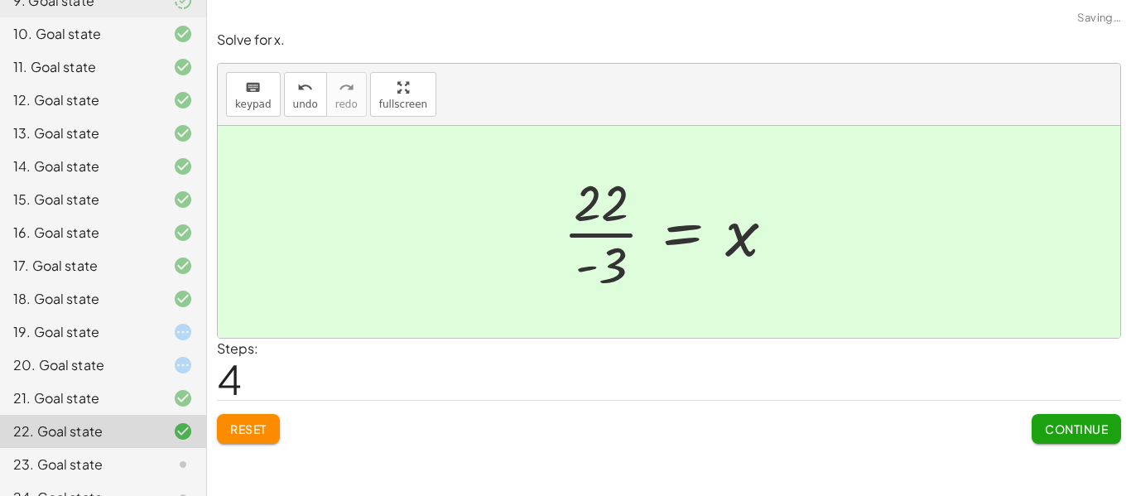
click at [1075, 422] on span "Continue" at bounding box center [1076, 428] width 63 height 15
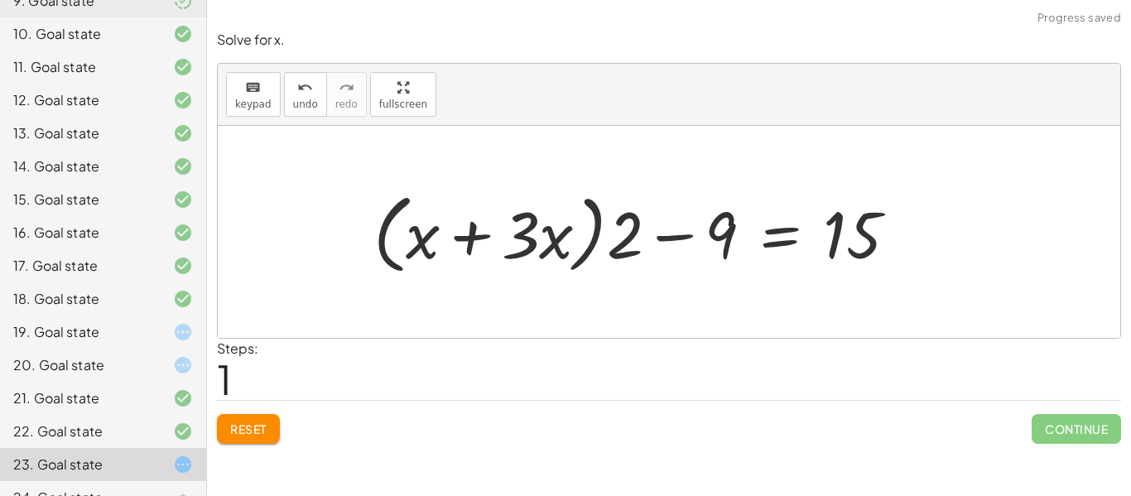
click at [253, 424] on span "Reset" at bounding box center [248, 428] width 36 height 15
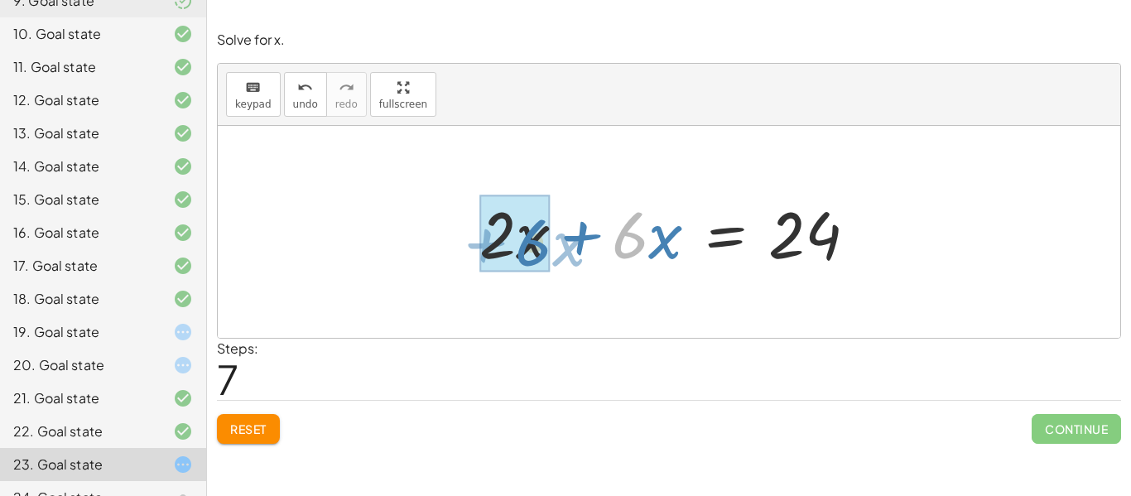
drag, startPoint x: 633, startPoint y: 238, endPoint x: 537, endPoint y: 245, distance: 96.3
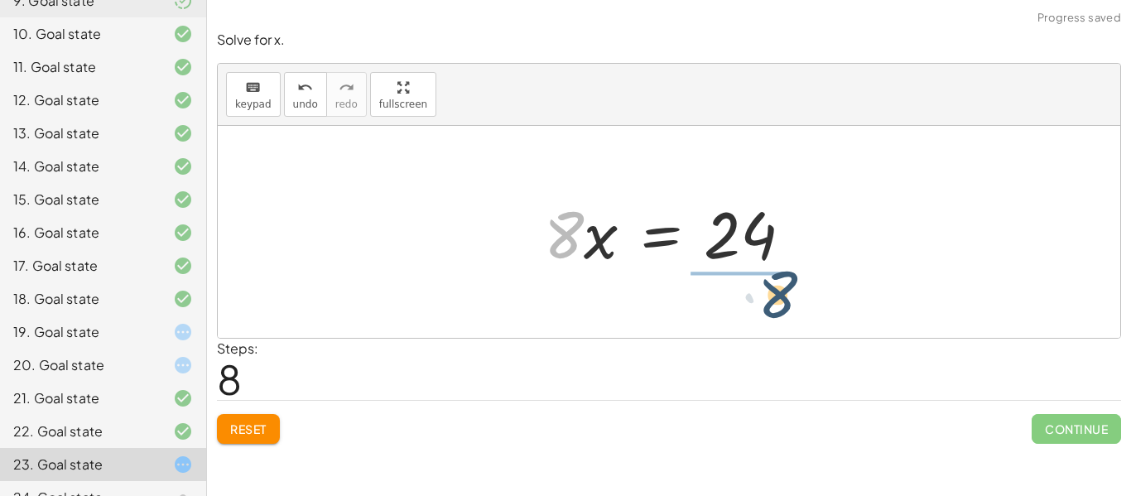
drag, startPoint x: 566, startPoint y: 249, endPoint x: 787, endPoint y: 306, distance: 227.3
click at [787, 306] on div "+ · 2 · x + · 6 · x − 9 = 15 + · 2 · x + · 6 · x = + 15 + 9 + · 2 · x + · 6 · x…" at bounding box center [669, 232] width 902 height 212
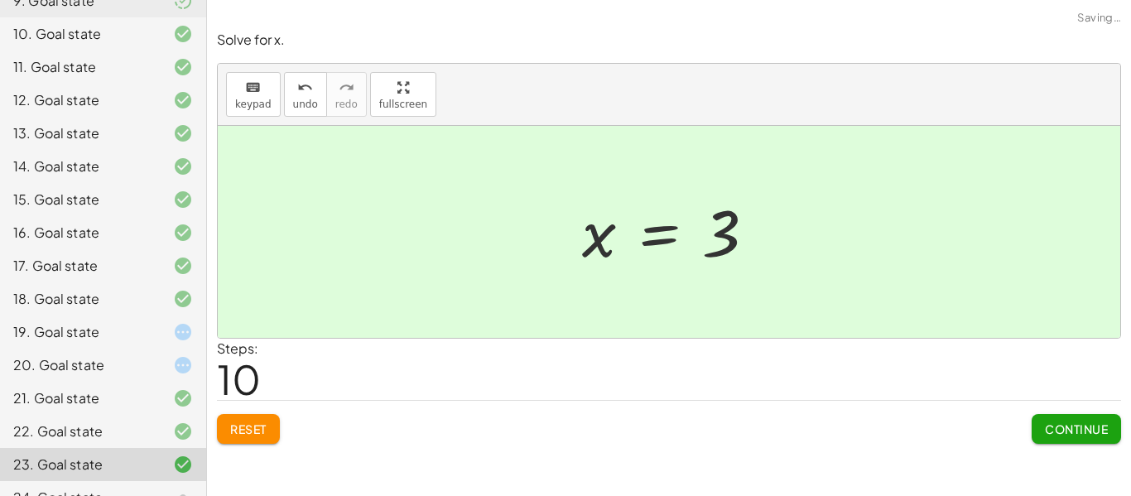
click at [1058, 420] on button "Continue" at bounding box center [1076, 429] width 89 height 30
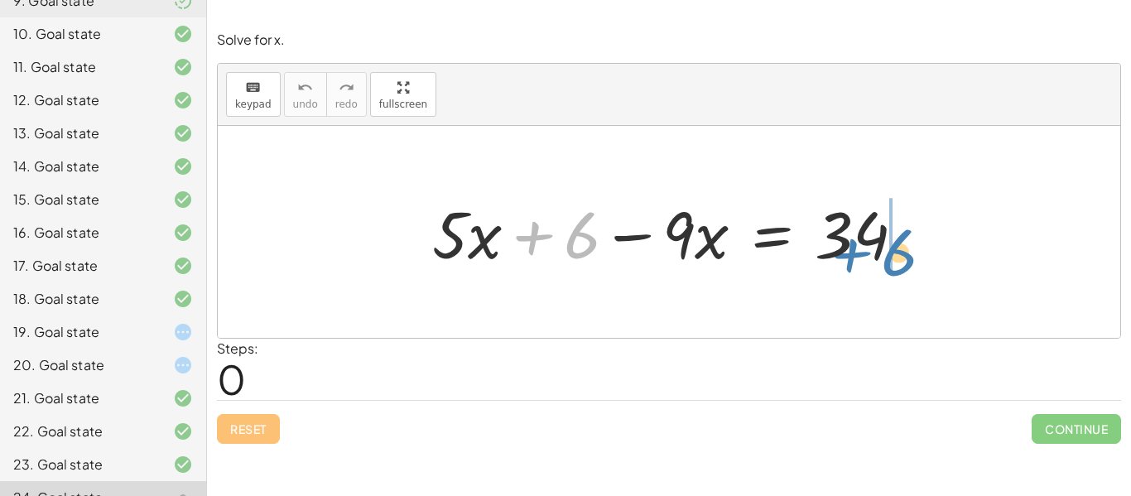
drag, startPoint x: 574, startPoint y: 252, endPoint x: 895, endPoint y: 269, distance: 321.7
click at [895, 269] on div at bounding box center [675, 232] width 503 height 85
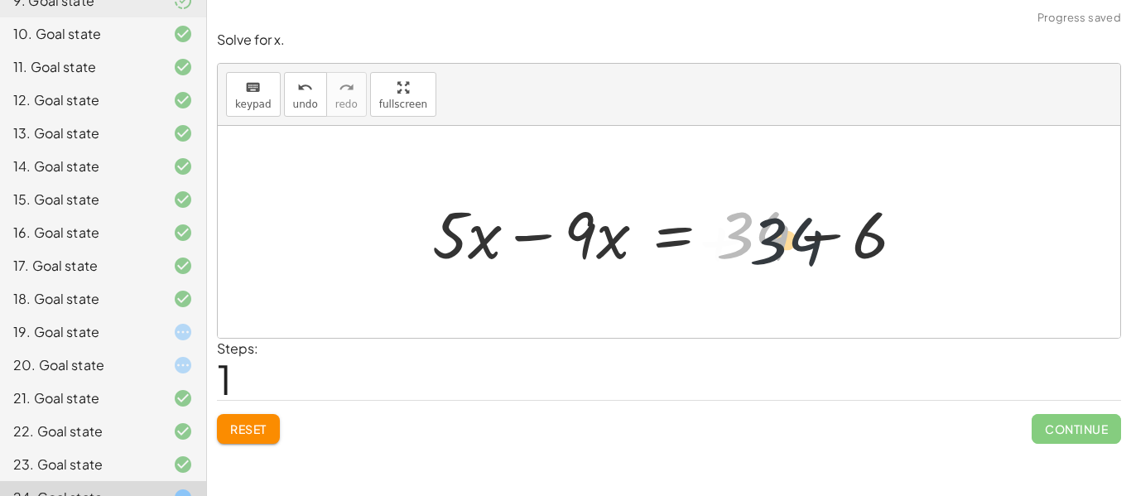
drag, startPoint x: 762, startPoint y: 238, endPoint x: 838, endPoint y: 248, distance: 76.8
click at [838, 248] on div at bounding box center [675, 232] width 503 height 85
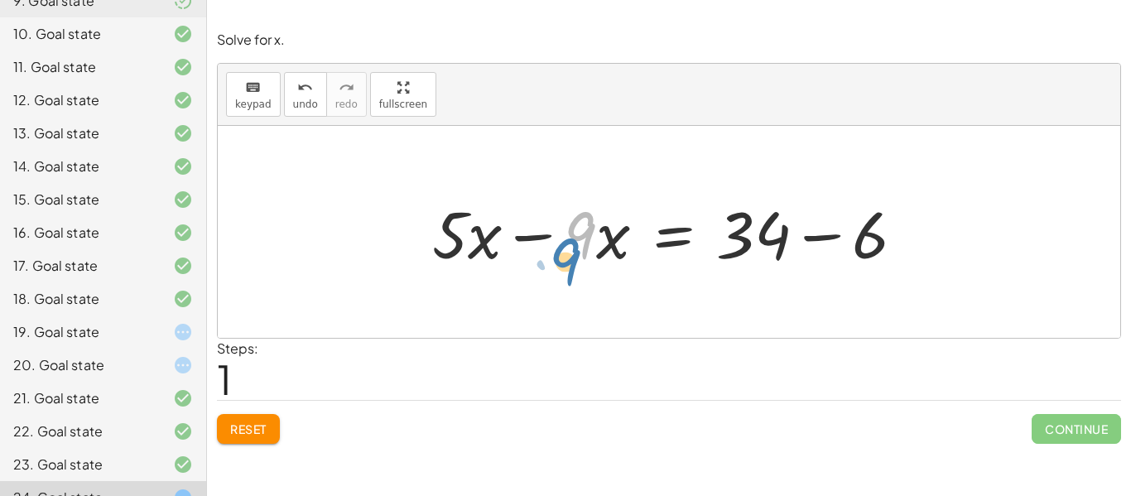
click at [585, 239] on div at bounding box center [675, 232] width 503 height 85
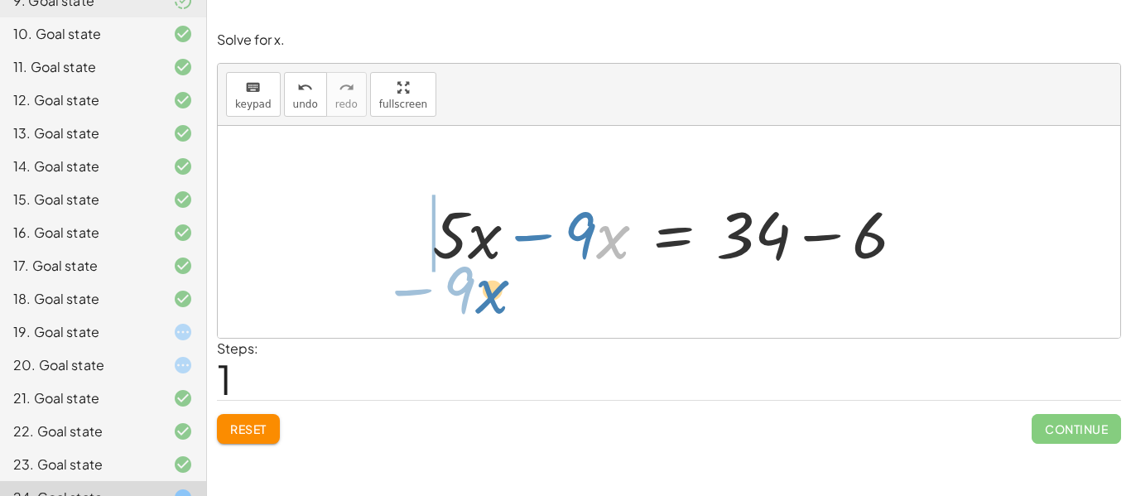
drag, startPoint x: 602, startPoint y: 246, endPoint x: 480, endPoint y: 301, distance: 133.4
click at [480, 301] on div "+ · 5 · x + 6 − · 9 · x = 34 · x − · 9 + · 5 · x 6 − · 9 · x = 34 + −" at bounding box center [669, 232] width 902 height 212
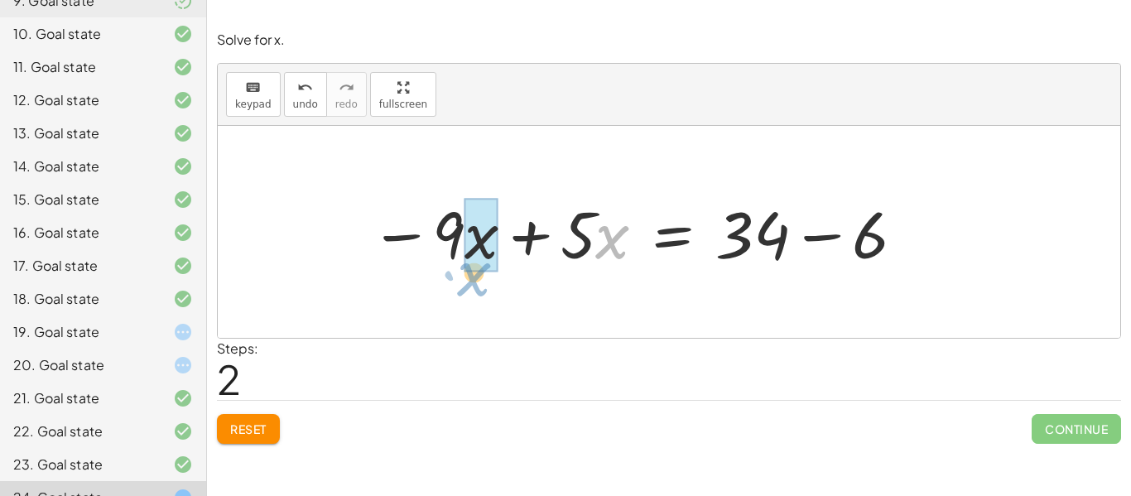
drag, startPoint x: 607, startPoint y: 259, endPoint x: 469, endPoint y: 296, distance: 143.2
click at [469, 296] on div "+ · 5 · x + 6 − · 9 · x = 34 + · 5 · x − · 9 · x = + 34 − 6 · x + · 5 · x 6 − ·…" at bounding box center [669, 232] width 902 height 212
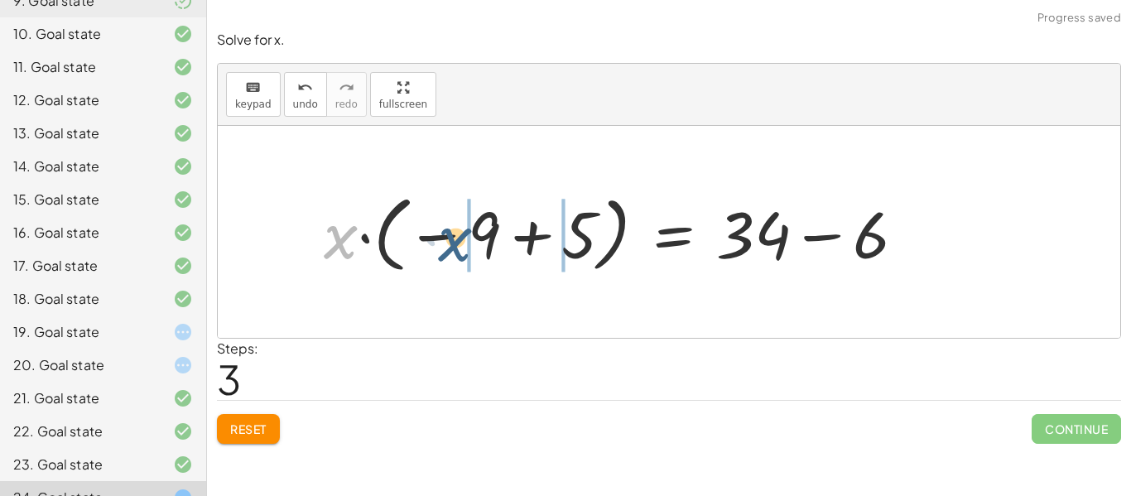
drag, startPoint x: 339, startPoint y: 243, endPoint x: 455, endPoint y: 245, distance: 115.1
click at [455, 245] on div at bounding box center [620, 232] width 611 height 92
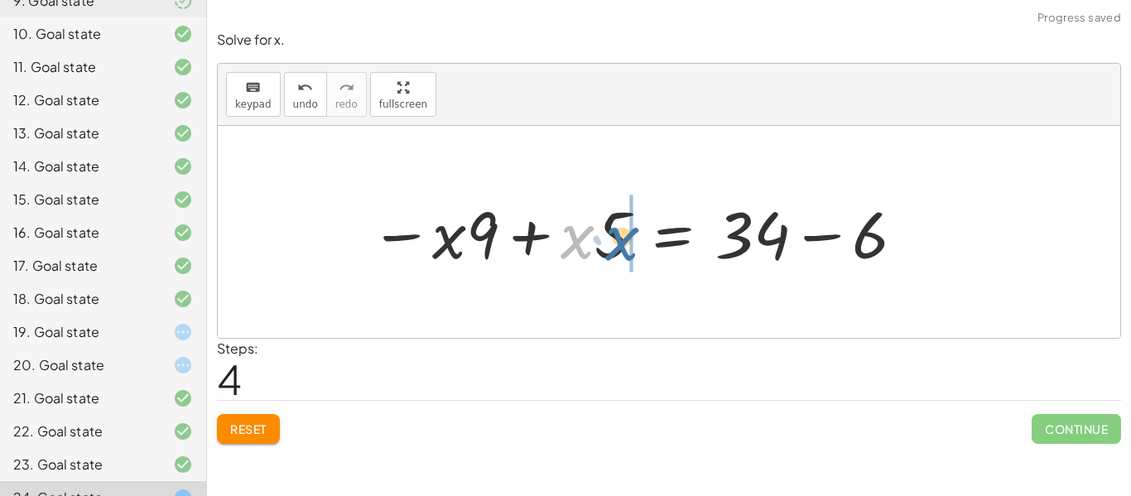
drag, startPoint x: 580, startPoint y: 239, endPoint x: 626, endPoint y: 240, distance: 45.5
click at [626, 240] on div at bounding box center [638, 232] width 553 height 85
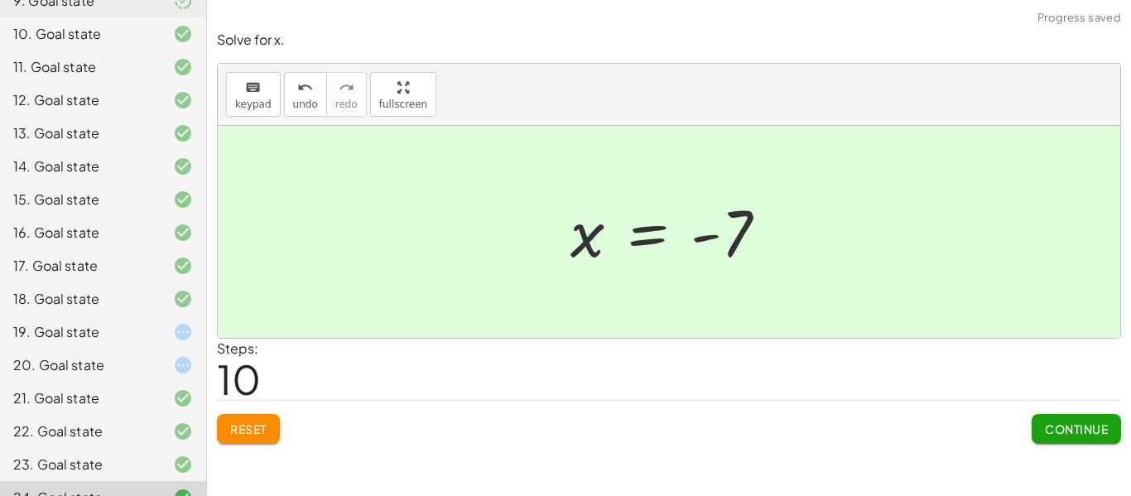
click at [1076, 442] on button "Continue" at bounding box center [1076, 429] width 89 height 30
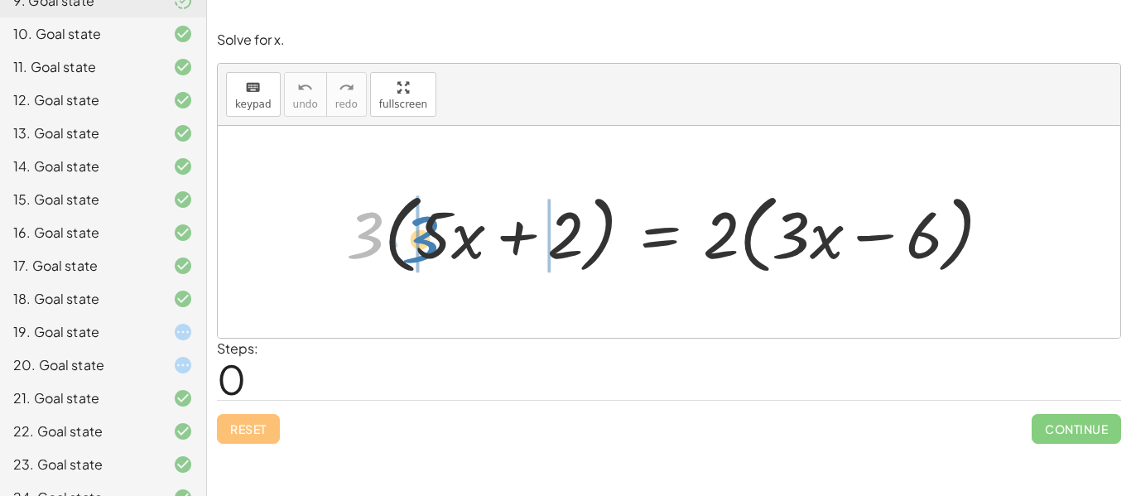
drag, startPoint x: 361, startPoint y: 223, endPoint x: 417, endPoint y: 227, distance: 56.5
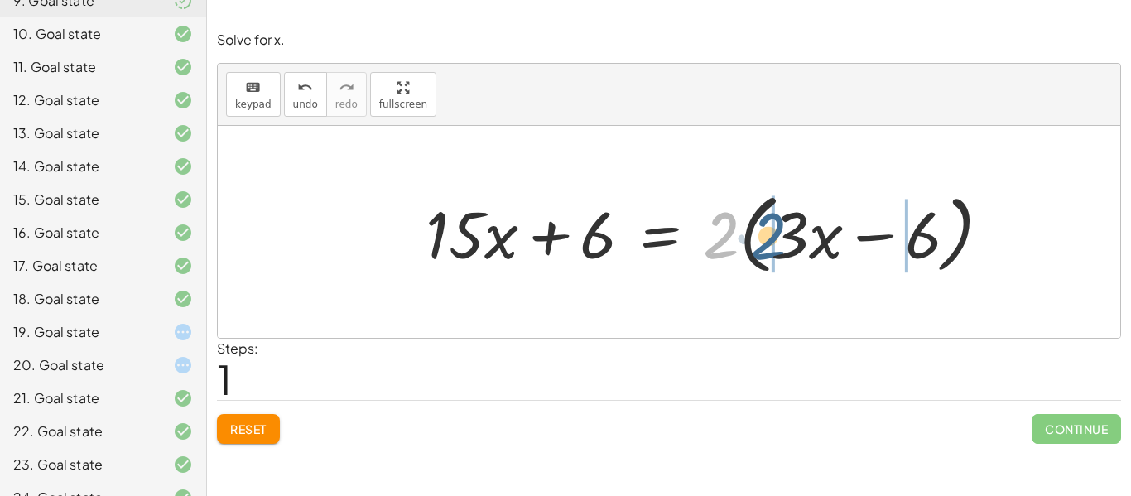
drag, startPoint x: 718, startPoint y: 248, endPoint x: 767, endPoint y: 249, distance: 48.9
click at [767, 249] on div at bounding box center [714, 232] width 595 height 95
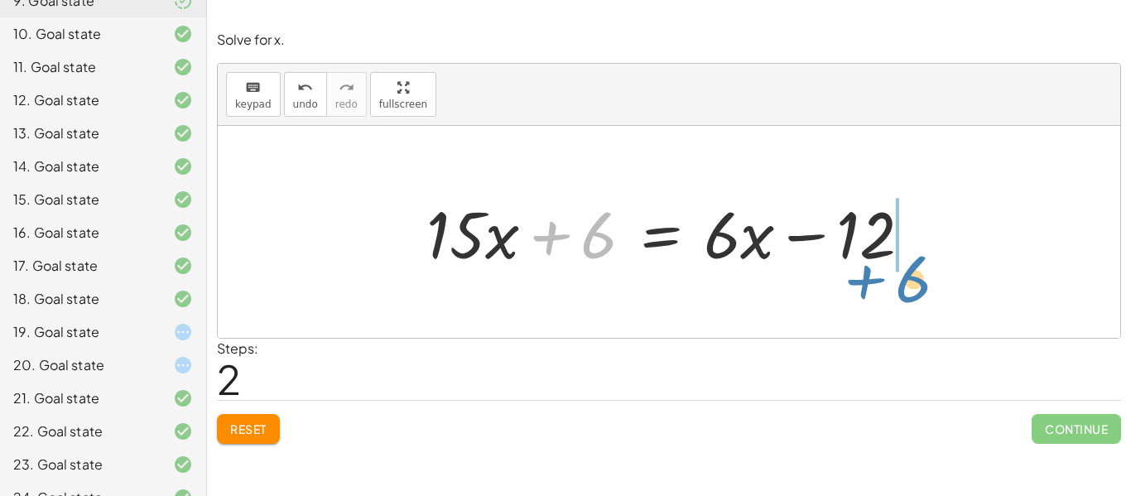
drag, startPoint x: 599, startPoint y: 249, endPoint x: 913, endPoint y: 292, distance: 316.7
click at [913, 292] on div "· 3 · ( + · 5 · x + 2 ) = · 2 · ( + · 3 · x − 6 ) + · 3 · 5 · x + · 3 · 2 = · 2…" at bounding box center [669, 232] width 902 height 212
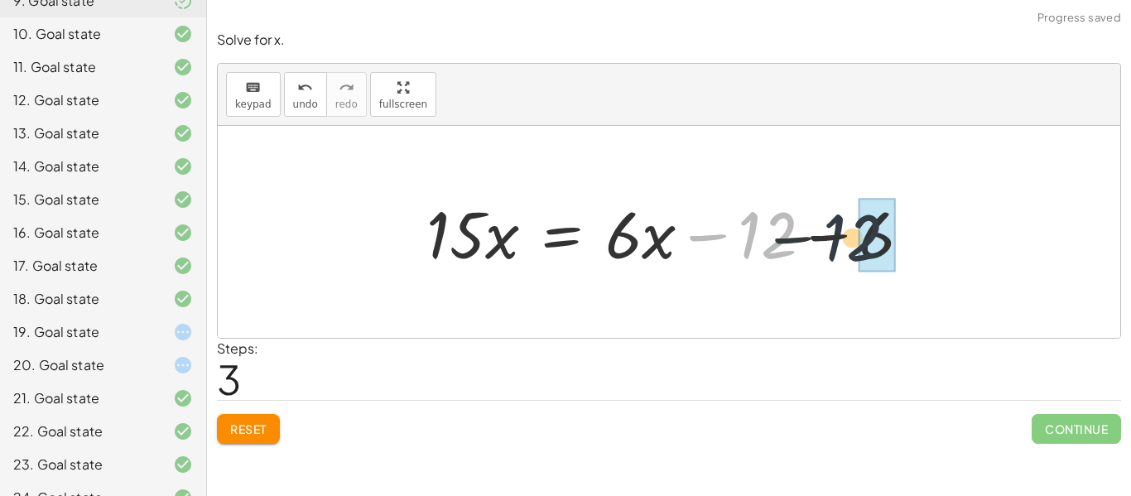
drag, startPoint x: 772, startPoint y: 246, endPoint x: 875, endPoint y: 245, distance: 102.7
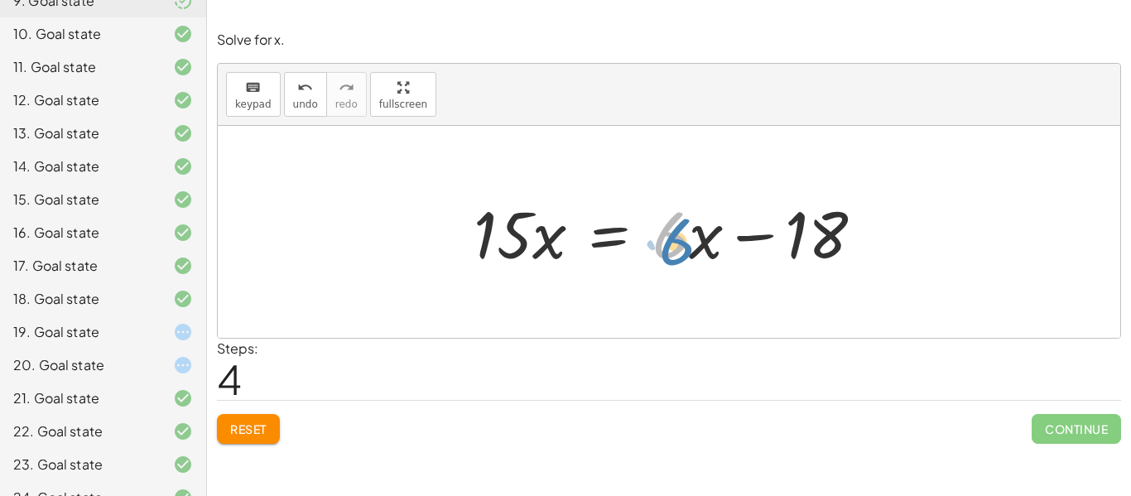
click at [679, 249] on div at bounding box center [675, 232] width 420 height 85
drag, startPoint x: 695, startPoint y: 245, endPoint x: 519, endPoint y: 200, distance: 181.3
click at [519, 200] on div at bounding box center [675, 232] width 420 height 85
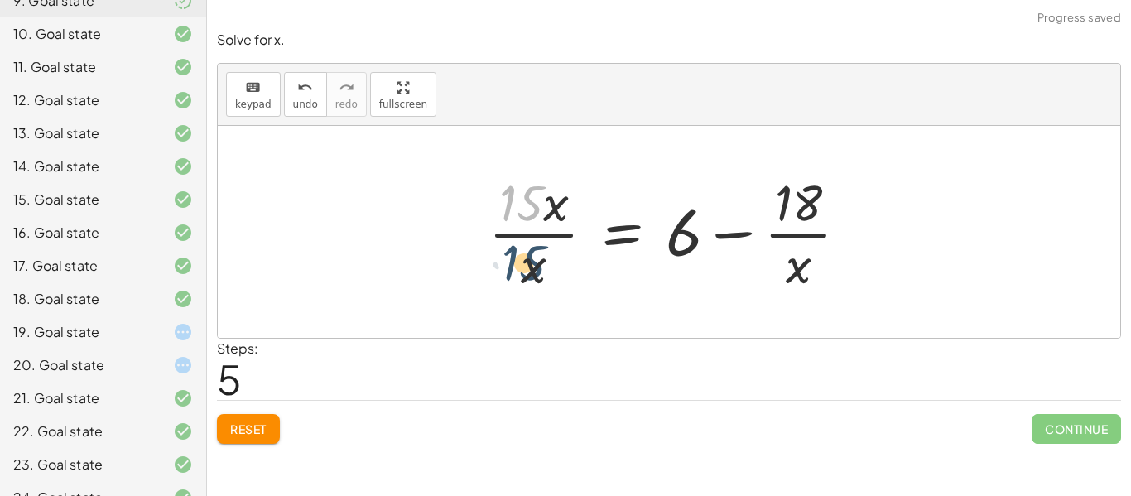
drag, startPoint x: 528, startPoint y: 205, endPoint x: 531, endPoint y: 267, distance: 61.3
click at [531, 267] on div at bounding box center [675, 232] width 390 height 128
drag, startPoint x: 550, startPoint y: 208, endPoint x: 539, endPoint y: 272, distance: 65.5
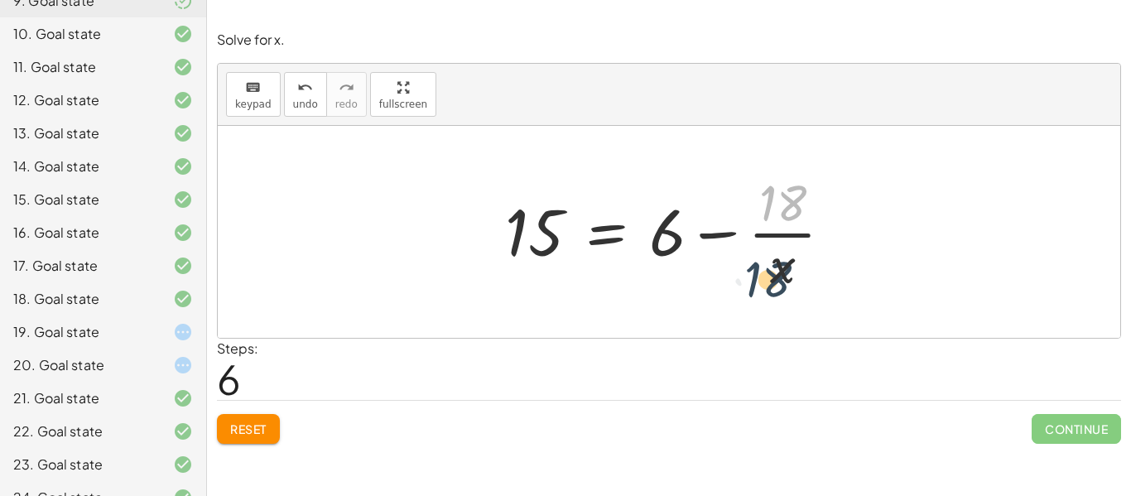
drag, startPoint x: 791, startPoint y: 214, endPoint x: 776, endPoint y: 291, distance: 78.4
click at [776, 291] on div at bounding box center [676, 232] width 358 height 128
drag, startPoint x: 776, startPoint y: 276, endPoint x: 830, endPoint y: 186, distance: 104.4
click at [830, 186] on div at bounding box center [676, 232] width 358 height 128
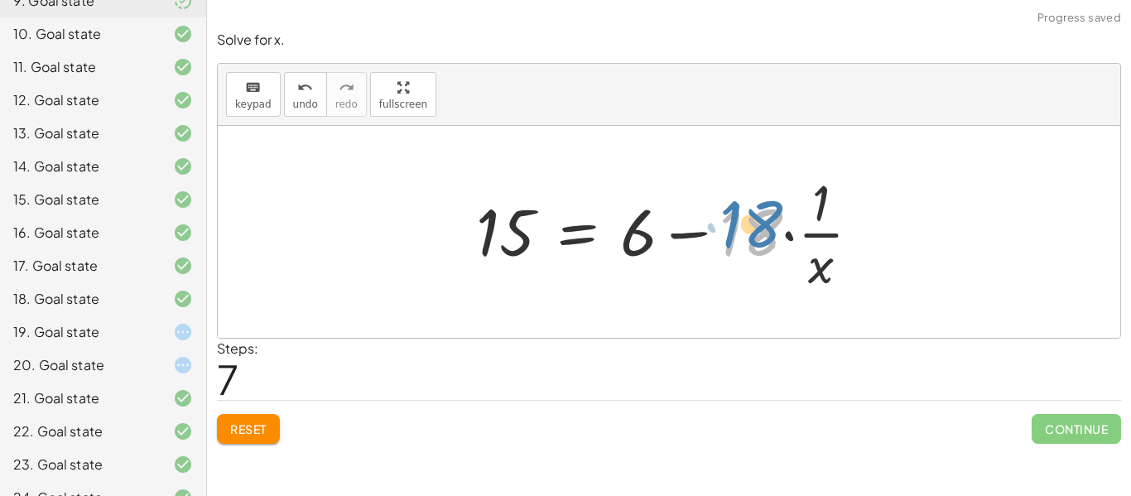
drag, startPoint x: 765, startPoint y: 219, endPoint x: 744, endPoint y: 222, distance: 21.0
click at [744, 222] on div at bounding box center [675, 232] width 414 height 128
click at [277, 431] on button "Reset" at bounding box center [248, 429] width 63 height 30
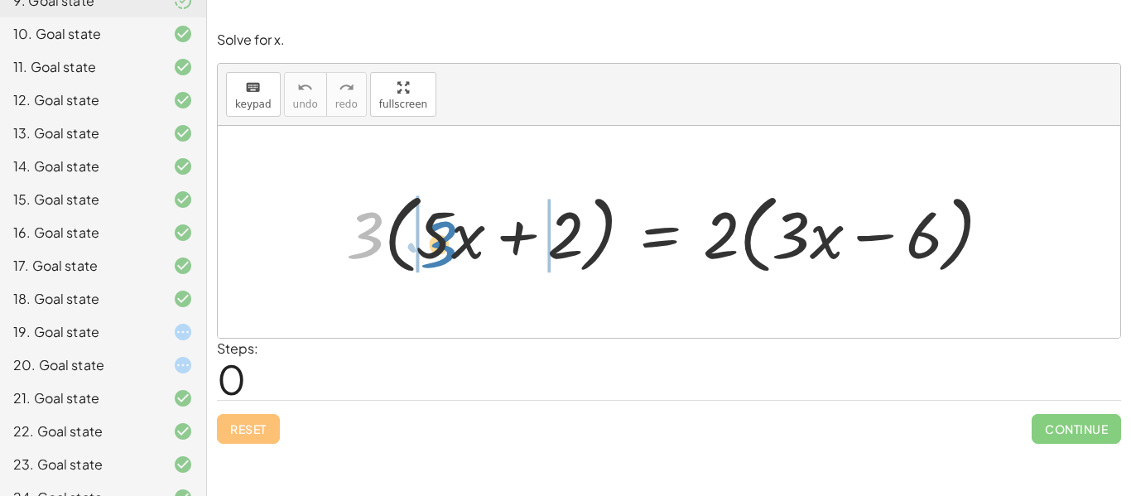
drag, startPoint x: 354, startPoint y: 256, endPoint x: 425, endPoint y: 264, distance: 70.9
click at [425, 264] on div at bounding box center [675, 232] width 675 height 95
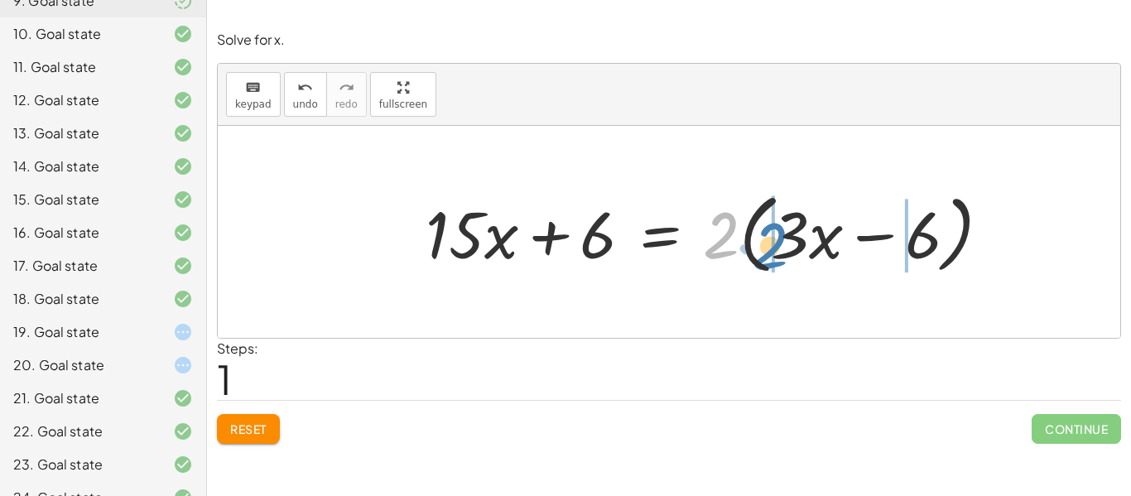
drag, startPoint x: 734, startPoint y: 228, endPoint x: 787, endPoint y: 238, distance: 53.3
click at [787, 238] on div at bounding box center [714, 232] width 595 height 95
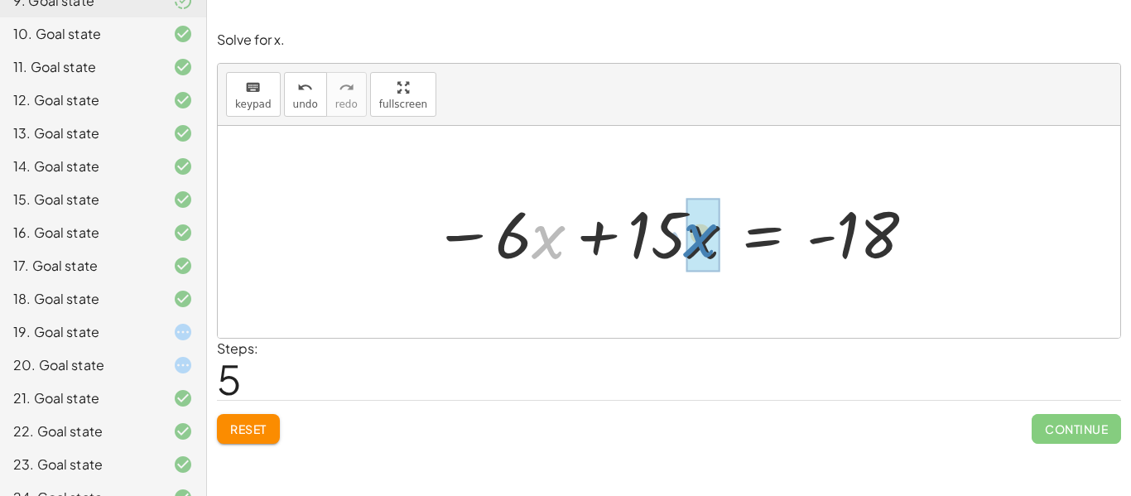
drag, startPoint x: 550, startPoint y: 239, endPoint x: 698, endPoint y: 238, distance: 148.2
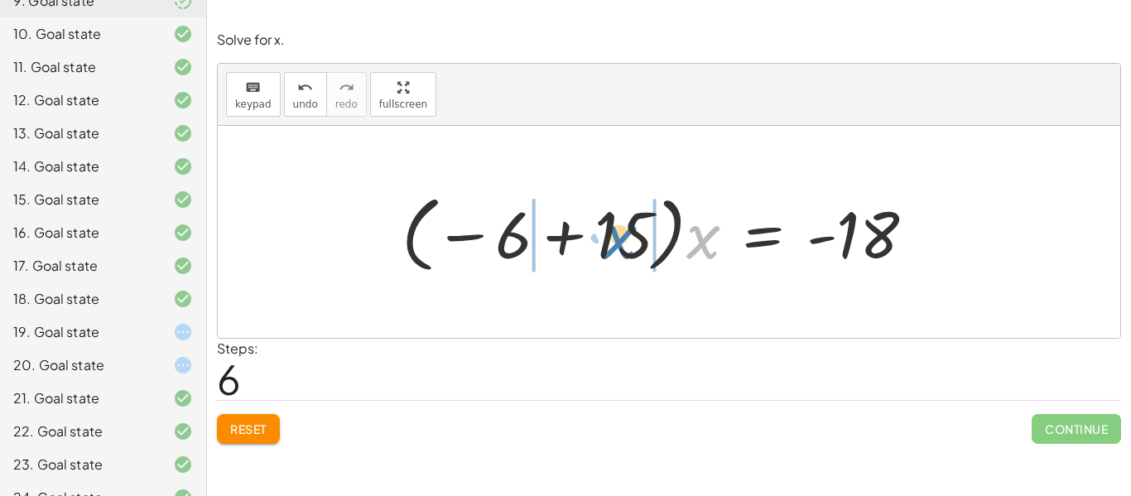
drag, startPoint x: 698, startPoint y: 238, endPoint x: 618, endPoint y: 238, distance: 80.3
click at [618, 238] on div at bounding box center [664, 232] width 543 height 92
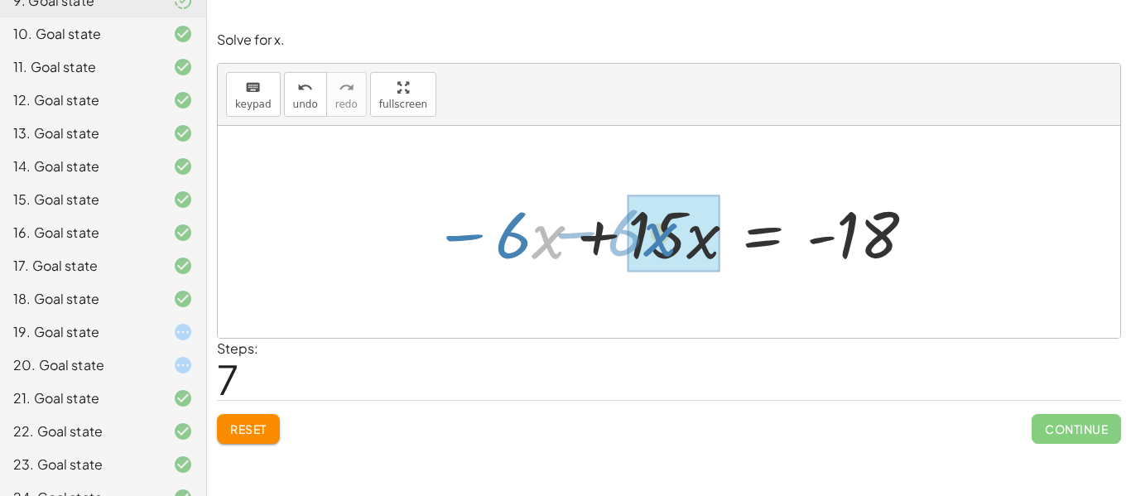
drag, startPoint x: 545, startPoint y: 246, endPoint x: 657, endPoint y: 242, distance: 111.8
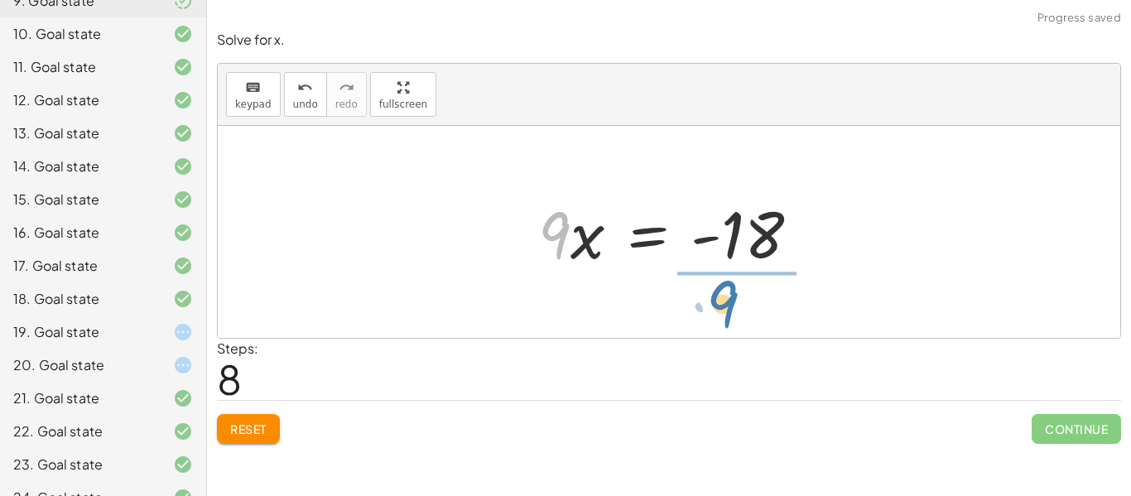
drag, startPoint x: 550, startPoint y: 248, endPoint x: 722, endPoint y: 315, distance: 184.8
click at [722, 315] on div "· 3 · ( + · 5 · x + 2 ) = · 2 · ( + · 3 · x − 6 ) + · 3 · 5 · x + · 3 · 2 = · 2…" at bounding box center [669, 232] width 902 height 212
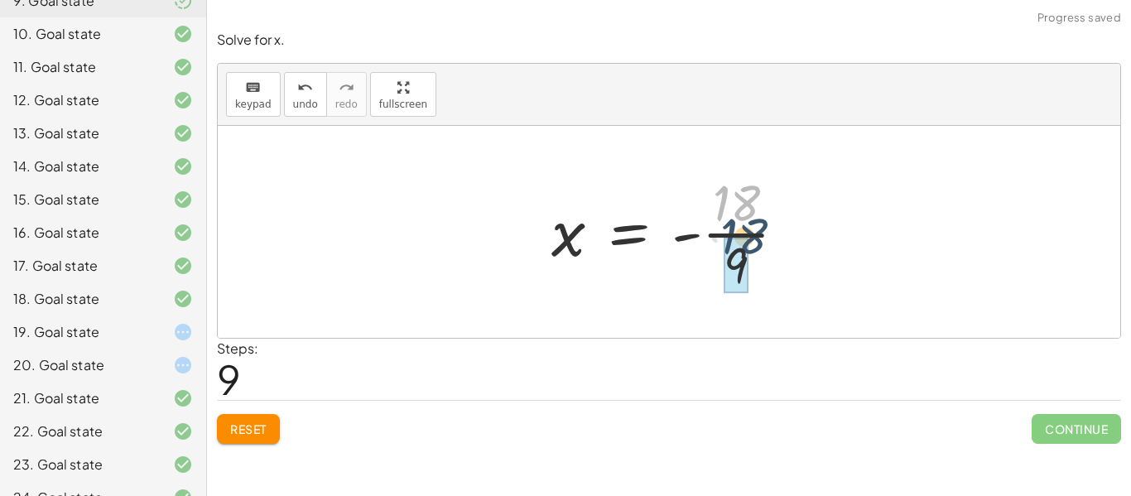
drag, startPoint x: 737, startPoint y: 211, endPoint x: 746, endPoint y: 252, distance: 41.6
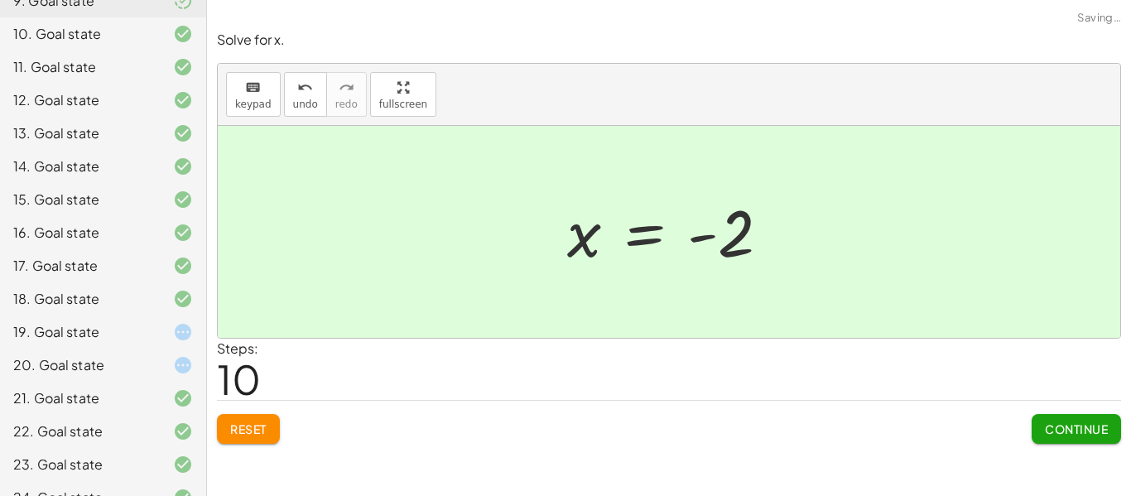
click at [1058, 435] on span "Continue" at bounding box center [1076, 428] width 63 height 15
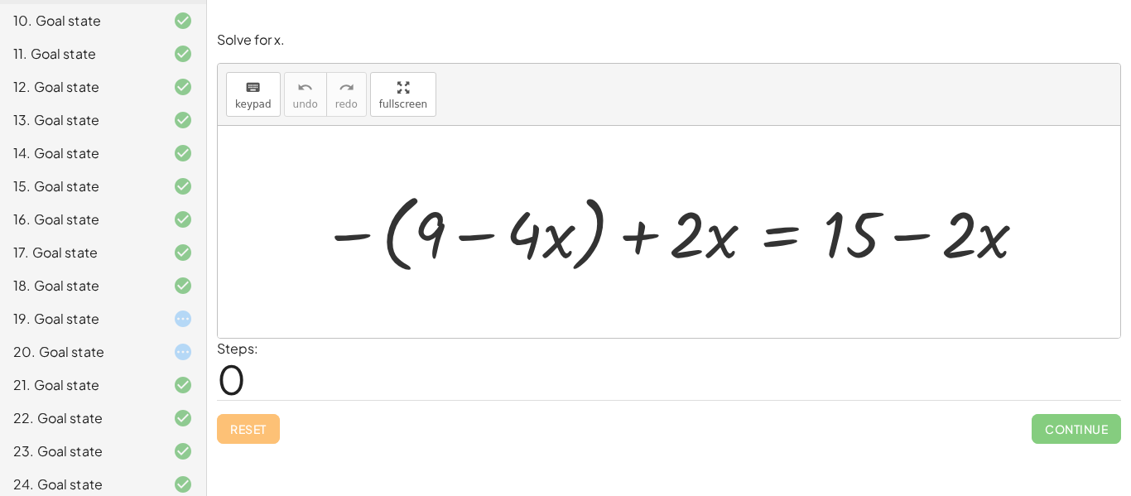
scroll to position [552, 0]
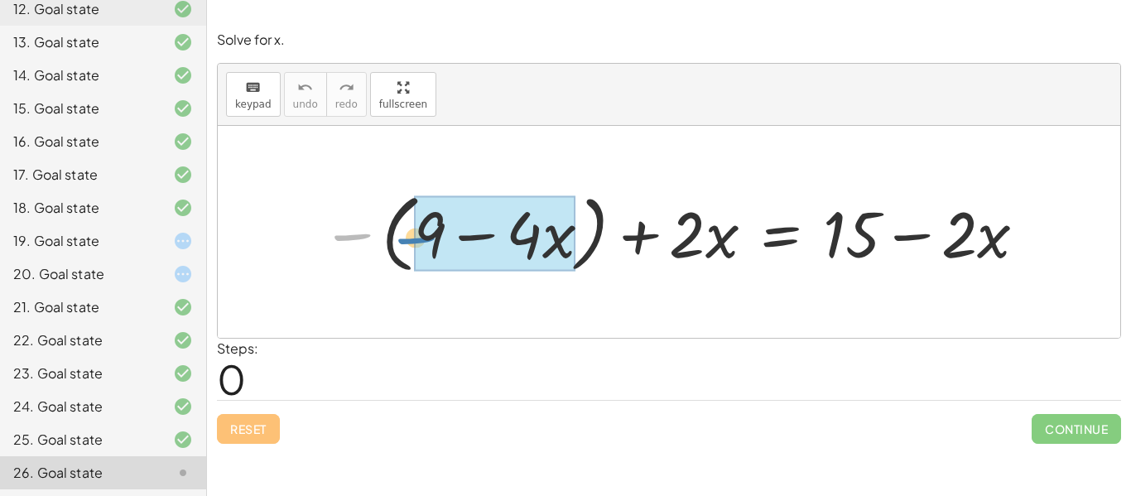
drag, startPoint x: 373, startPoint y: 230, endPoint x: 438, endPoint y: 233, distance: 64.7
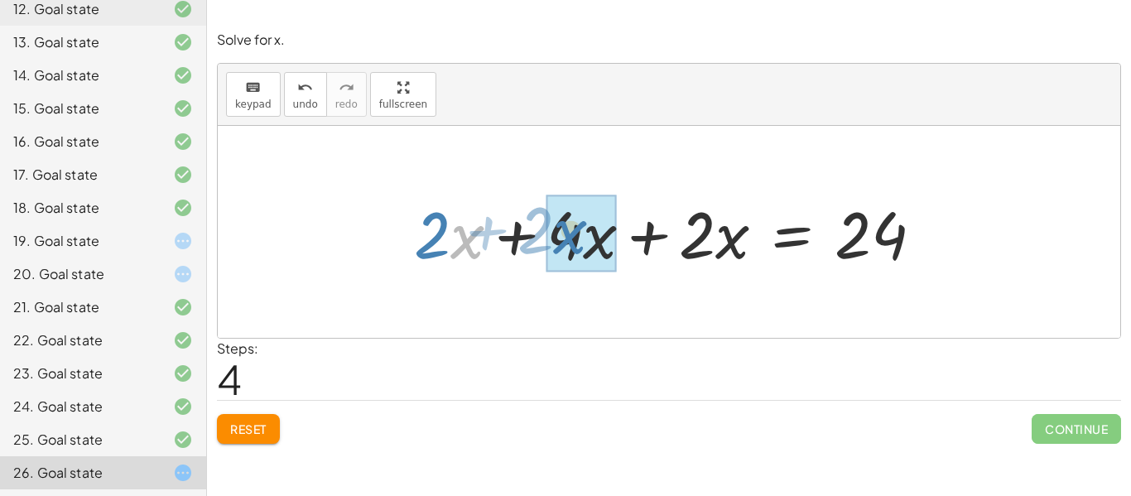
drag, startPoint x: 463, startPoint y: 238, endPoint x: 563, endPoint y: 233, distance: 100.3
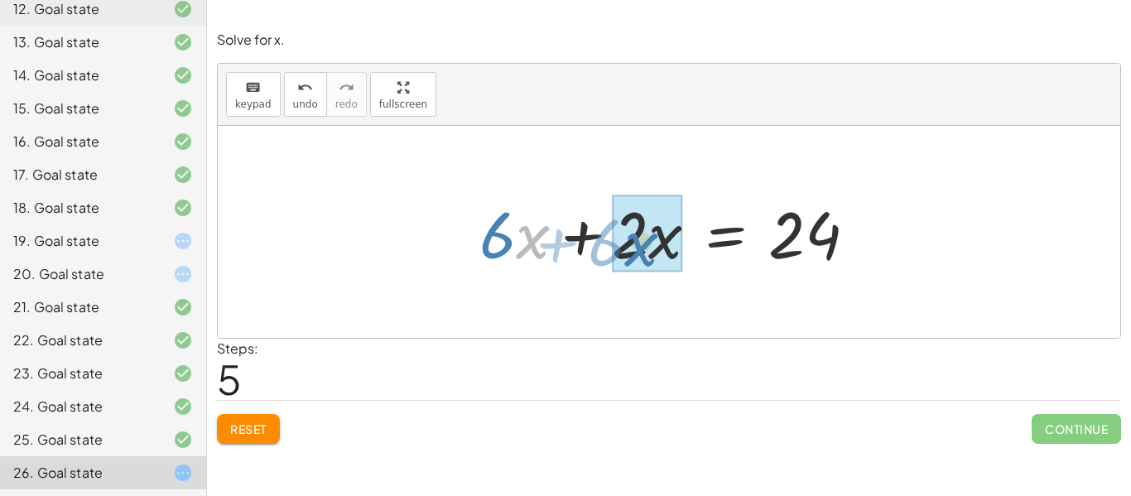
drag, startPoint x: 526, startPoint y: 248, endPoint x: 631, endPoint y: 255, distance: 105.4
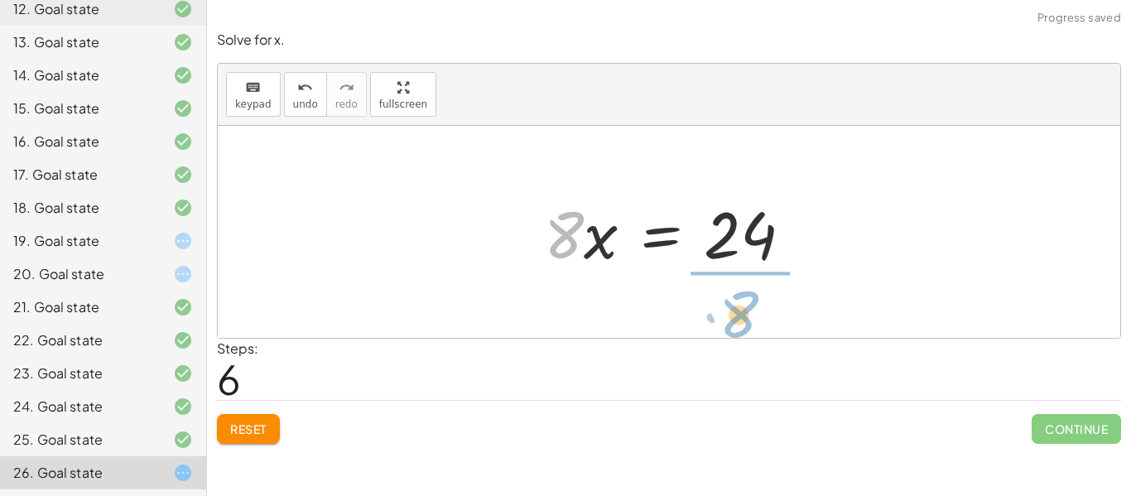
drag, startPoint x: 568, startPoint y: 248, endPoint x: 745, endPoint y: 328, distance: 194.5
click at [745, 328] on div "− ( + 9 − · 4 · x ) + · 2 · x = + 15 − · 2 · x − 9 + · 4 · x + · 2 · x = + 15 −…" at bounding box center [669, 232] width 902 height 212
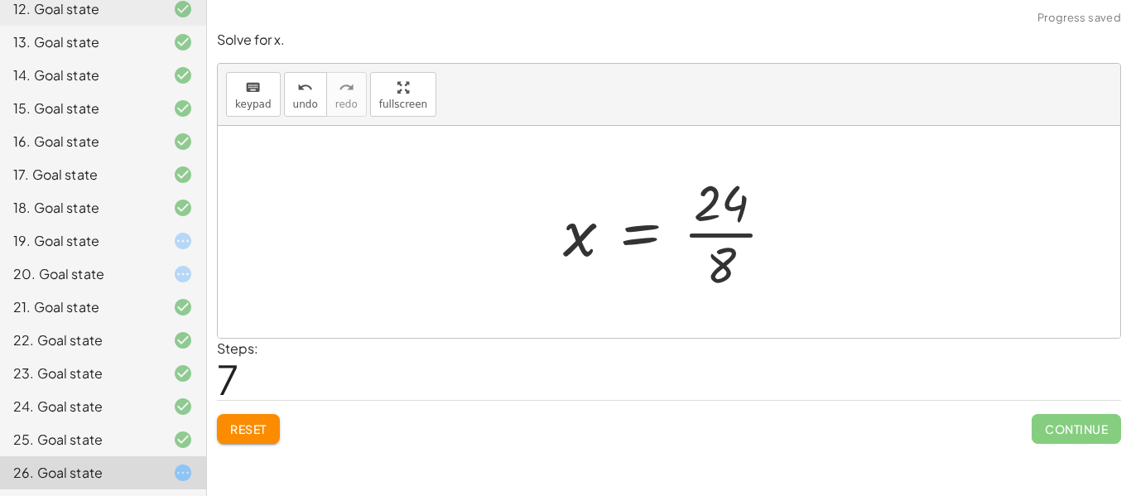
click at [727, 225] on div at bounding box center [676, 232] width 242 height 128
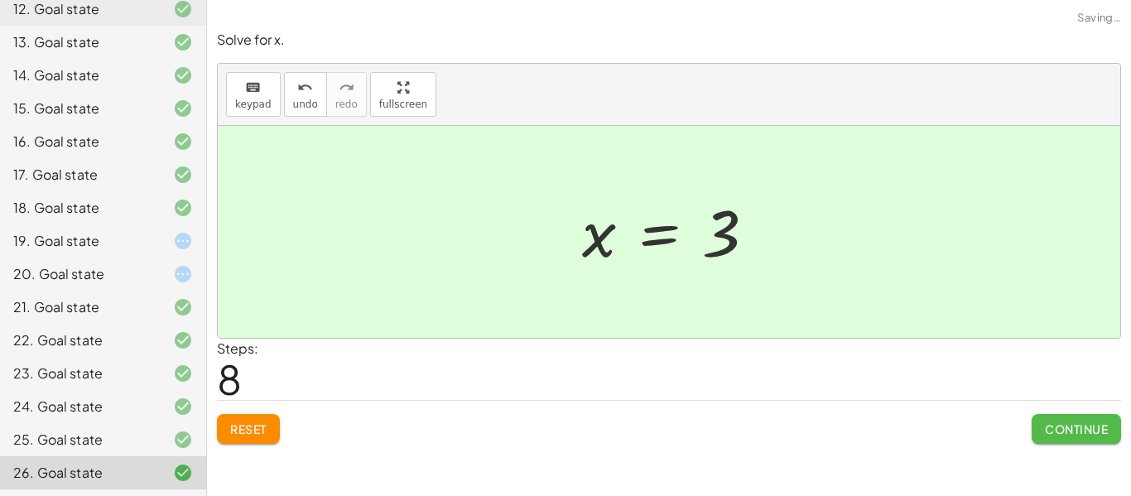
click at [1065, 436] on button "Continue" at bounding box center [1076, 429] width 89 height 30
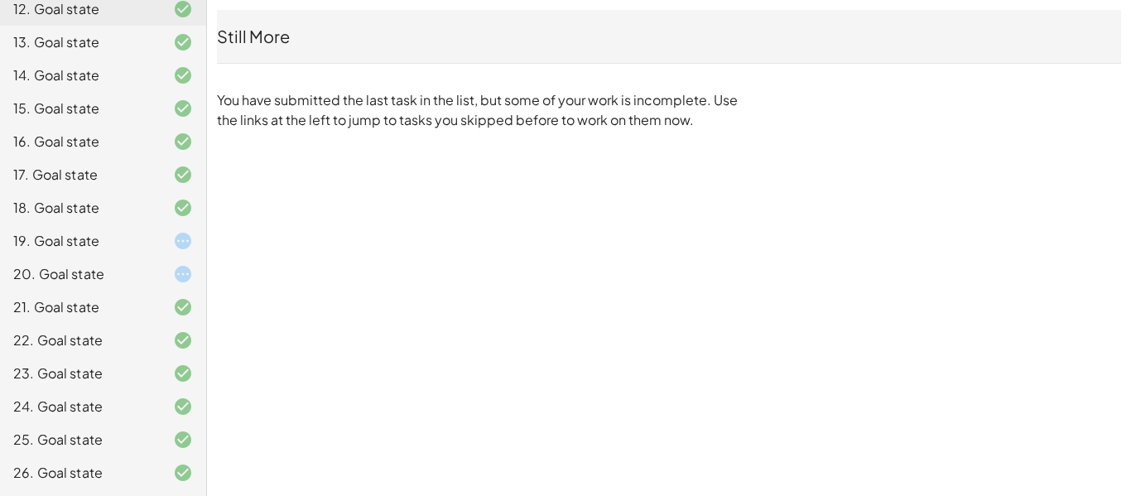
click at [173, 240] on icon at bounding box center [183, 241] width 20 height 20
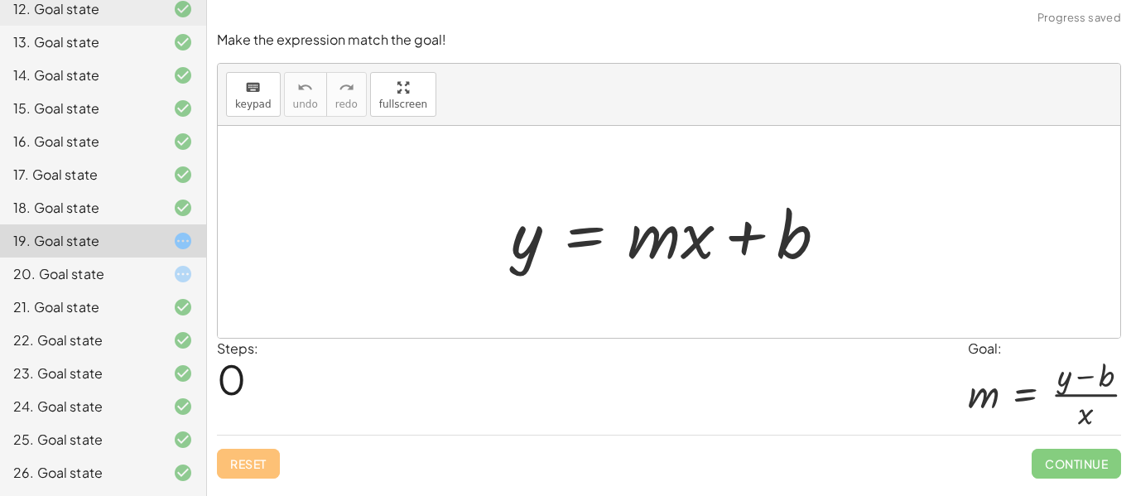
click at [166, 244] on div at bounding box center [170, 241] width 46 height 20
